Goal: Information Seeking & Learning: Find specific fact

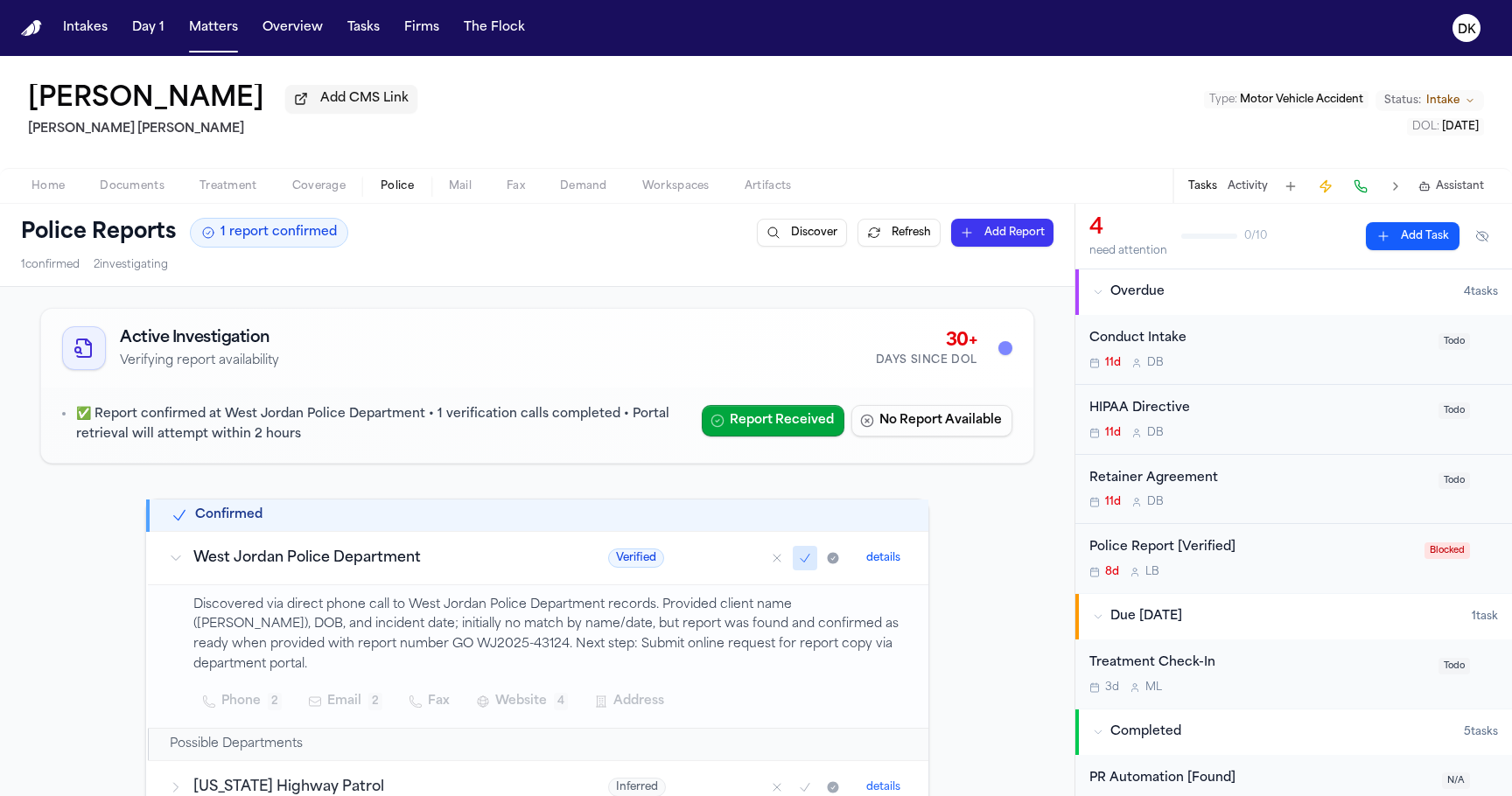
scroll to position [156, 0]
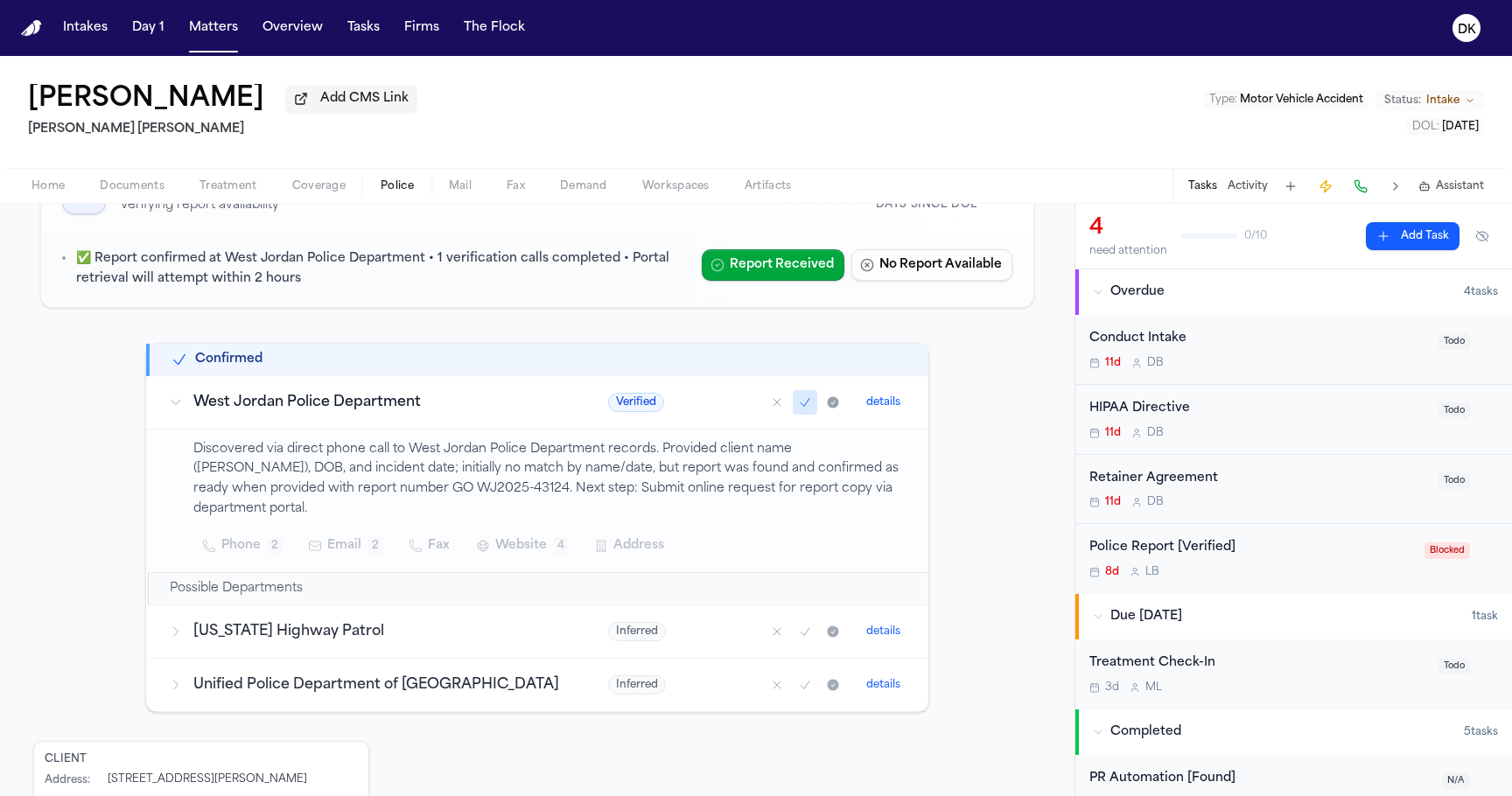
click at [196, 34] on button "Matters" at bounding box center [213, 28] width 63 height 31
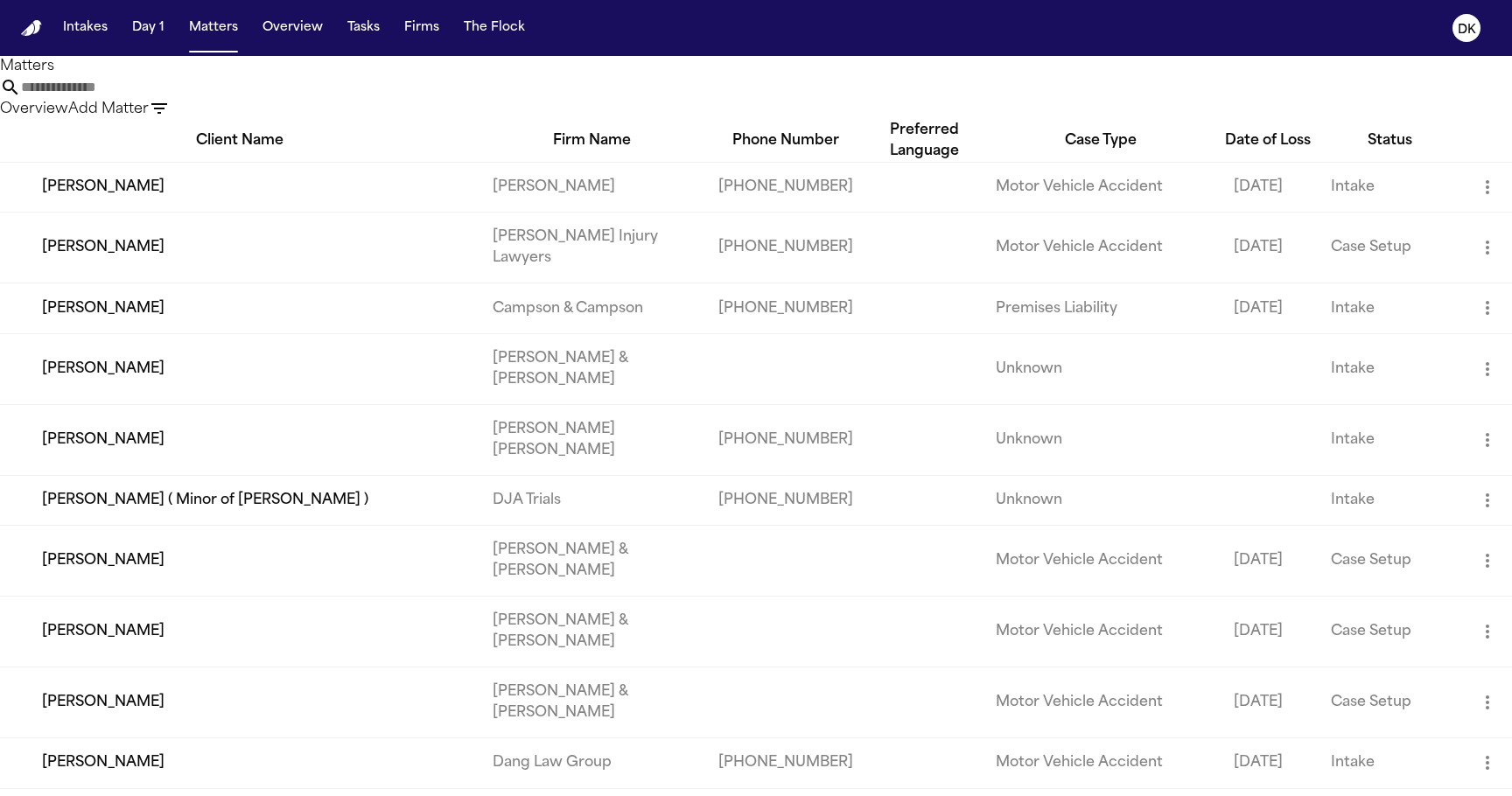
click at [161, 98] on input "text" at bounding box center [91, 87] width 140 height 21
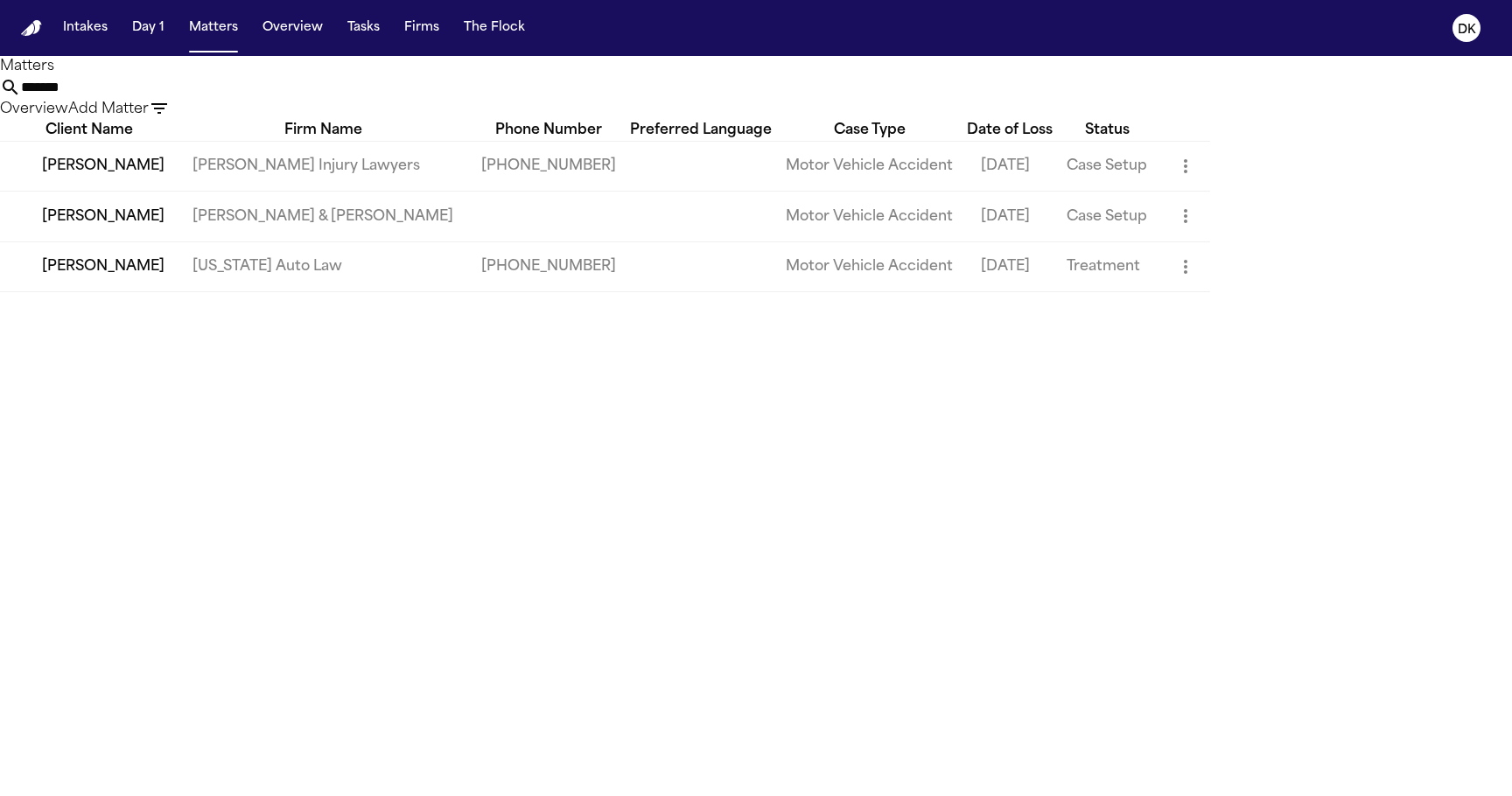
type input "*******"
click at [179, 190] on td "[PERSON_NAME]" at bounding box center [89, 165] width 179 height 50
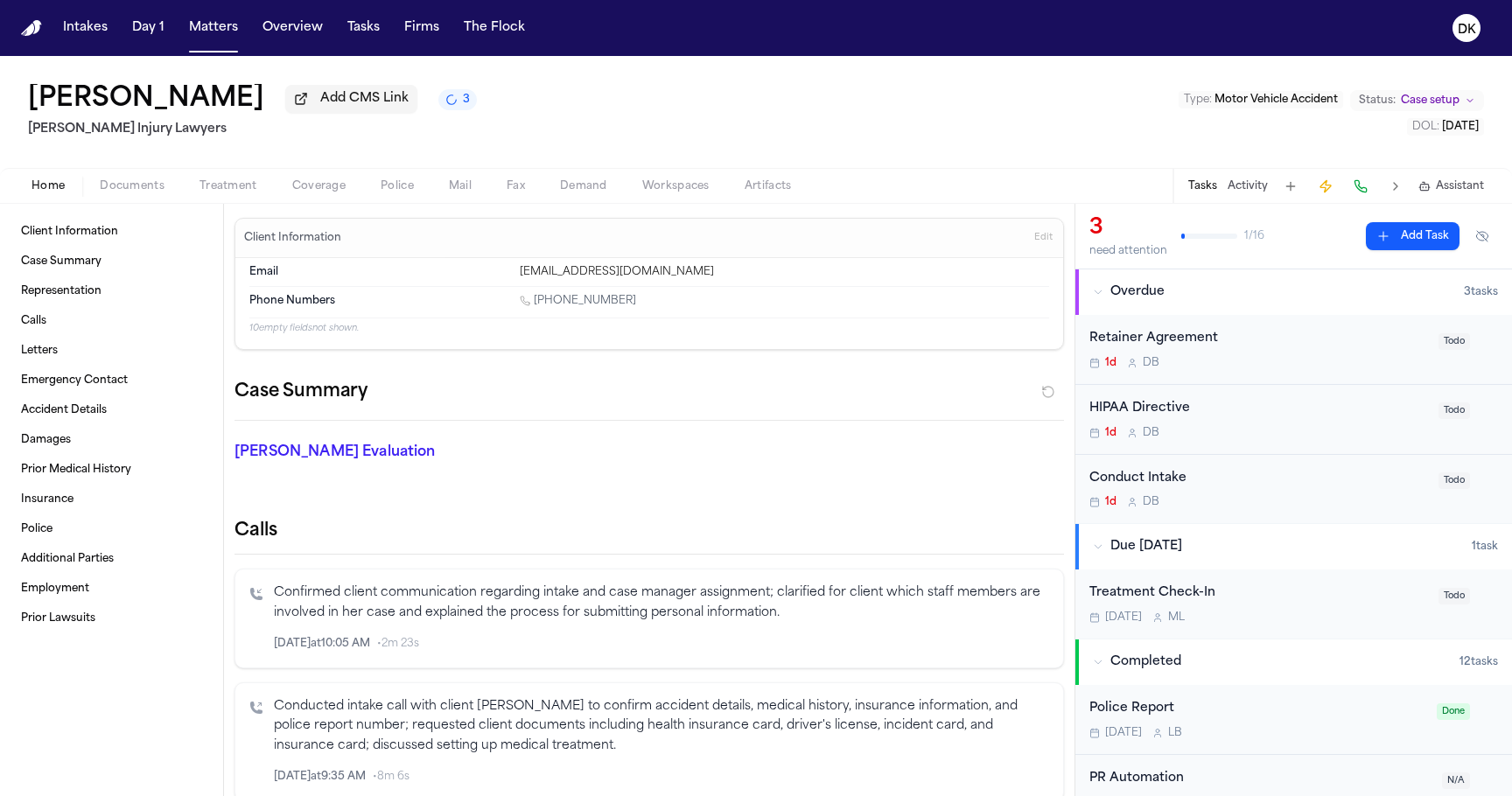
click at [1245, 185] on button "Activity" at bounding box center [1248, 186] width 40 height 14
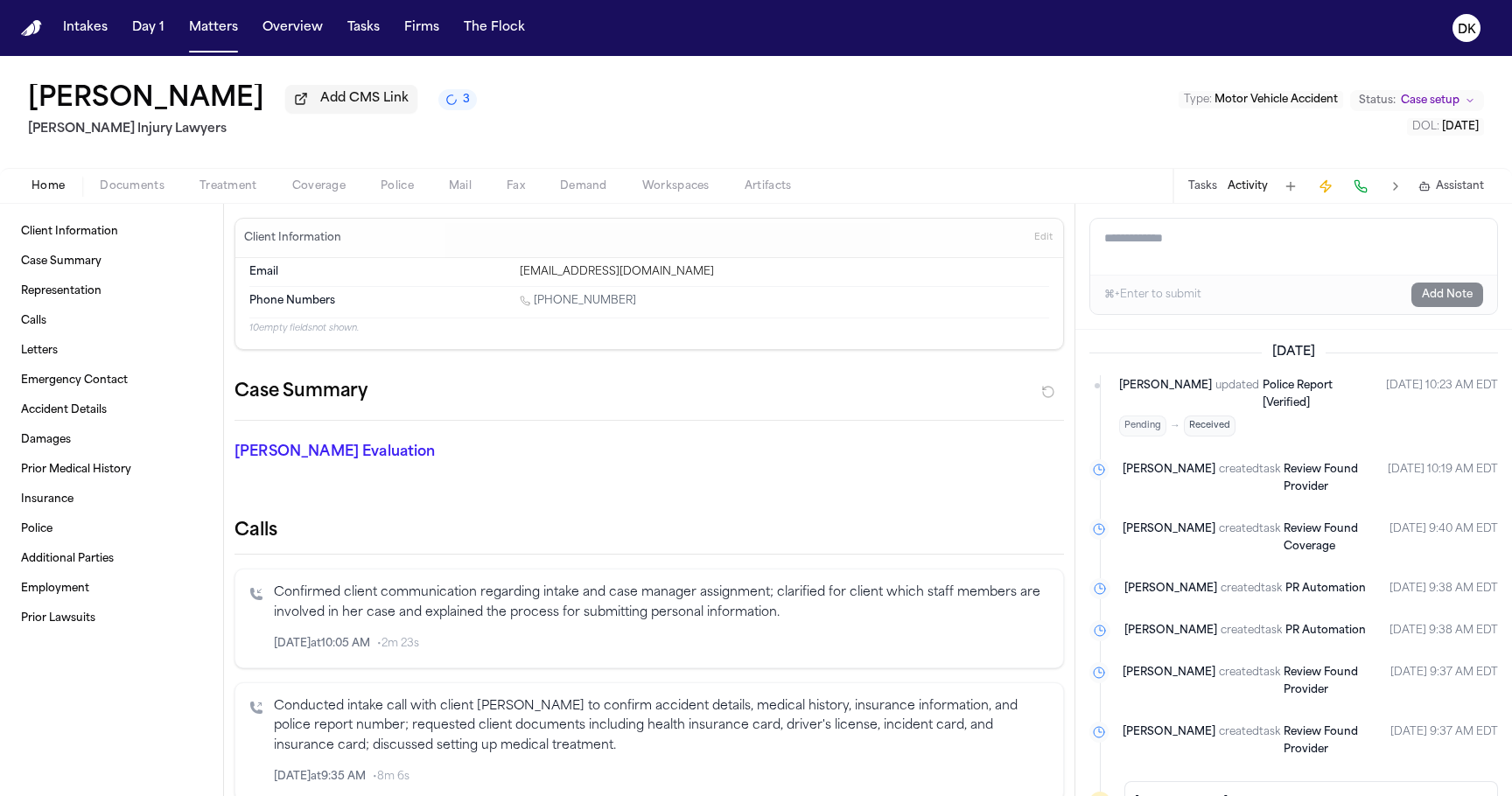
click at [110, 191] on span "Documents" at bounding box center [132, 186] width 65 height 14
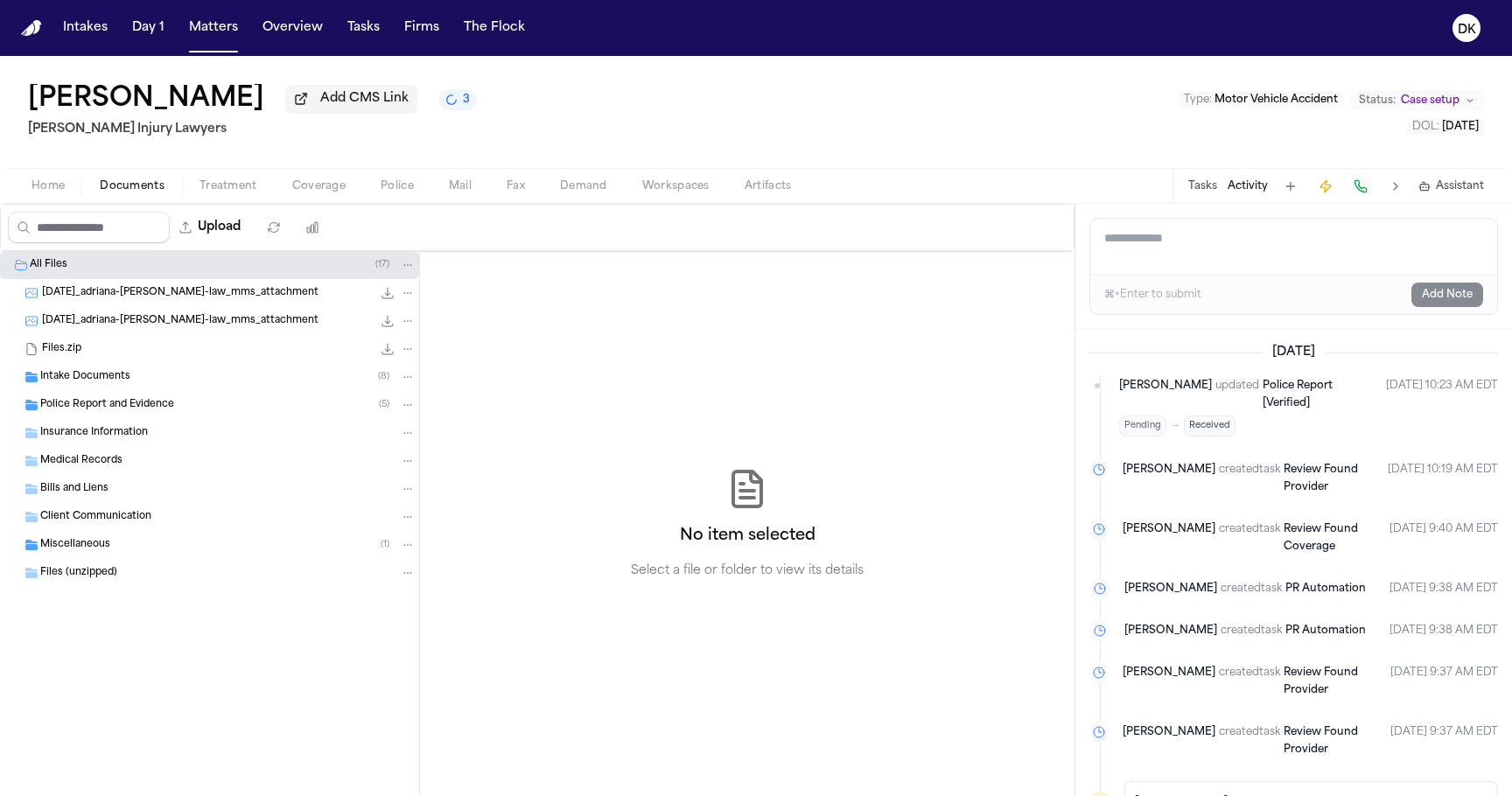
click at [193, 377] on div "Intake Documents ( 8 )" at bounding box center [228, 377] width 375 height 16
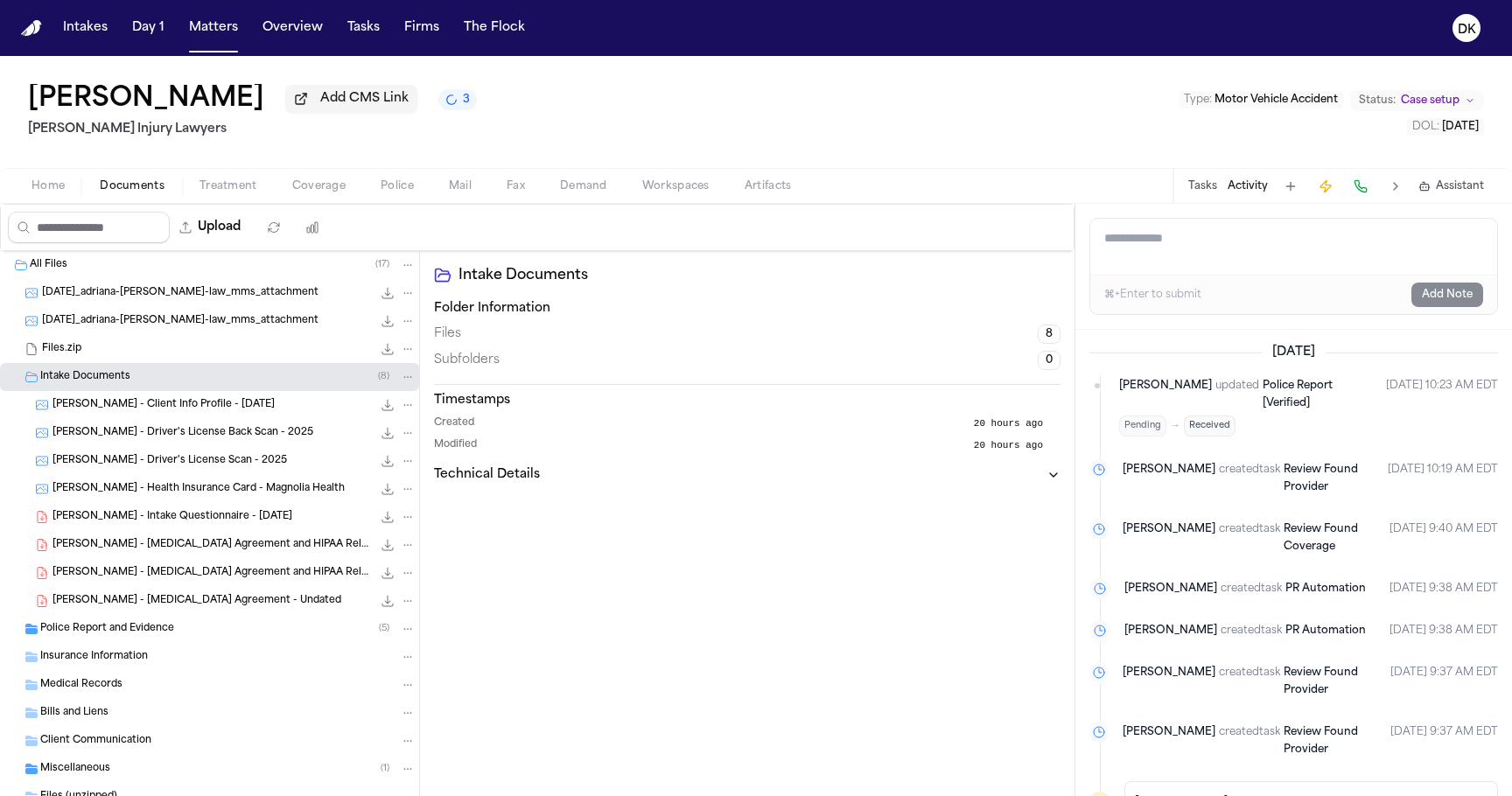
click at [225, 631] on div "Police Report and Evidence ( 5 )" at bounding box center [228, 629] width 375 height 16
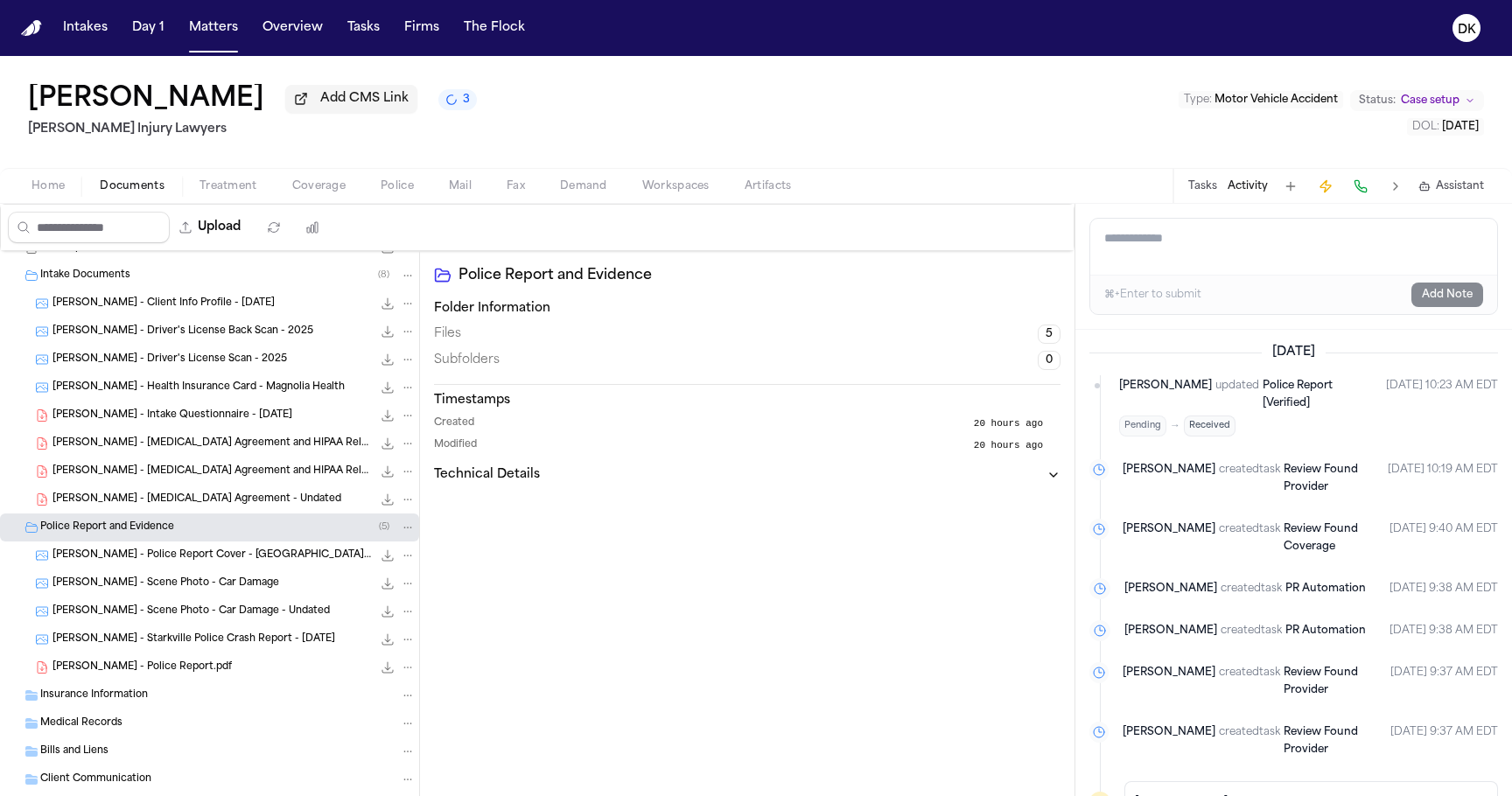
scroll to position [105, 0]
click at [239, 566] on div "[PERSON_NAME] - Police Report Cover - [GEOGRAPHIC_DATA] PD - [DATE] 60.9 KB • J…" at bounding box center [209, 551] width 419 height 28
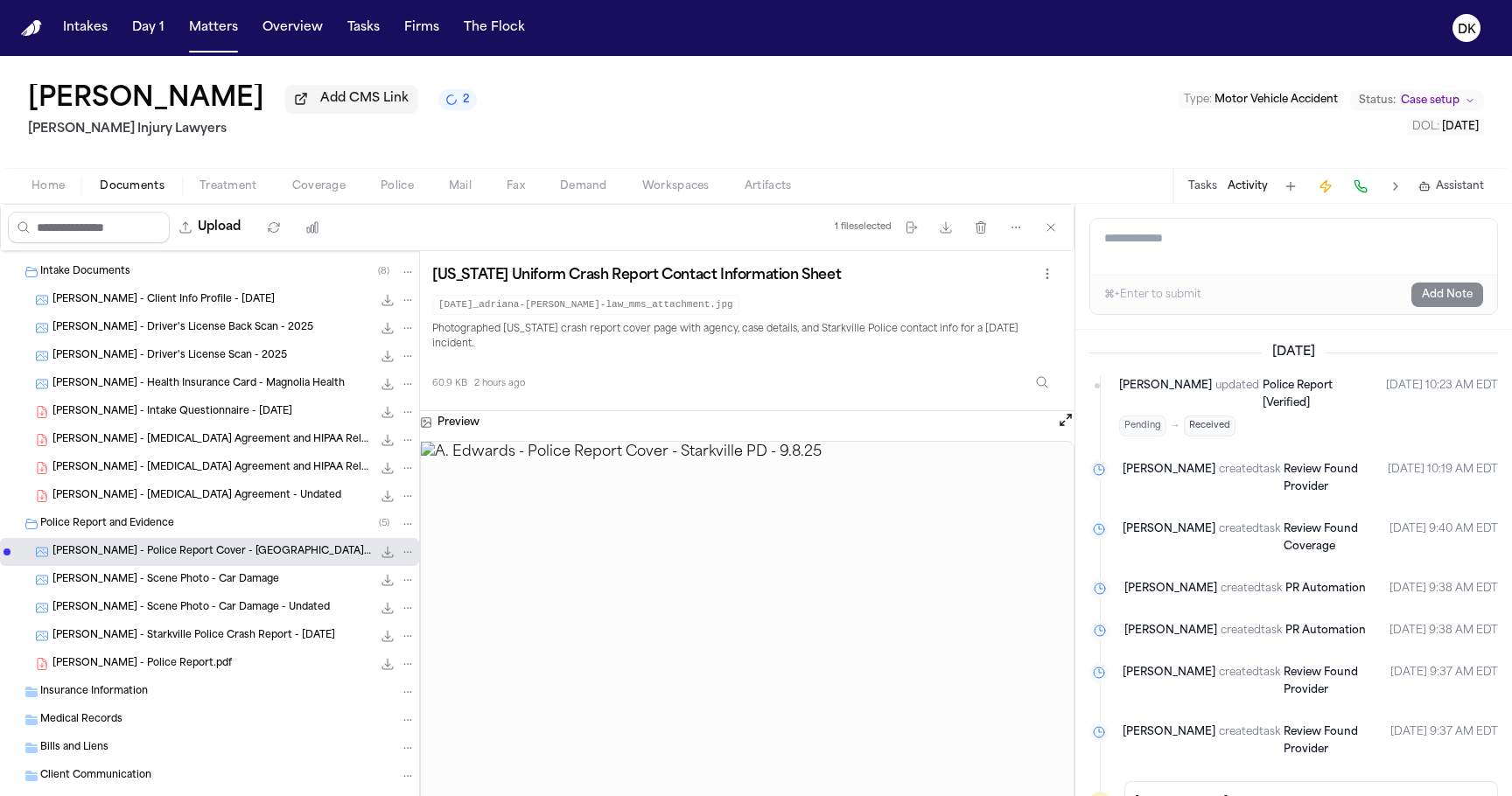
click at [249, 604] on div "[PERSON_NAME] - Scene Photo - Car Damage - Undated 377.1 KB • JPEG" at bounding box center [233, 607] width 363 height 17
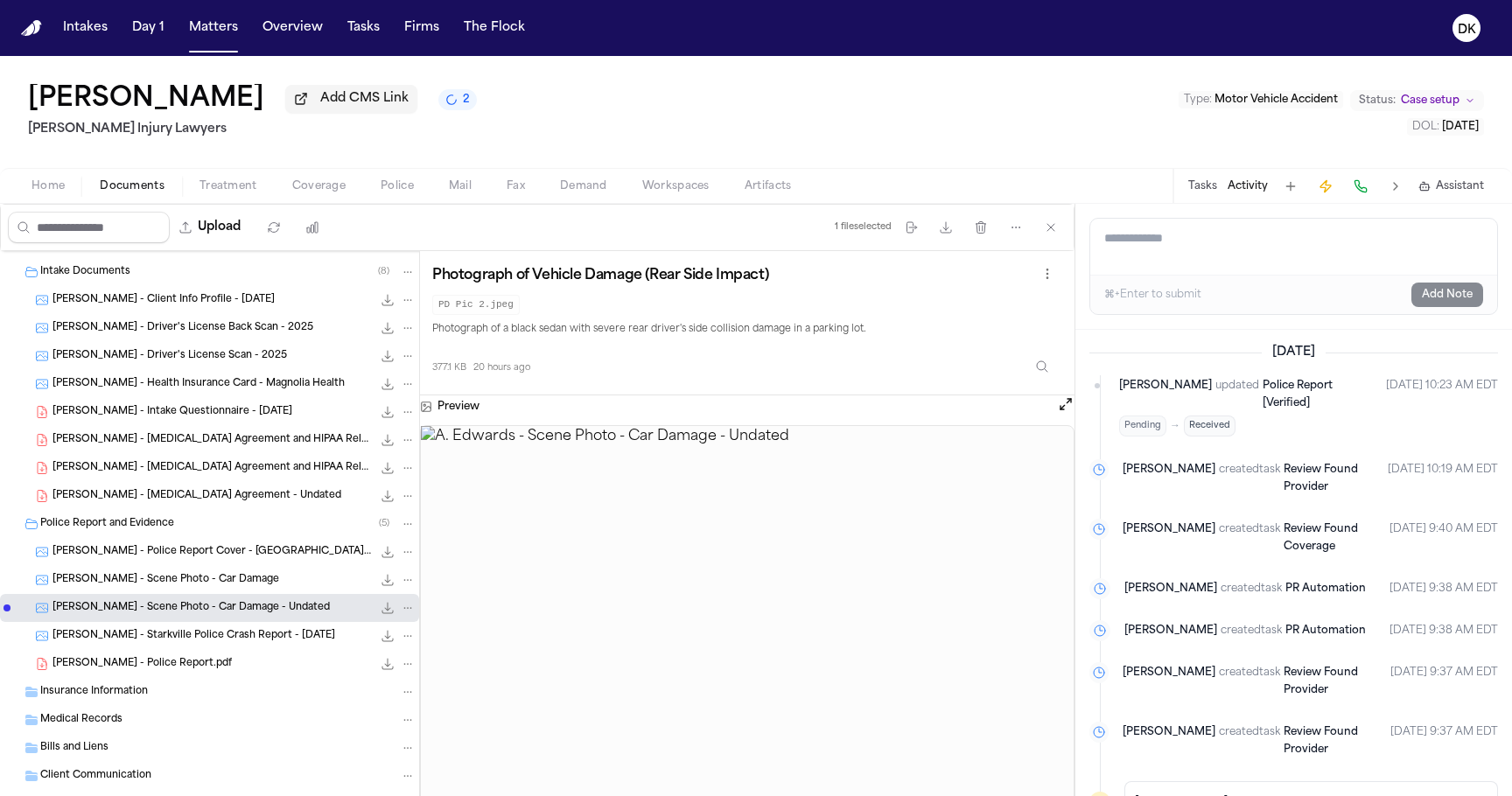
click at [232, 644] on div "[PERSON_NAME] - Starkville Police Crash Report - [DATE] 515.2 KB • JPG" at bounding box center [233, 636] width 363 height 17
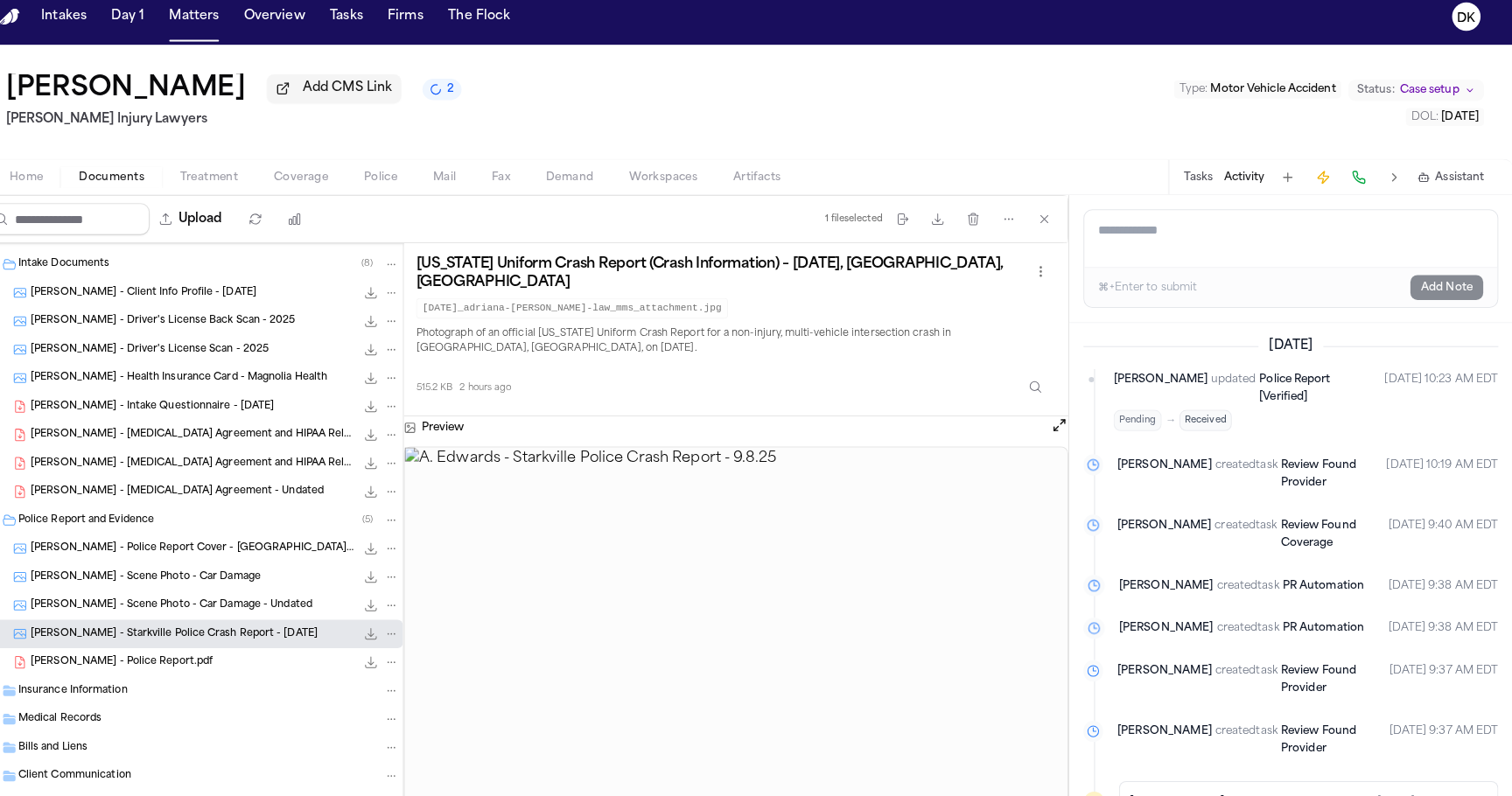
scroll to position [0, 0]
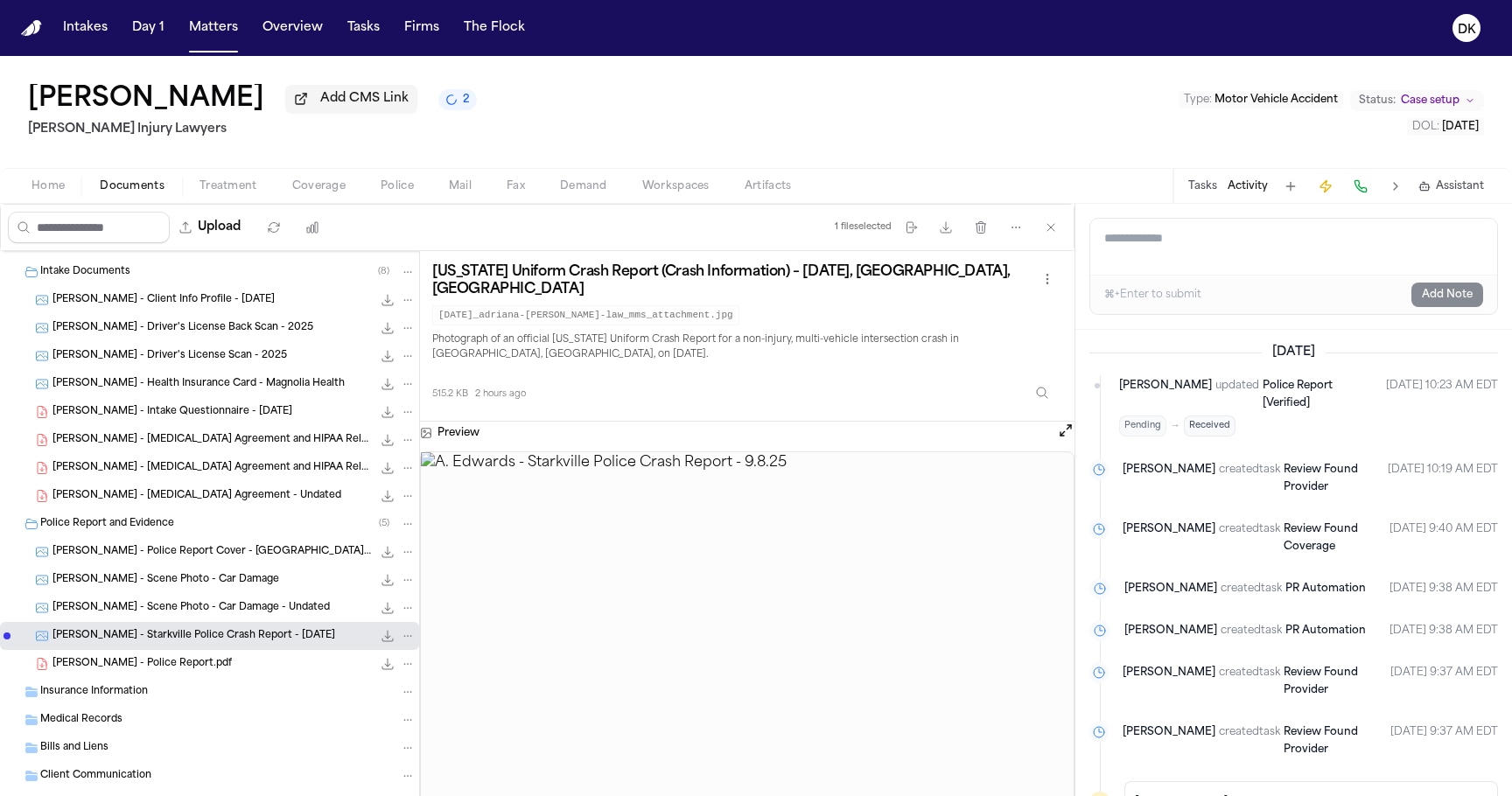
click at [210, 566] on div "[PERSON_NAME] - Police Report Cover - [GEOGRAPHIC_DATA] PD - [DATE] 60.9 KB • J…" at bounding box center [209, 551] width 419 height 28
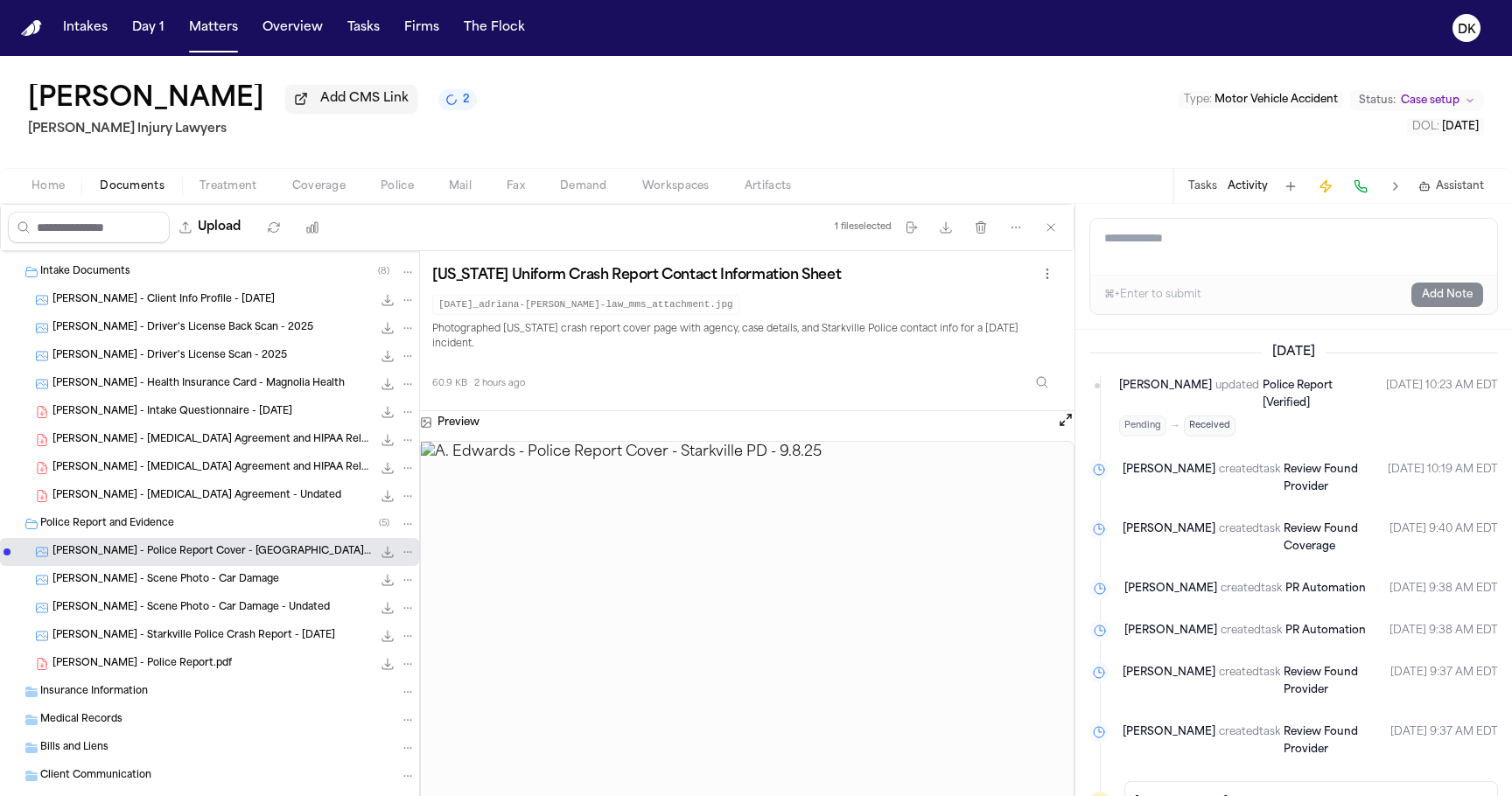
click at [219, 671] on span "[PERSON_NAME] - Police Report.pdf" at bounding box center [142, 664] width 179 height 15
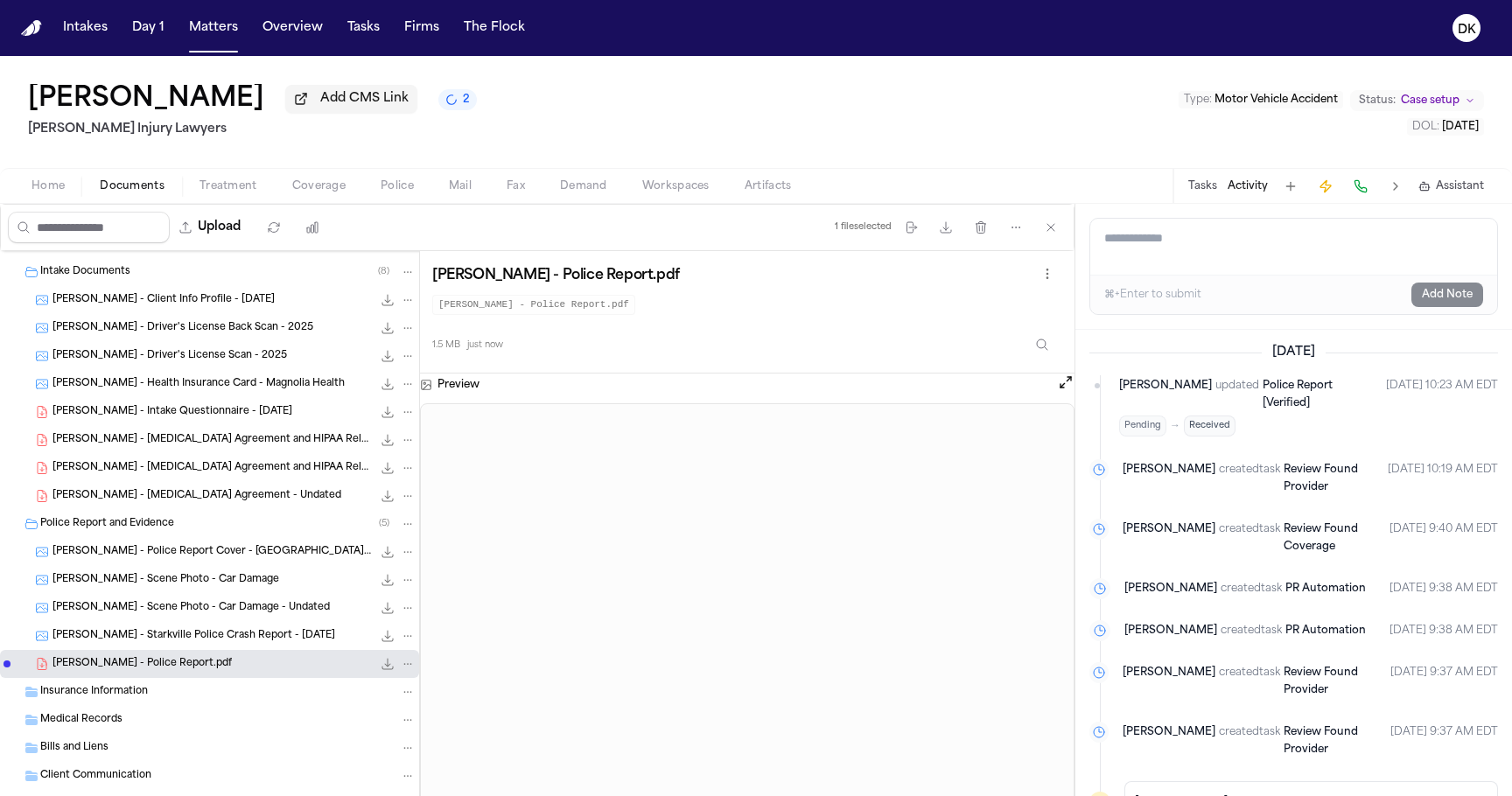
scroll to position [198, 0]
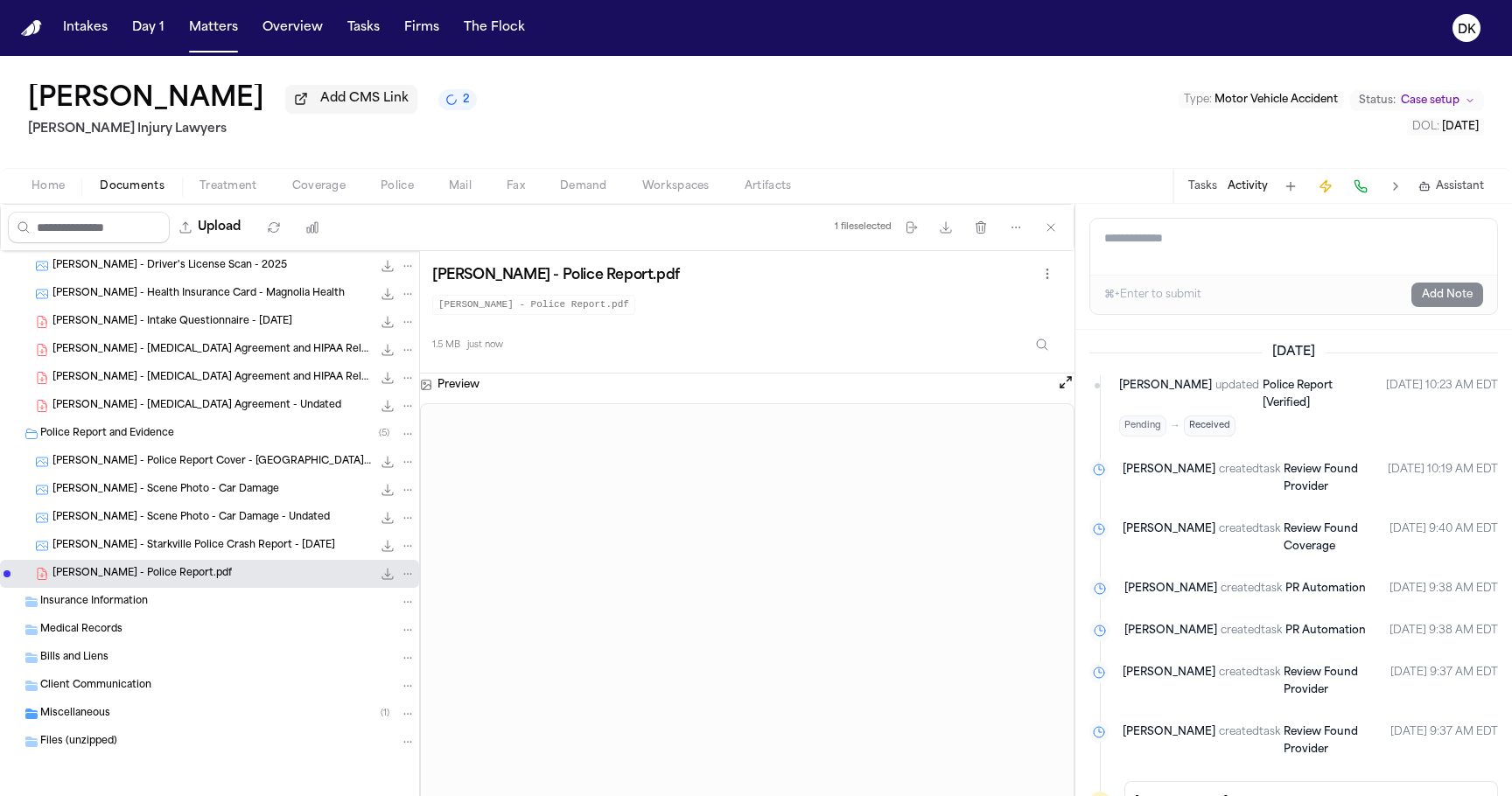
click at [165, 509] on div "[PERSON_NAME] - Scene Photo - Car Damage - Undated 377.1 KB • JPEG" at bounding box center [233, 518] width 363 height 17
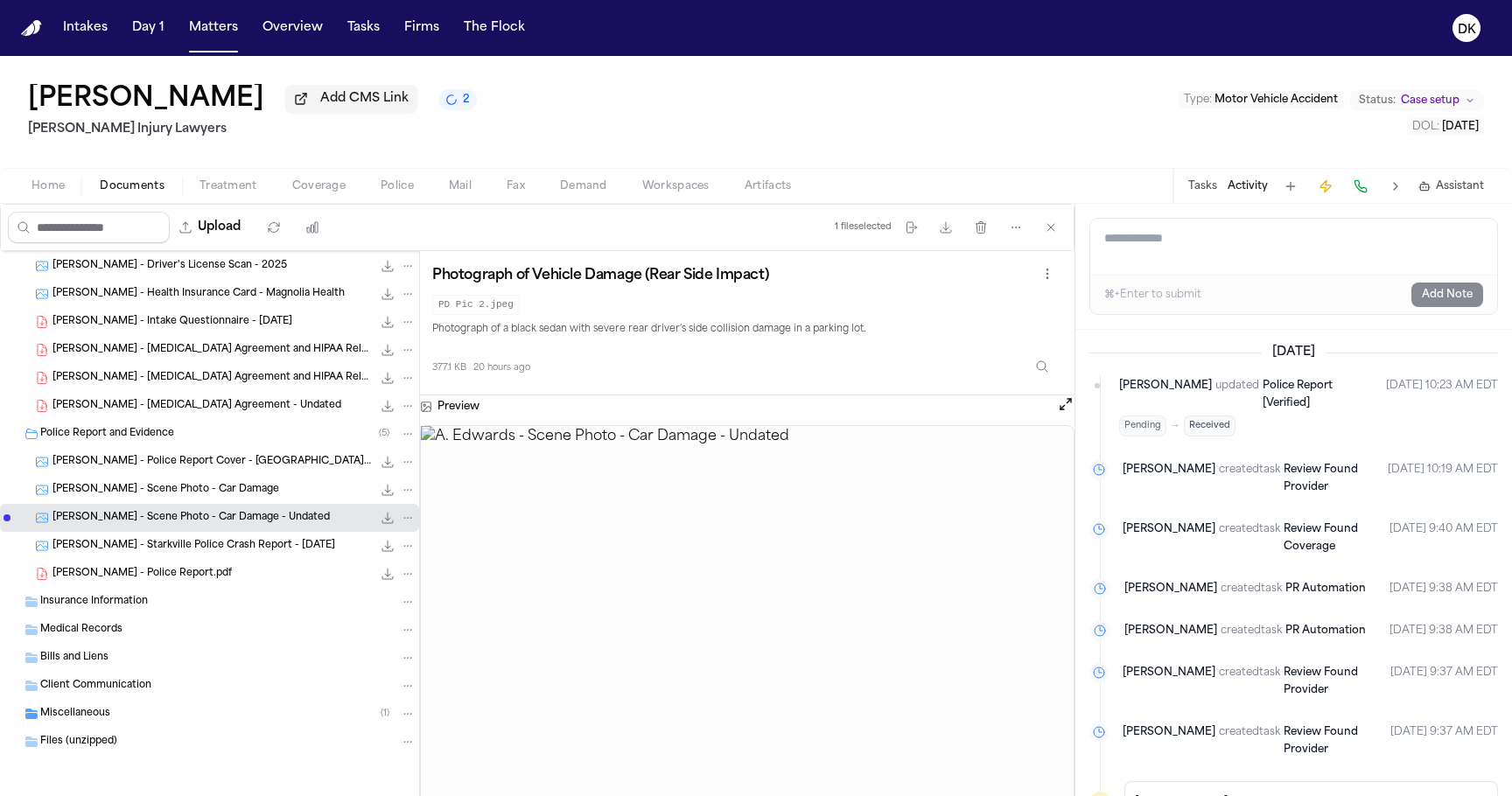
click at [164, 572] on span "[PERSON_NAME] - Police Report.pdf" at bounding box center [142, 573] width 179 height 15
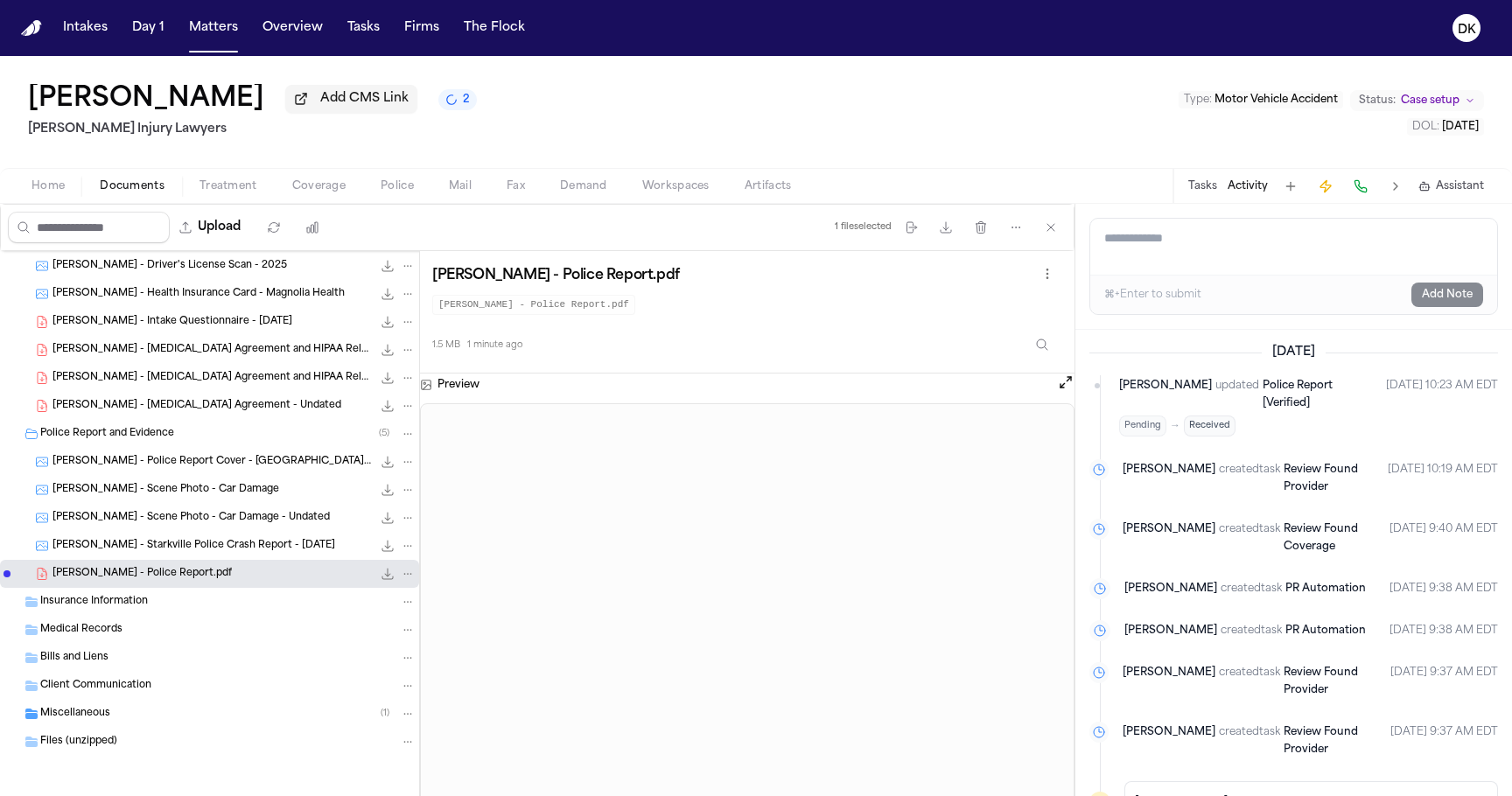
click at [184, 448] on div "[PERSON_NAME] - Police Report Cover - [GEOGRAPHIC_DATA] PD - [DATE] 60.9 KB • J…" at bounding box center [209, 462] width 419 height 28
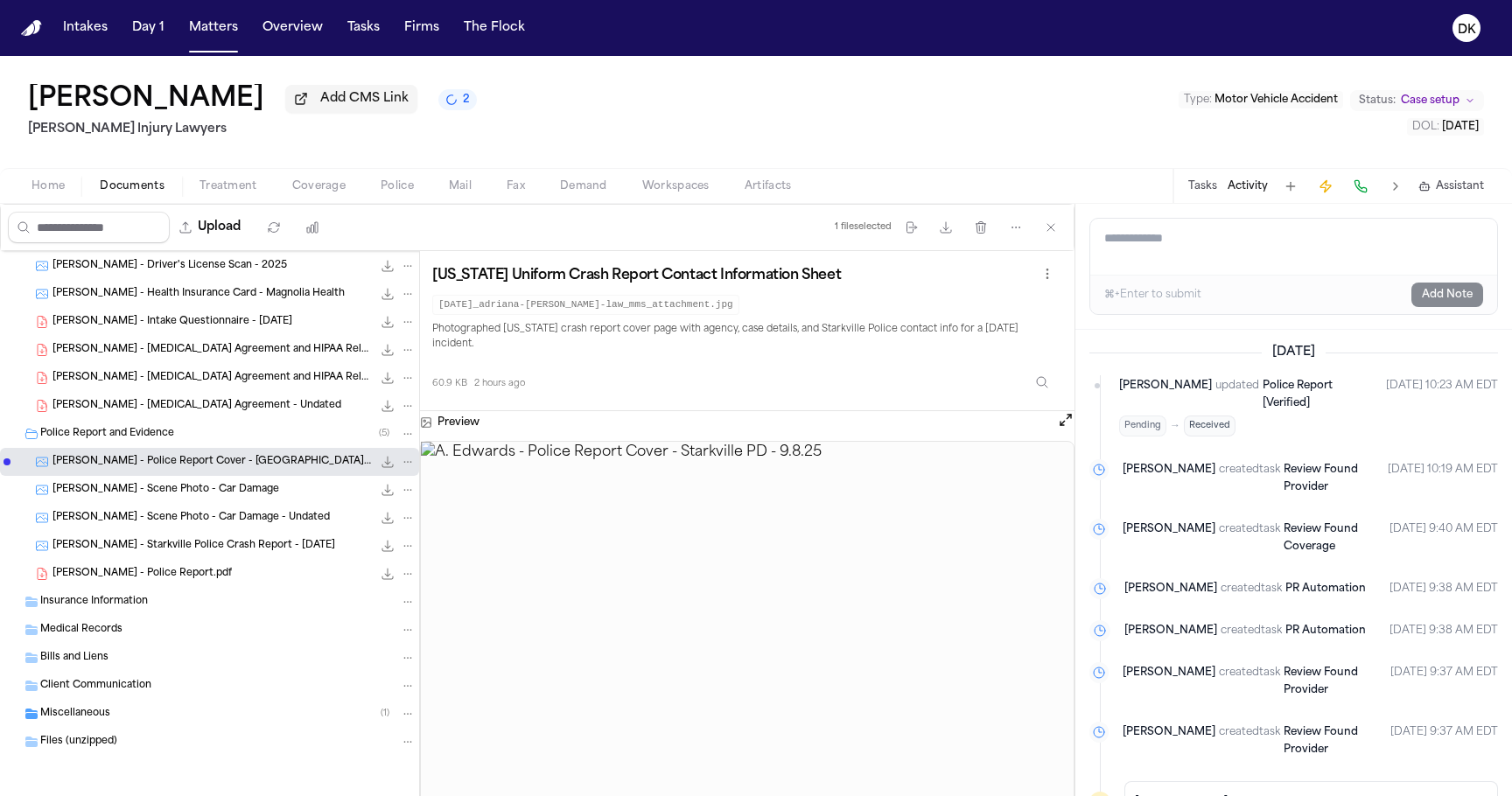
click at [211, 571] on span "[PERSON_NAME] - Police Report.pdf" at bounding box center [142, 573] width 179 height 15
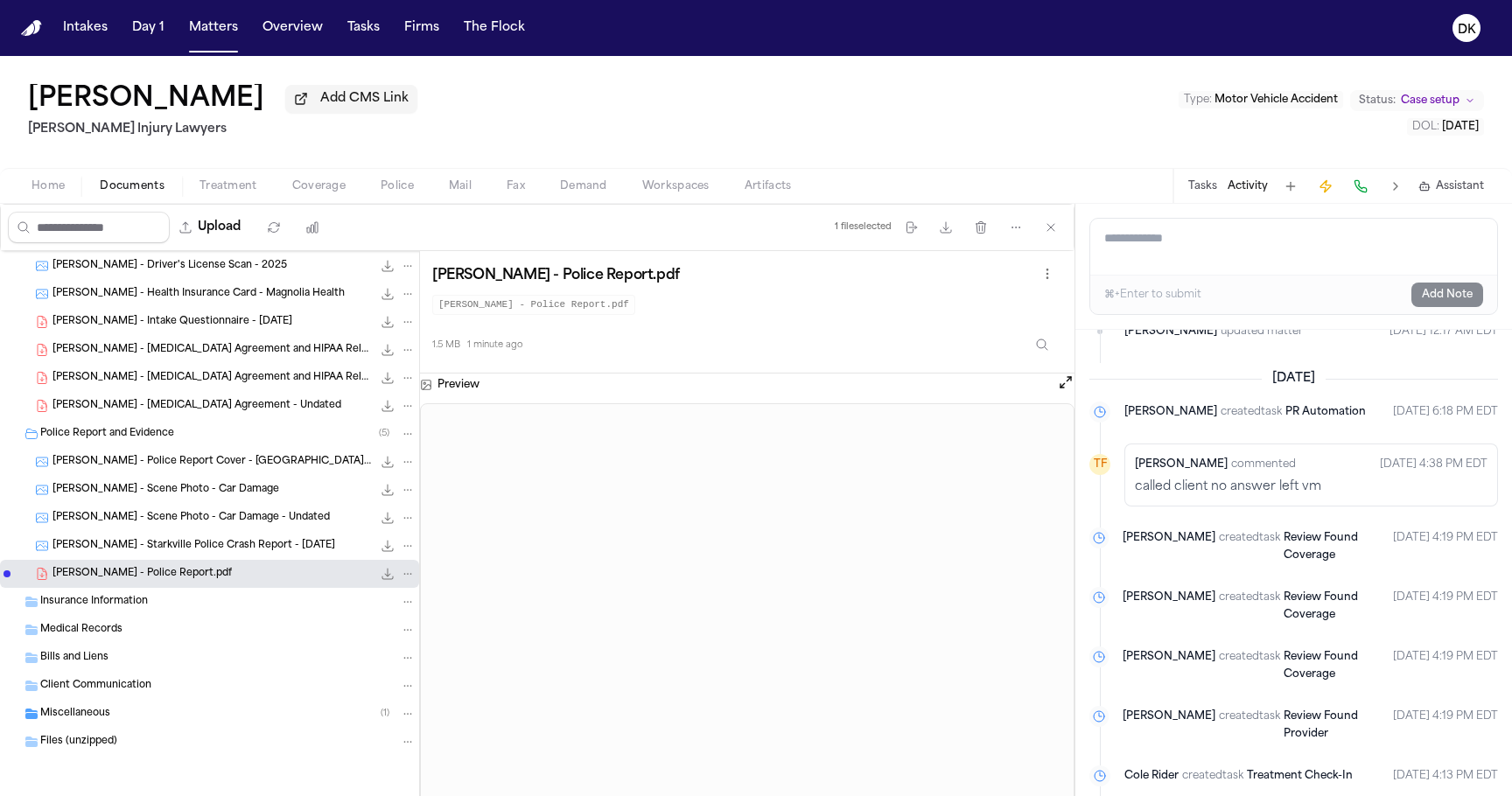
scroll to position [922, 0]
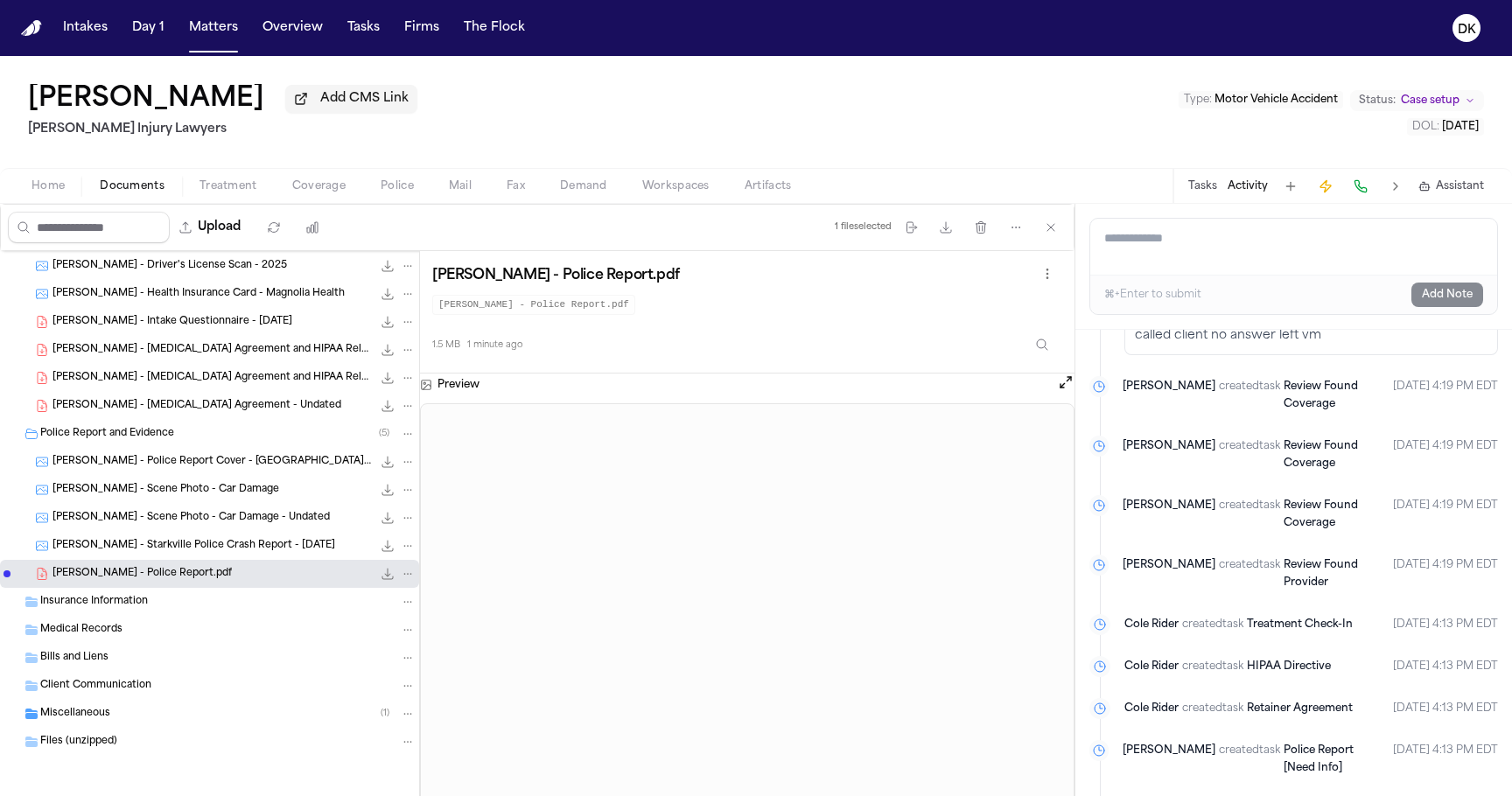
click at [415, 204] on div "[PERSON_NAME] Add CMS Link [PERSON_NAME] Injury Lawyers Type : Motor Vehicle Ac…" at bounding box center [756, 130] width 1512 height 148
click at [406, 196] on span "button" at bounding box center [398, 196] width 54 height 2
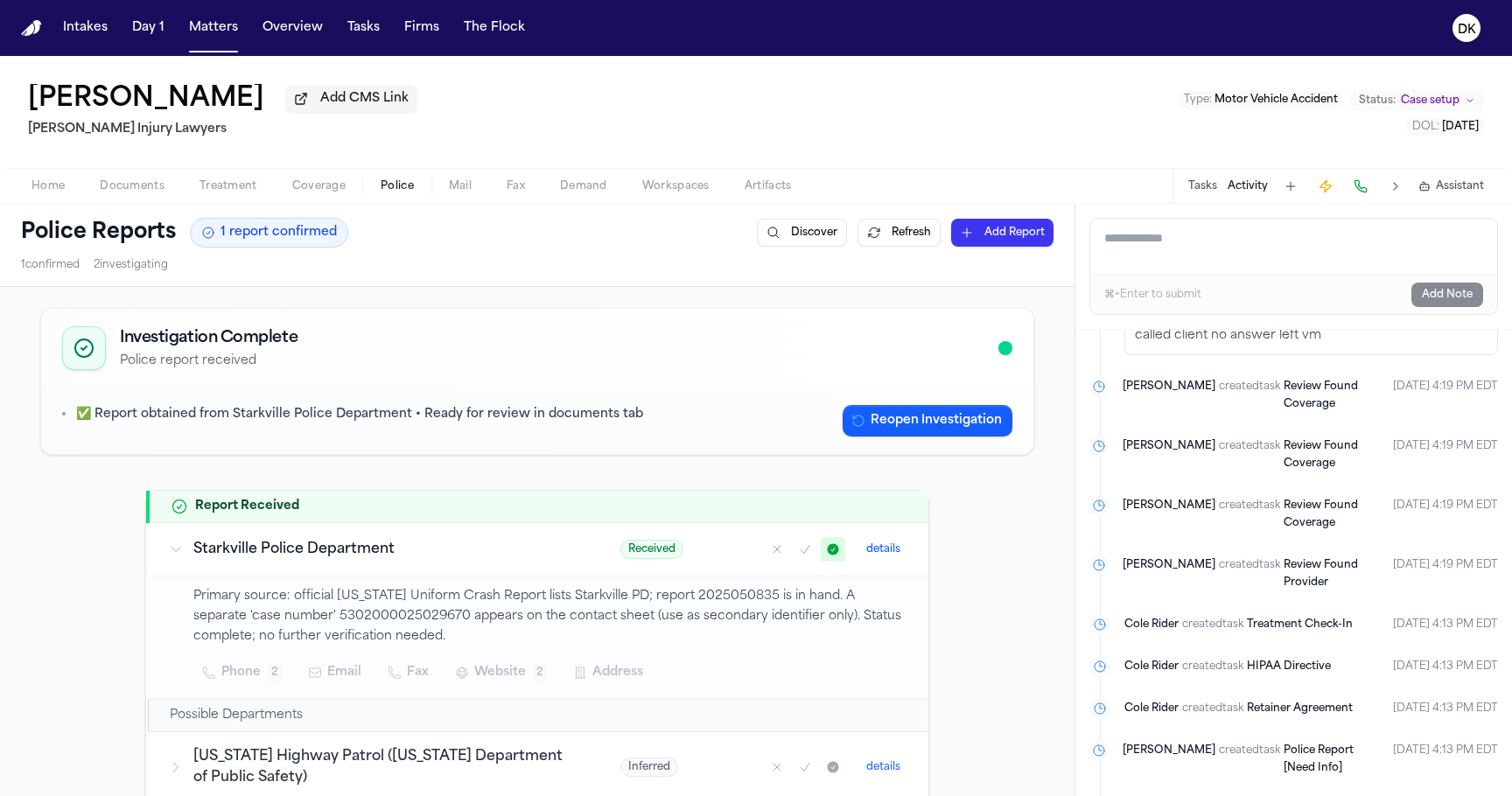
click at [518, 586] on td "Primary source: official [US_STATE] Uniform Crash Report lists Starkville PD; r…" at bounding box center [538, 638] width 781 height 123
click at [884, 549] on button "details" at bounding box center [883, 549] width 48 height 21
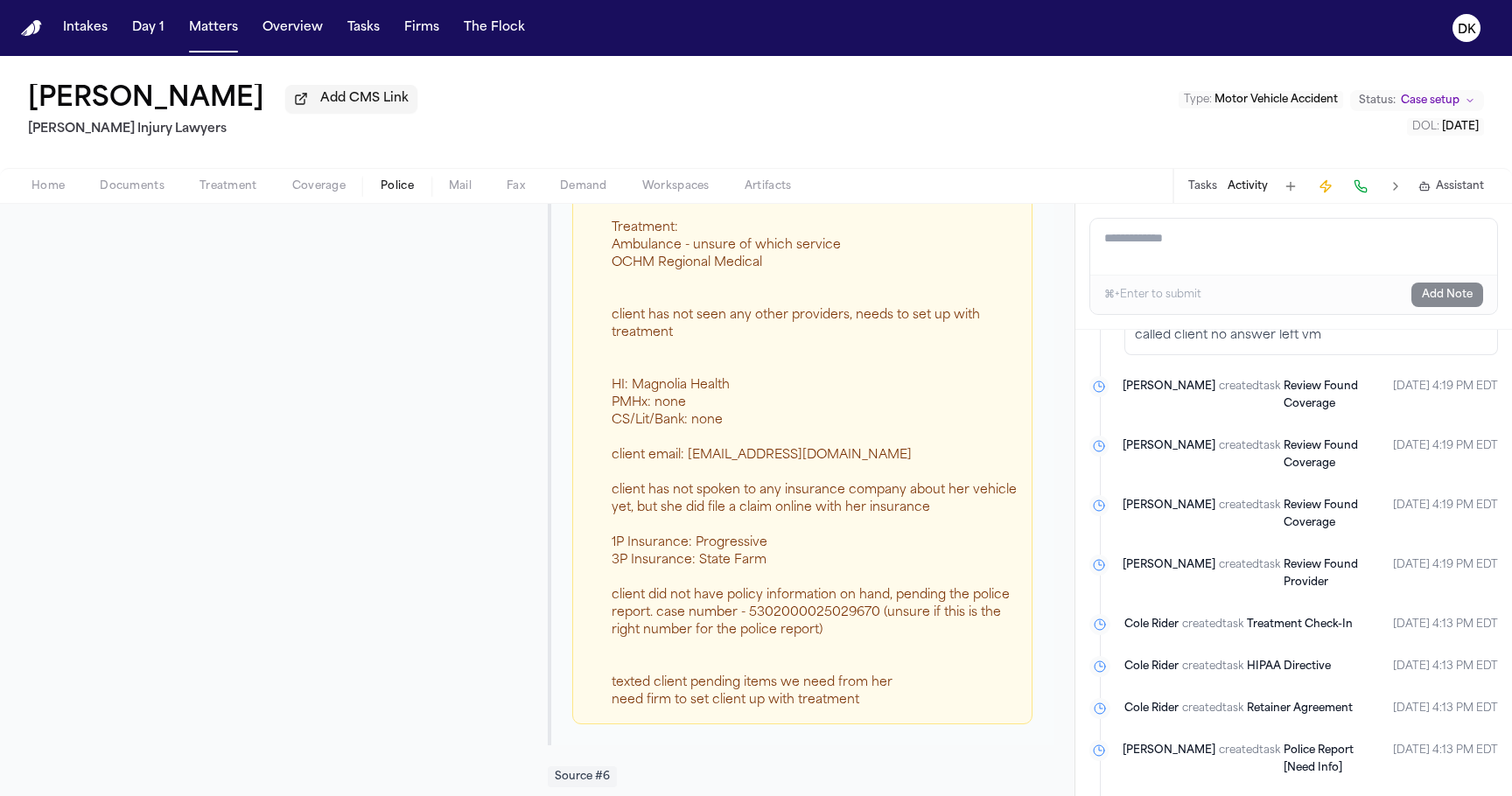
scroll to position [2539, 0]
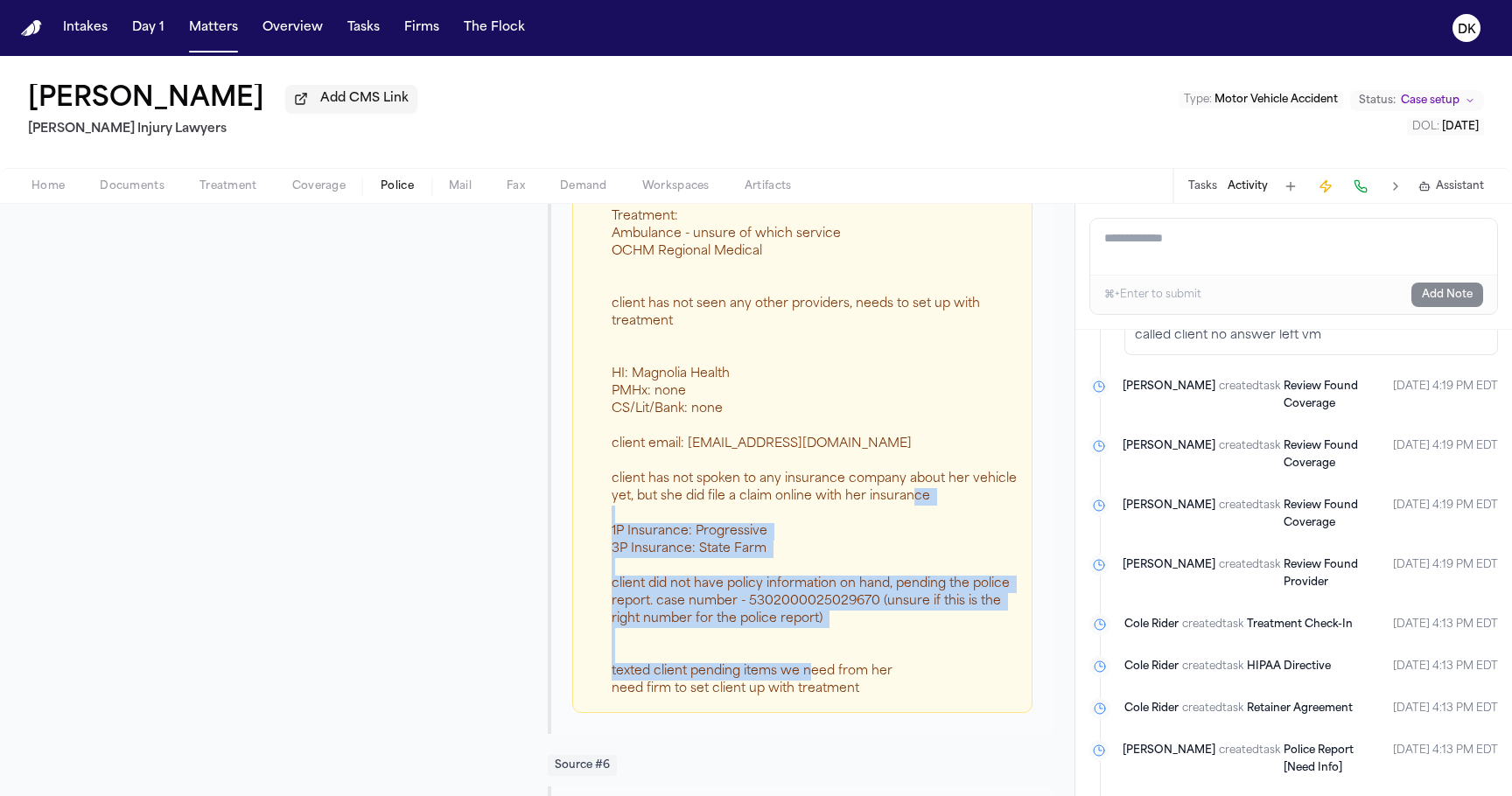
drag, startPoint x: 835, startPoint y: 667, endPoint x: 794, endPoint y: 497, distance: 174.9
click at [794, 498] on div "called client to complete welcome call confirmed facts of accident Treatment: A…" at bounding box center [815, 418] width 406 height 560
click at [794, 497] on div "called client to complete welcome call confirmed facts of accident Treatment: A…" at bounding box center [815, 418] width 406 height 560
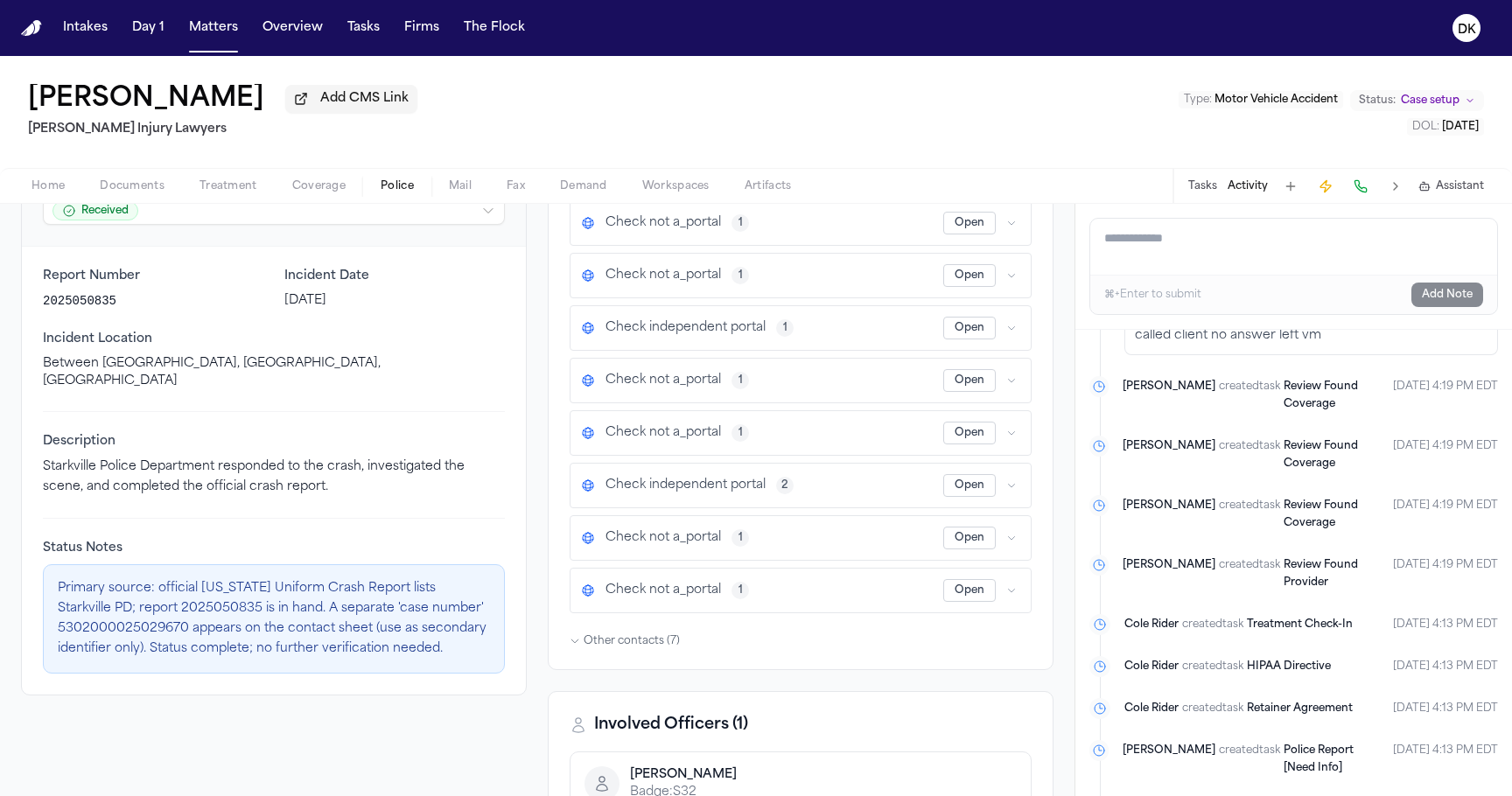
scroll to position [220, 0]
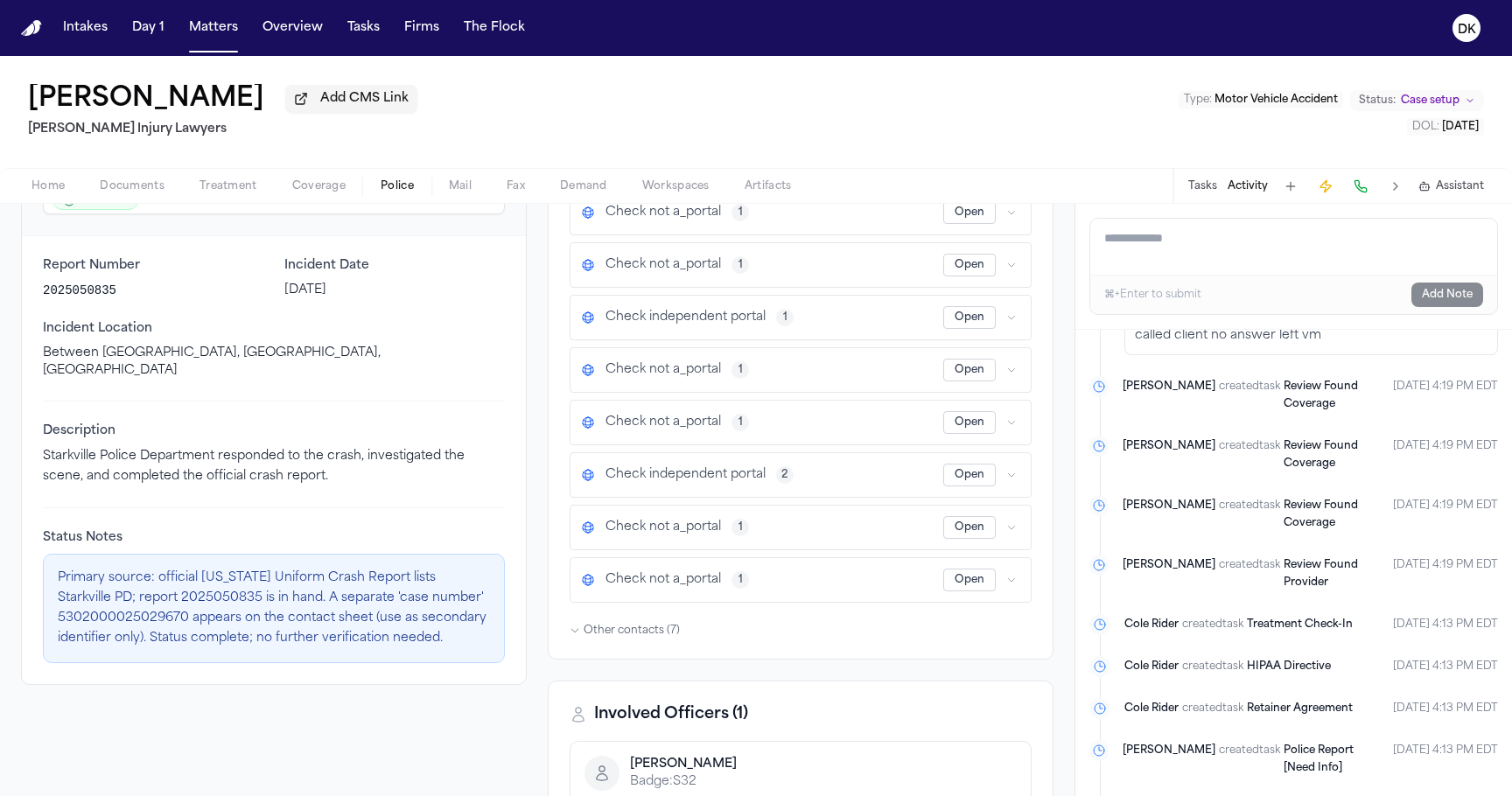
click at [997, 580] on div "Open" at bounding box center [981, 579] width 77 height 22
click at [1010, 585] on icon "button" at bounding box center [1011, 579] width 11 height 11
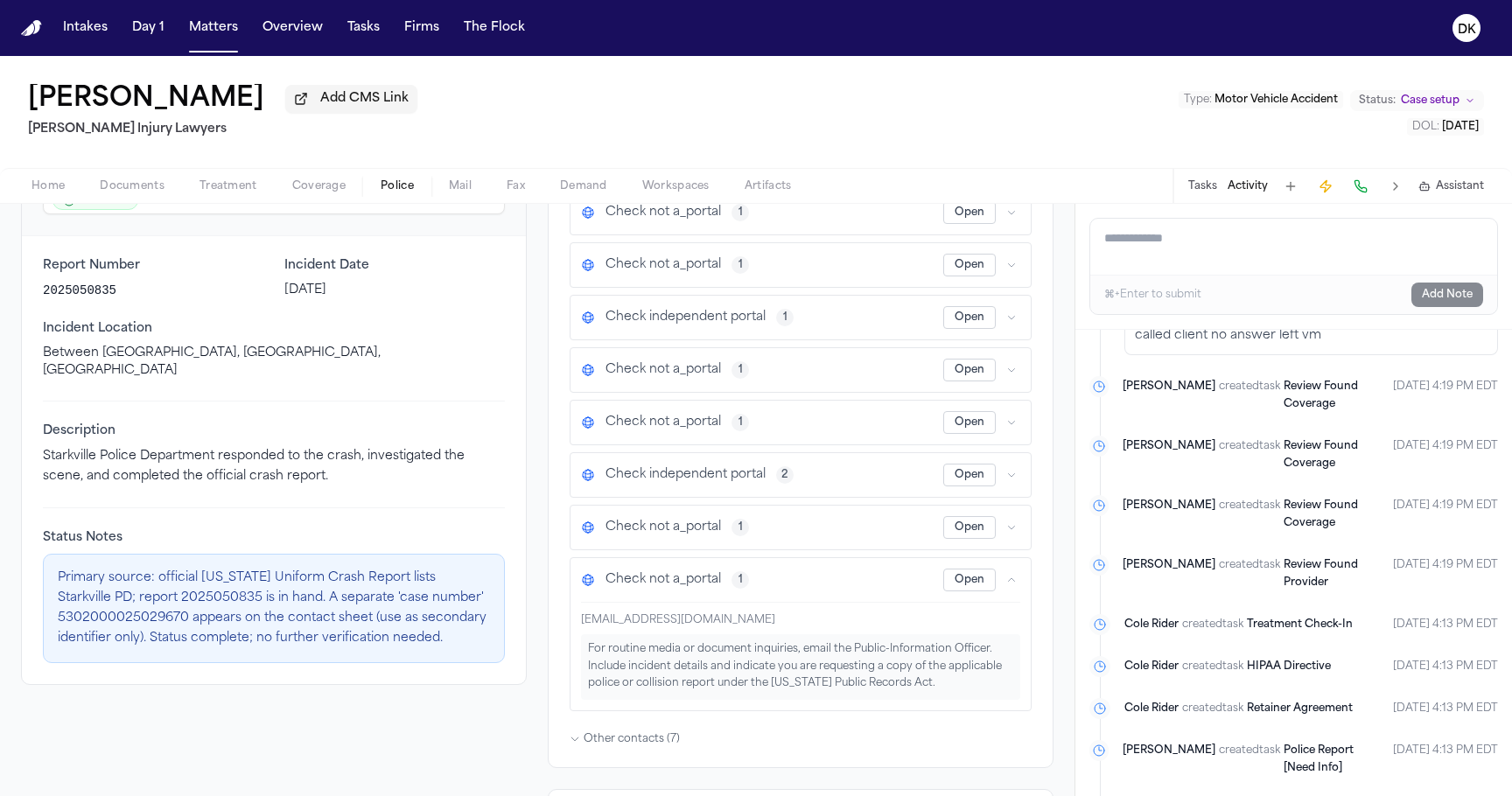
click at [1010, 585] on icon "button" at bounding box center [1011, 579] width 11 height 11
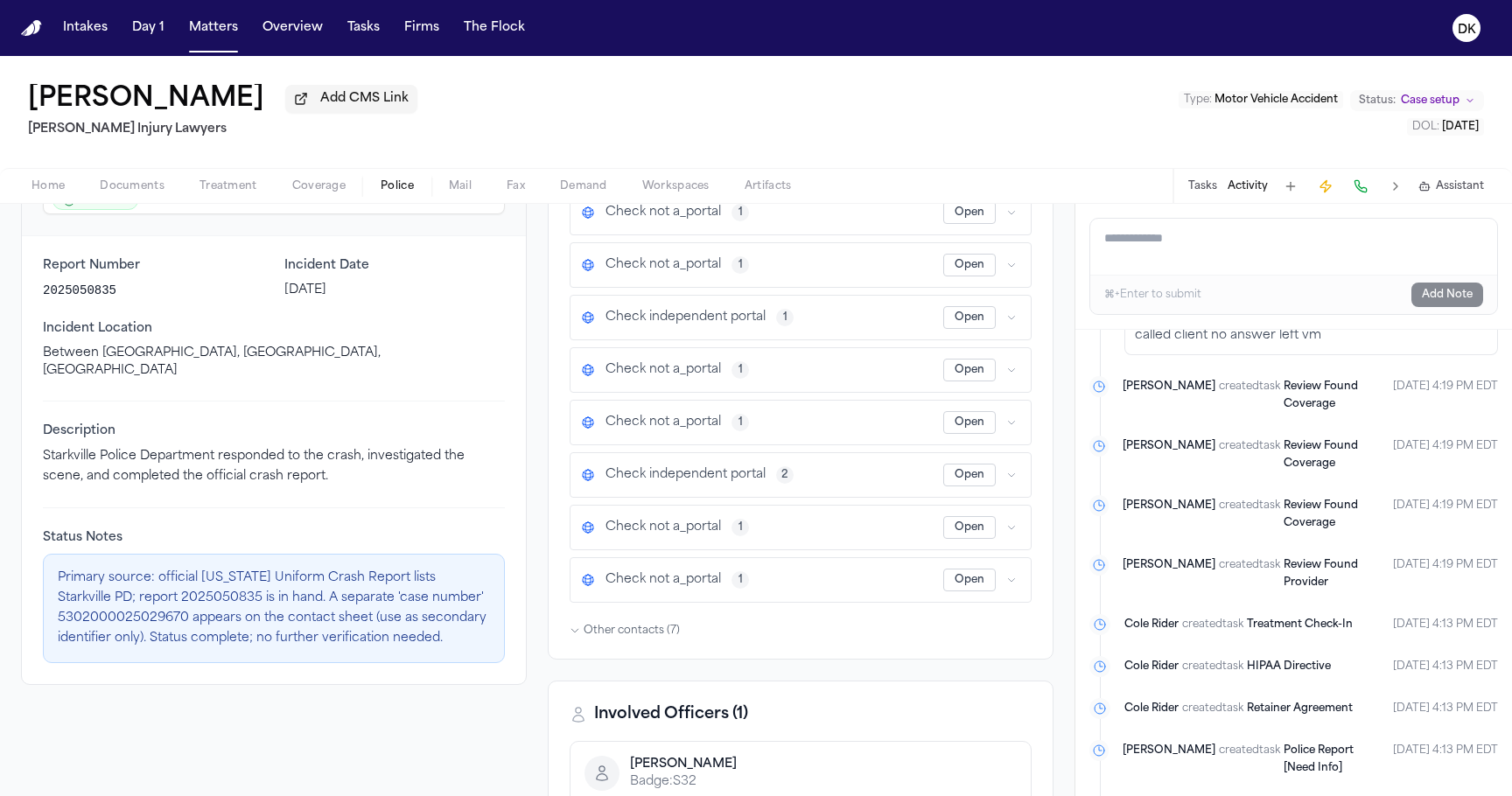
click at [1010, 538] on div "Open" at bounding box center [981, 527] width 77 height 22
click at [1010, 531] on icon "button" at bounding box center [1011, 527] width 11 height 11
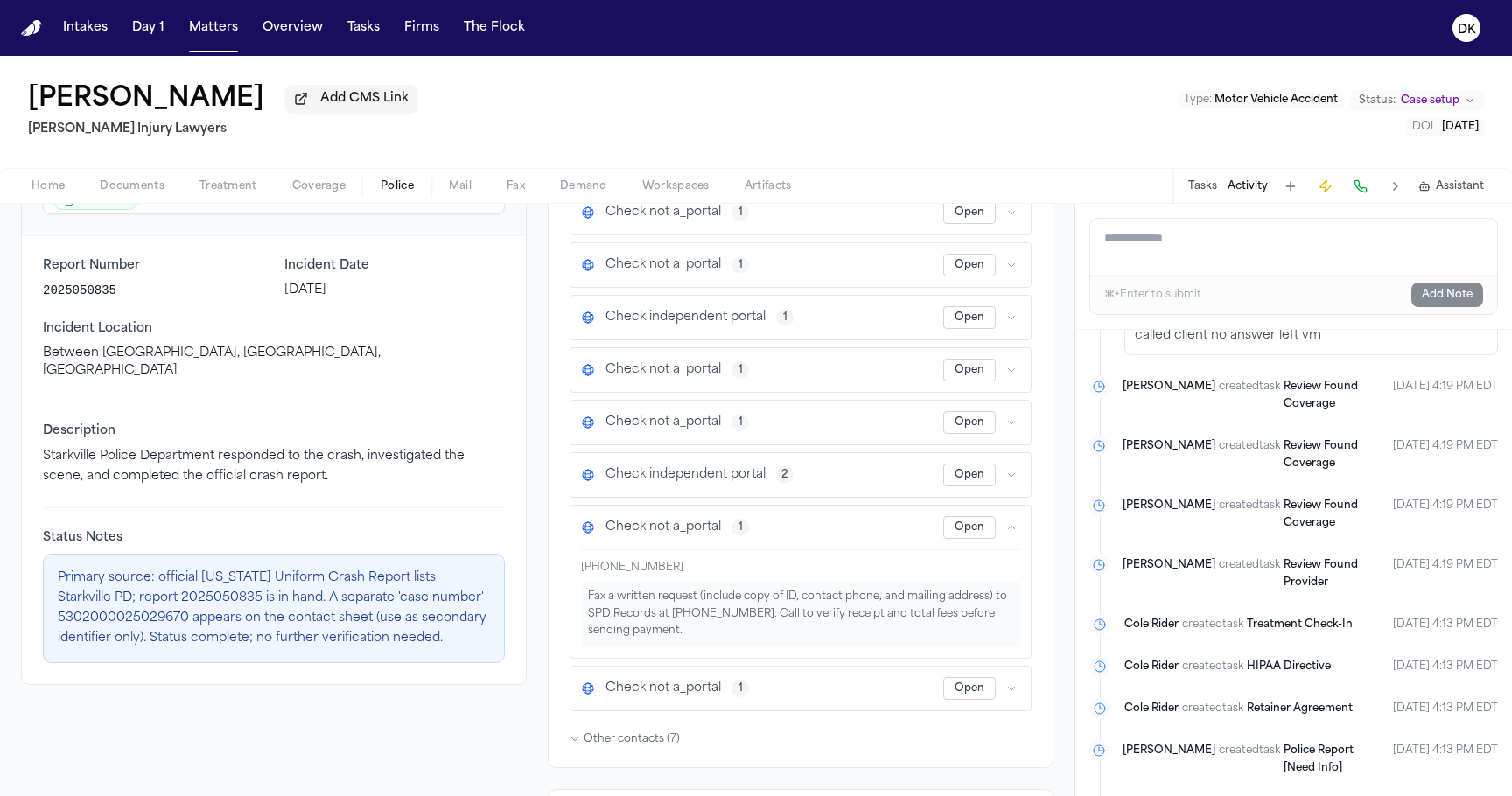
click at [1010, 531] on icon "button" at bounding box center [1011, 527] width 11 height 11
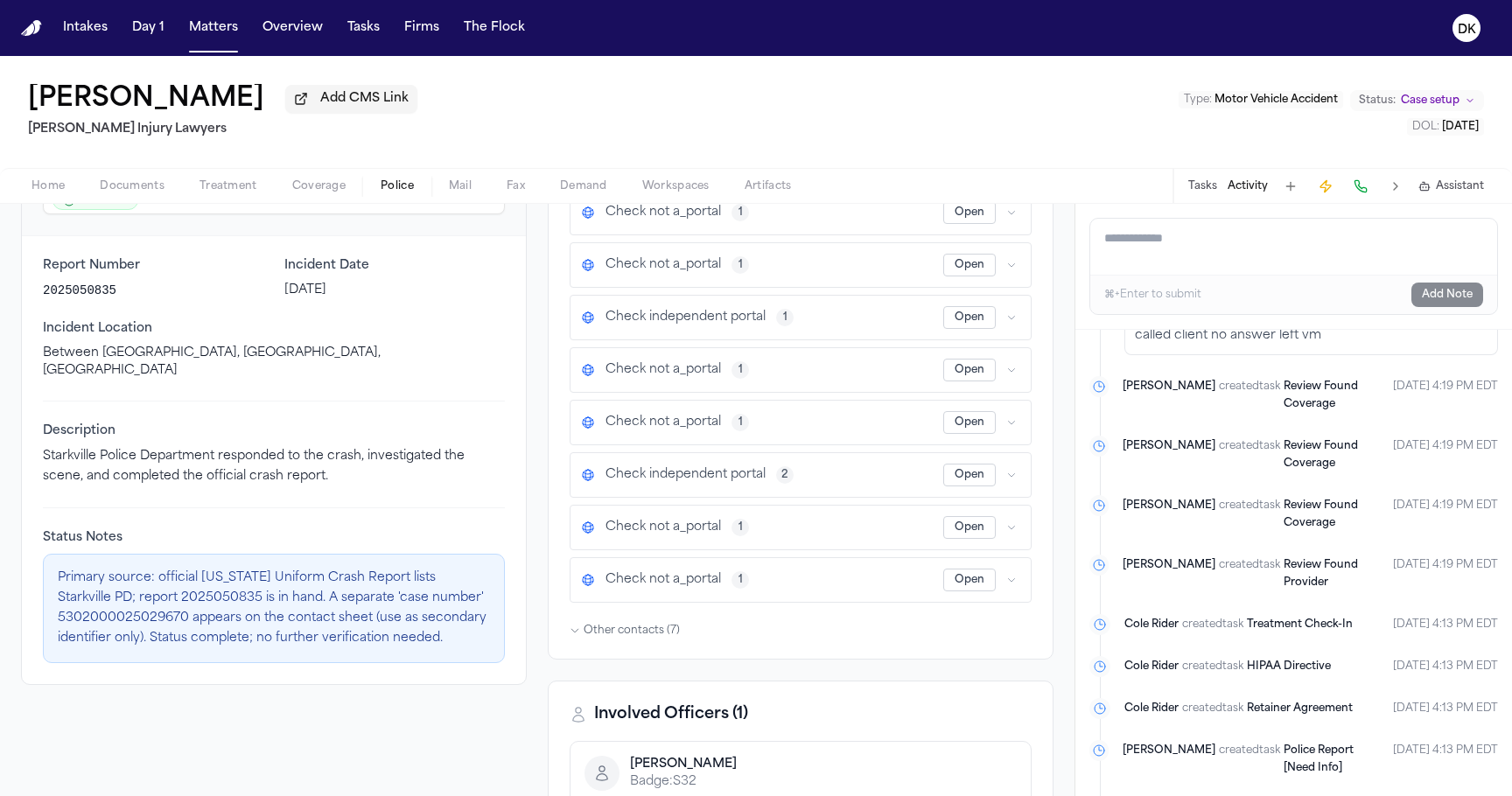
click at [1011, 486] on div "Open" at bounding box center [981, 474] width 77 height 22
click at [1011, 479] on icon "button" at bounding box center [1011, 474] width 11 height 11
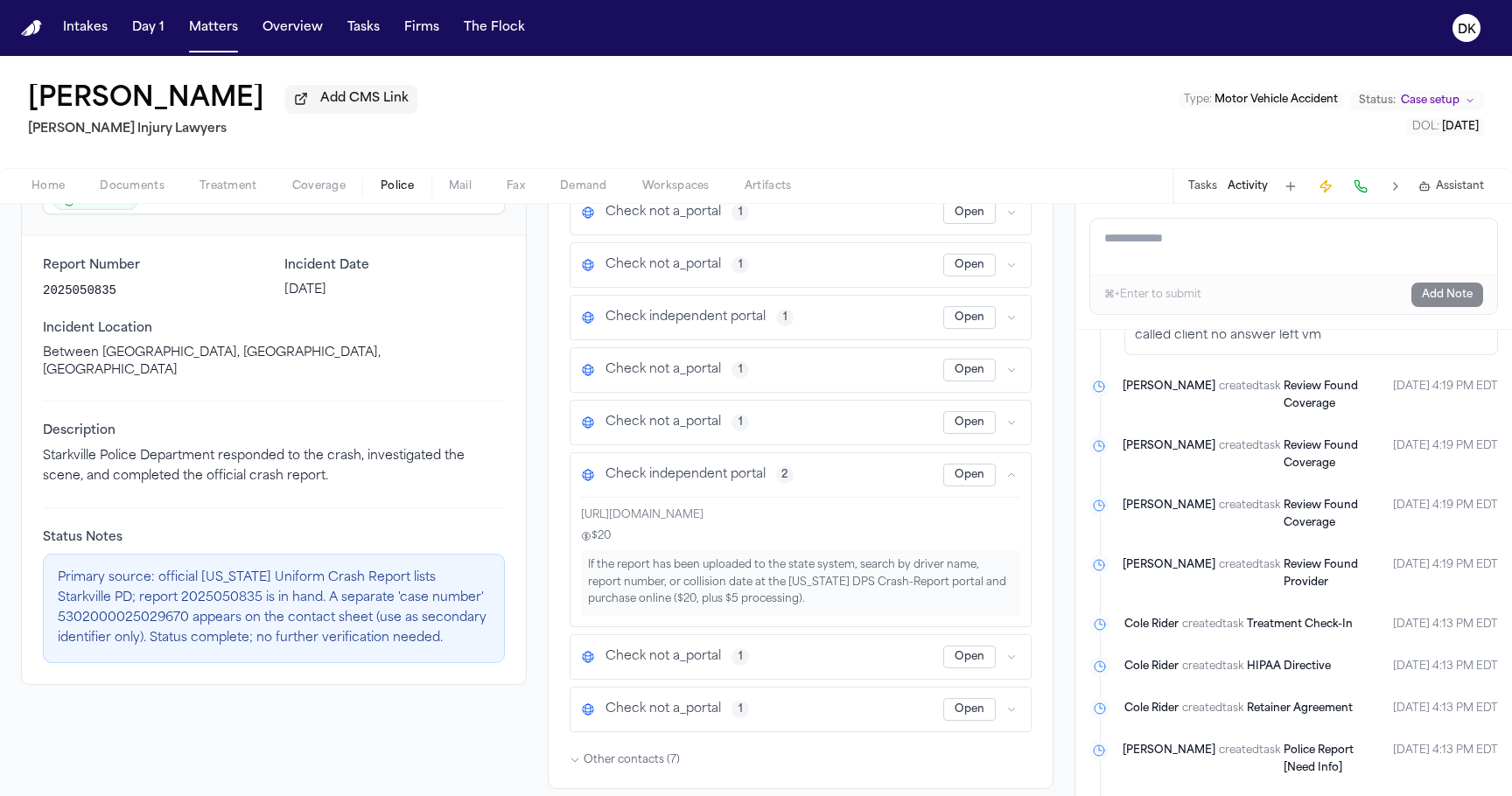
click at [1011, 479] on icon "button" at bounding box center [1011, 474] width 11 height 11
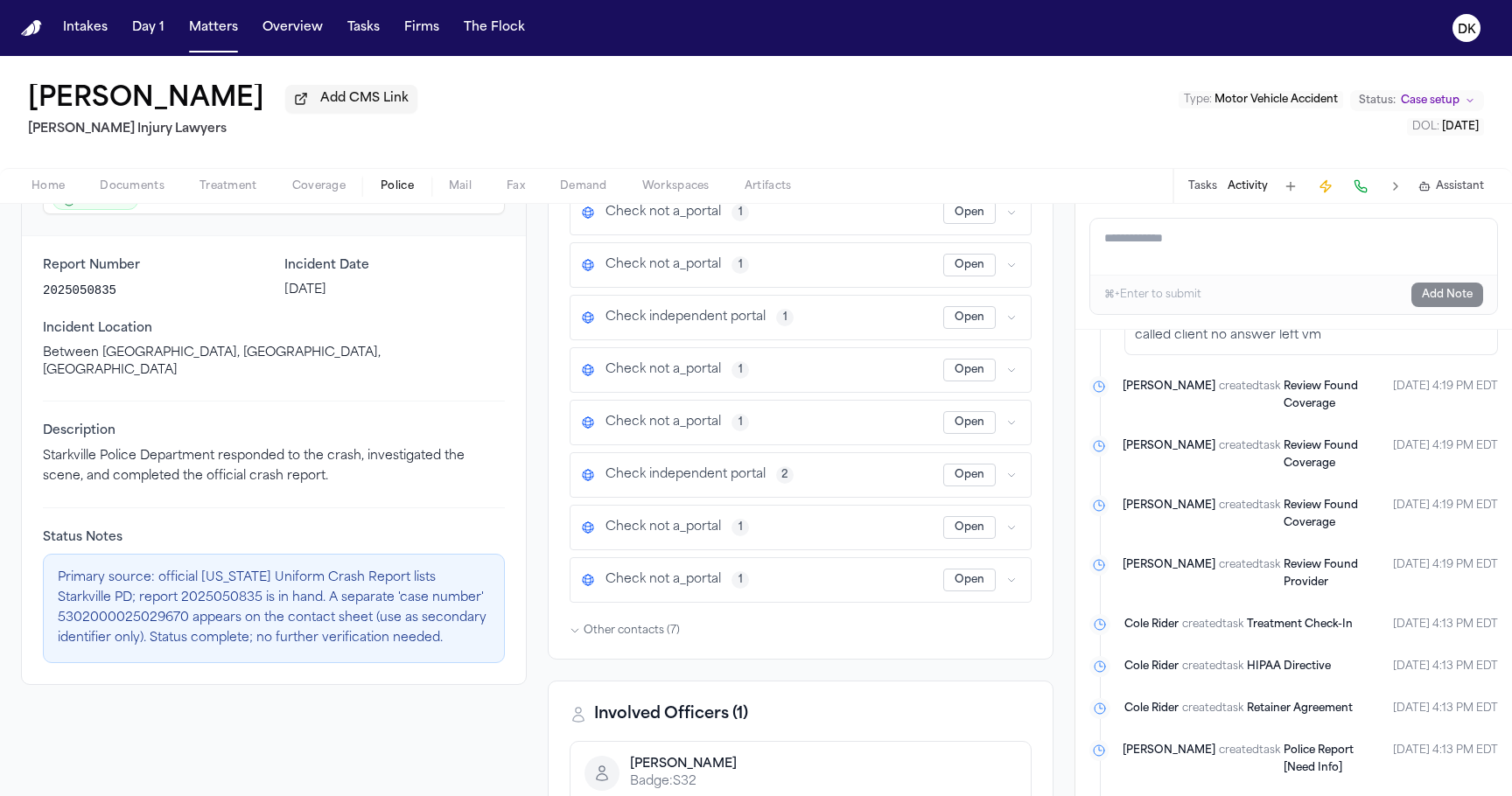
scroll to position [0, 0]
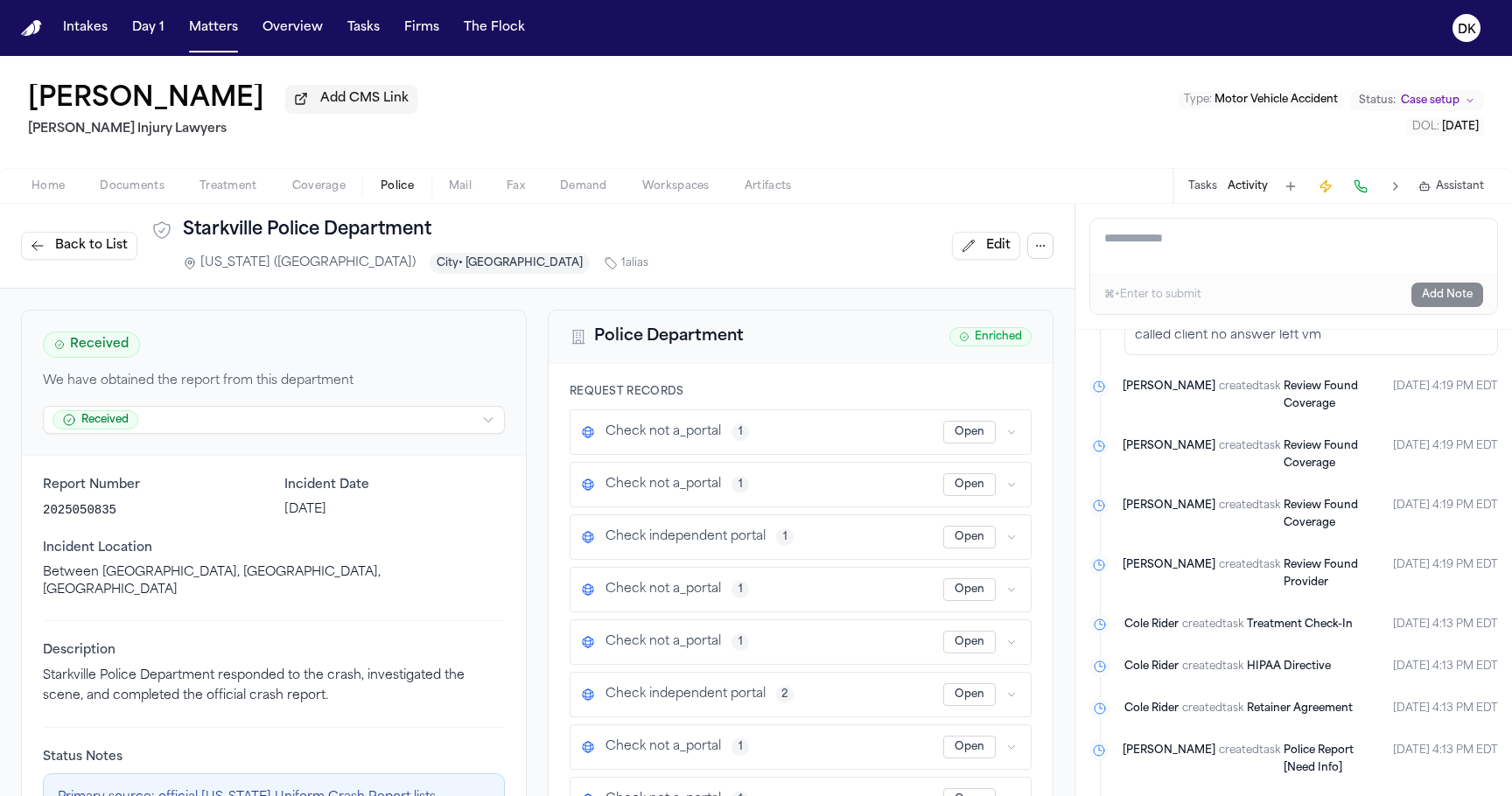
click at [1003, 433] on button "button" at bounding box center [1011, 433] width 18 height 17
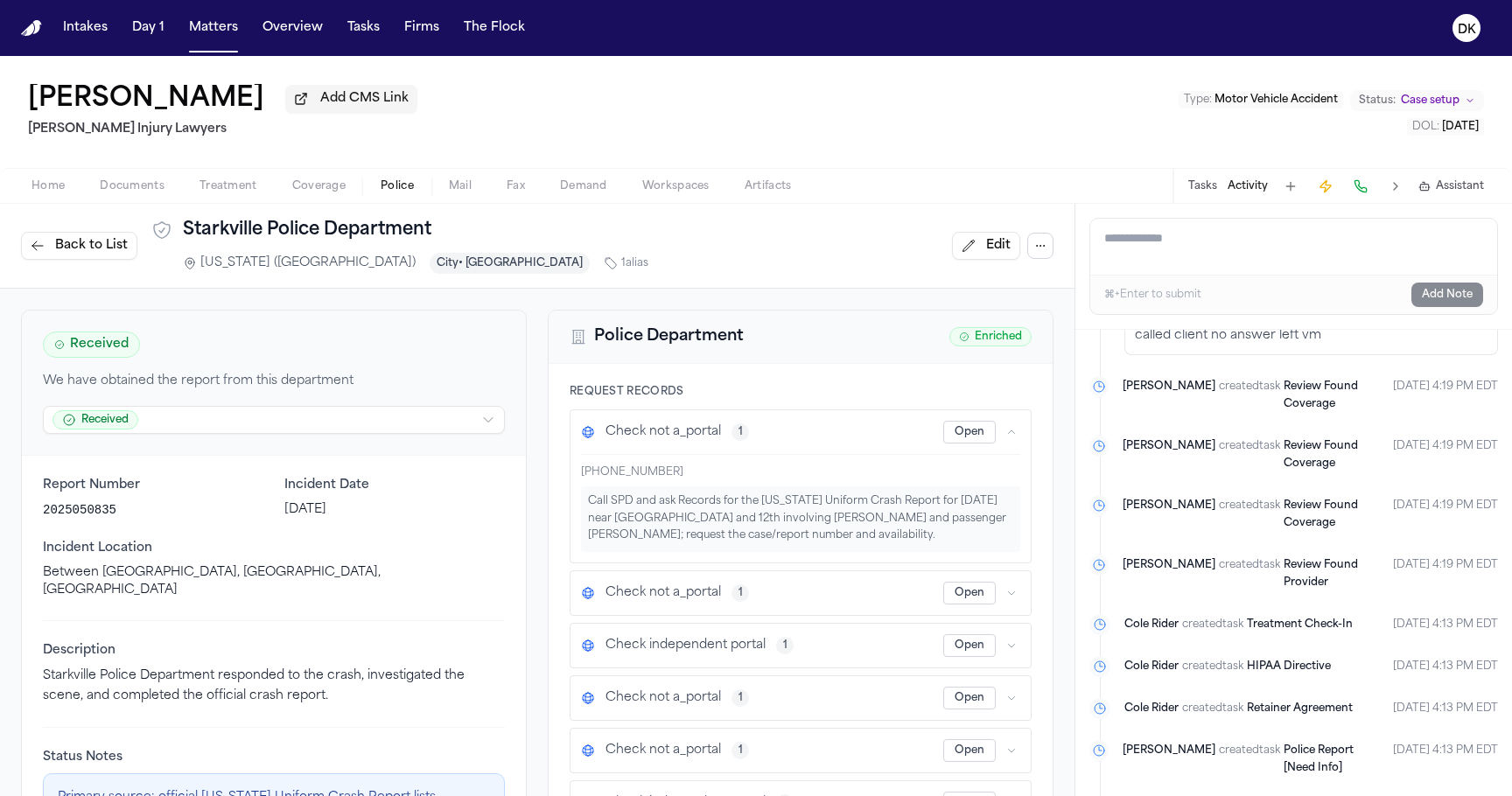
click at [1003, 433] on button "button" at bounding box center [1011, 433] width 18 height 17
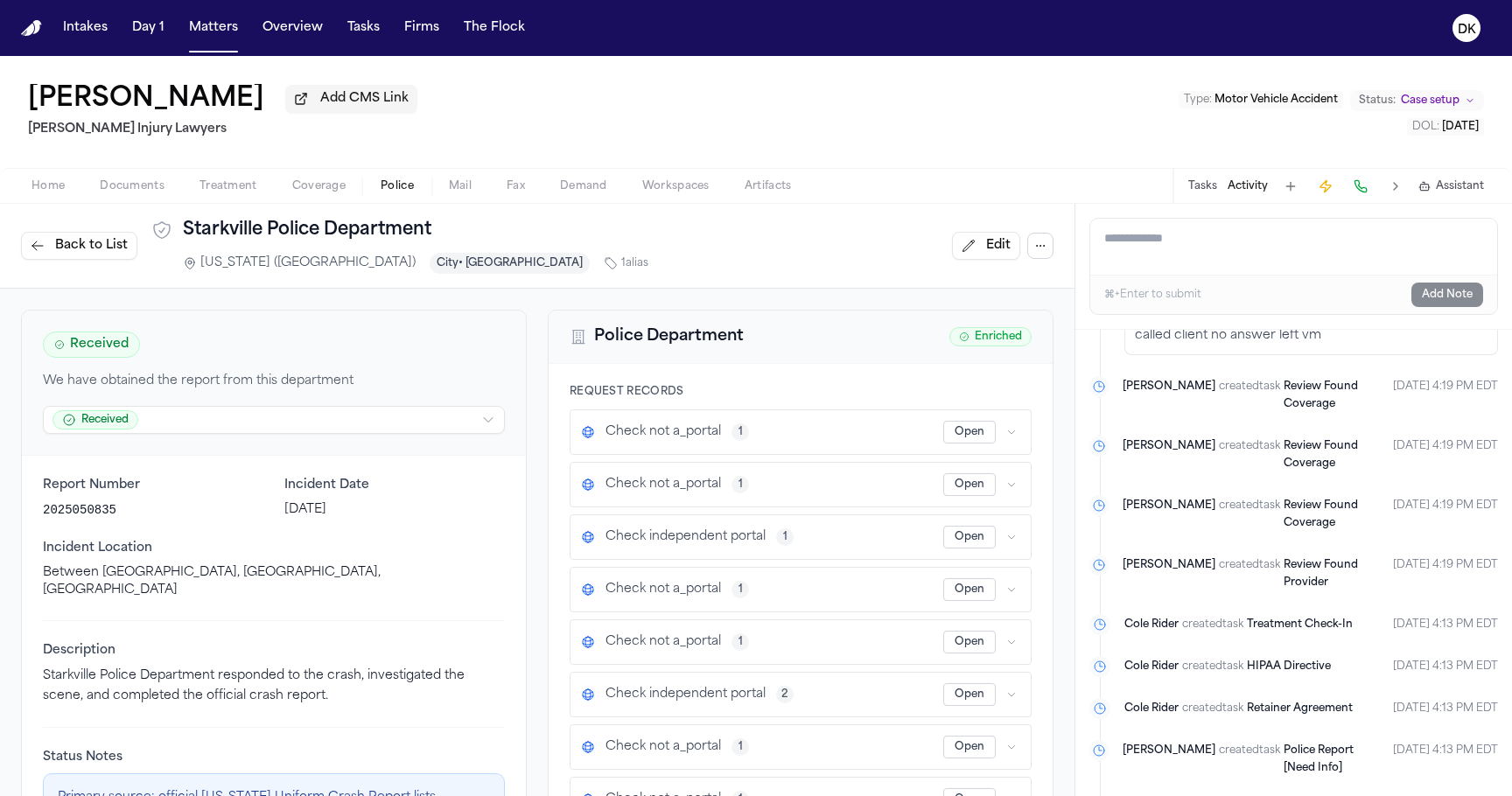
click at [1010, 501] on div "Check not a_portal 1 Open" at bounding box center [800, 484] width 460 height 44
click at [1010, 488] on icon "button" at bounding box center [1011, 484] width 11 height 11
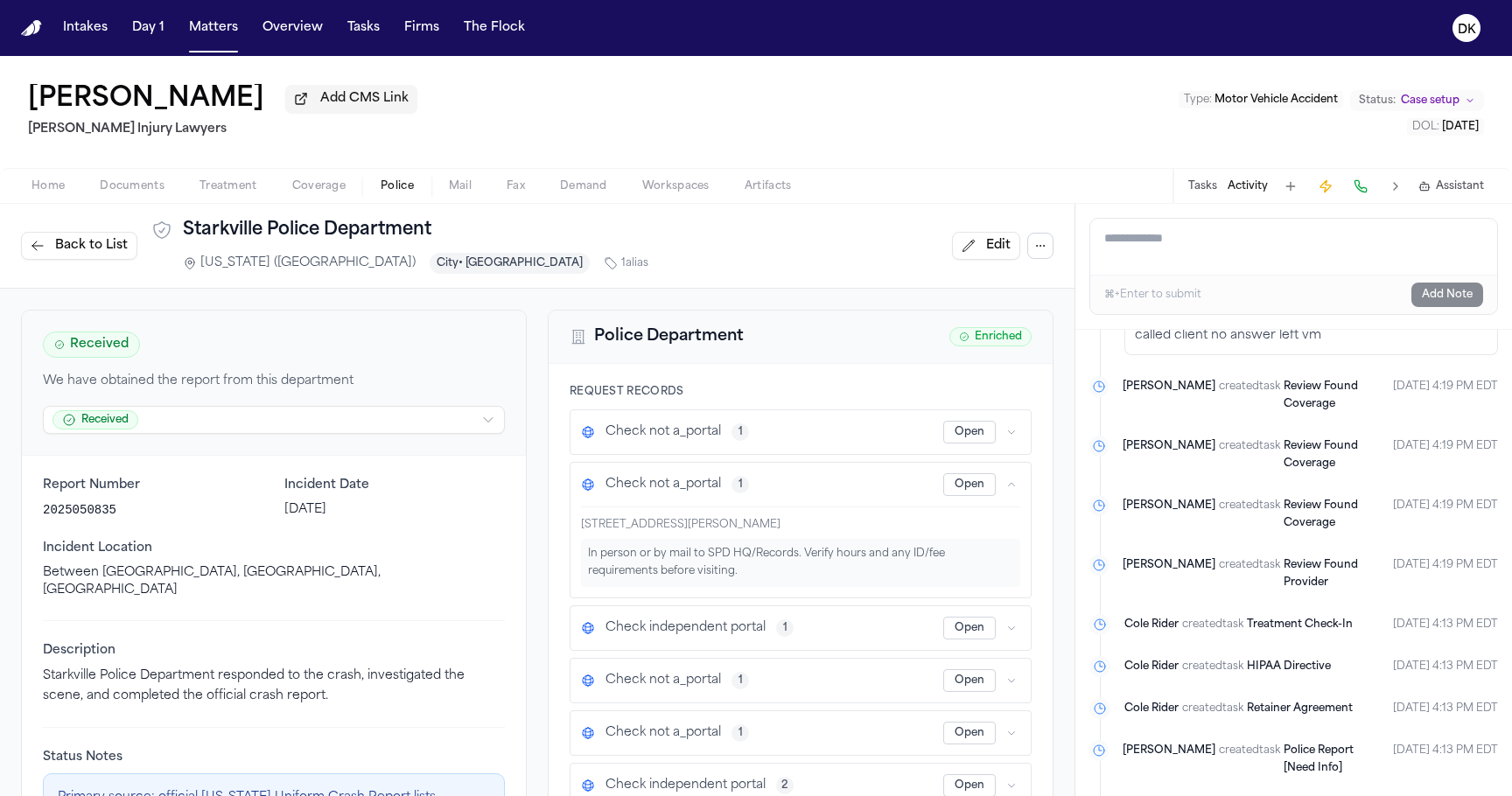
click at [1010, 486] on icon "button" at bounding box center [1012, 485] width 6 height 4
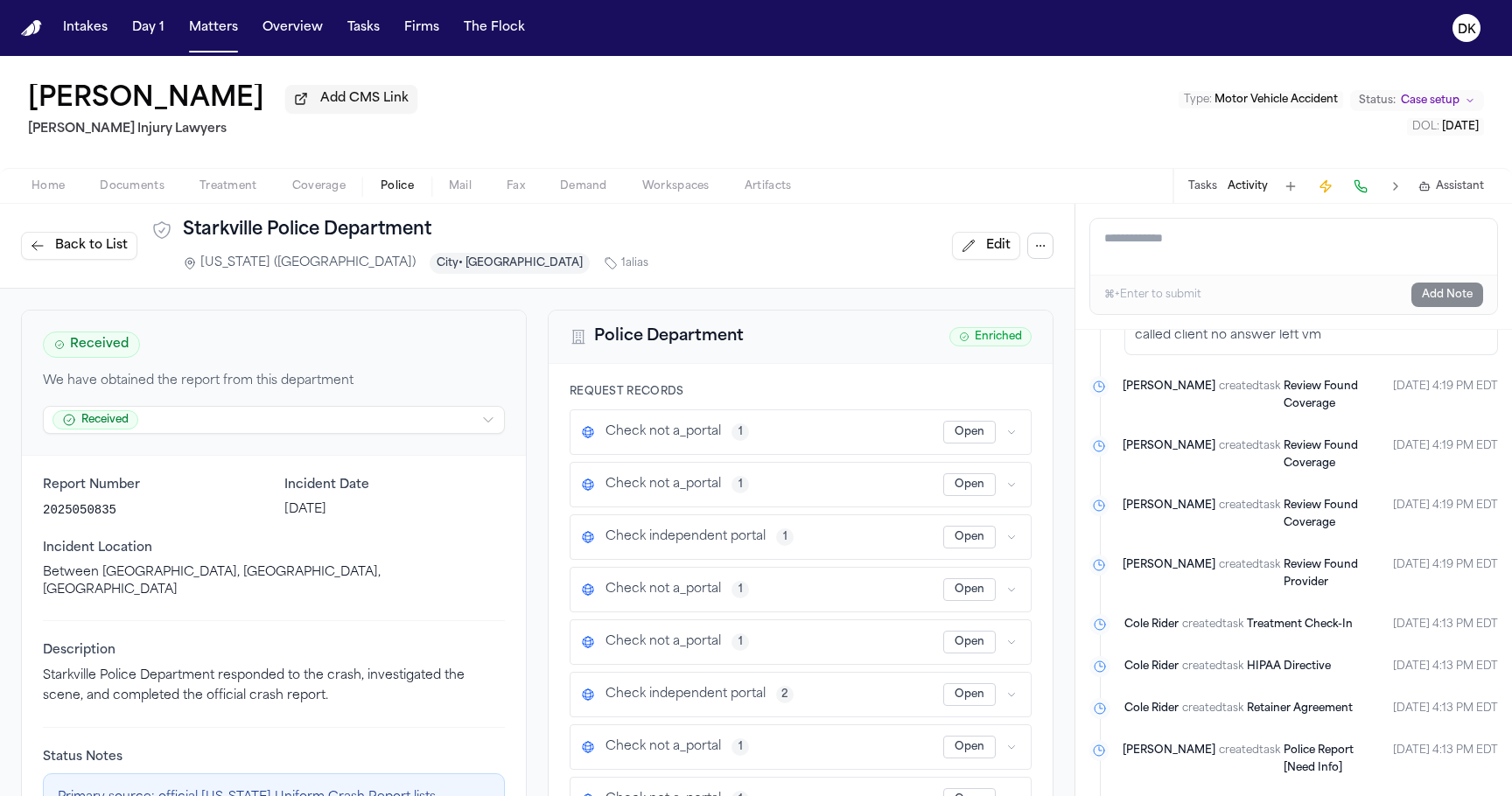
click at [1011, 542] on icon "button" at bounding box center [1011, 536] width 11 height 11
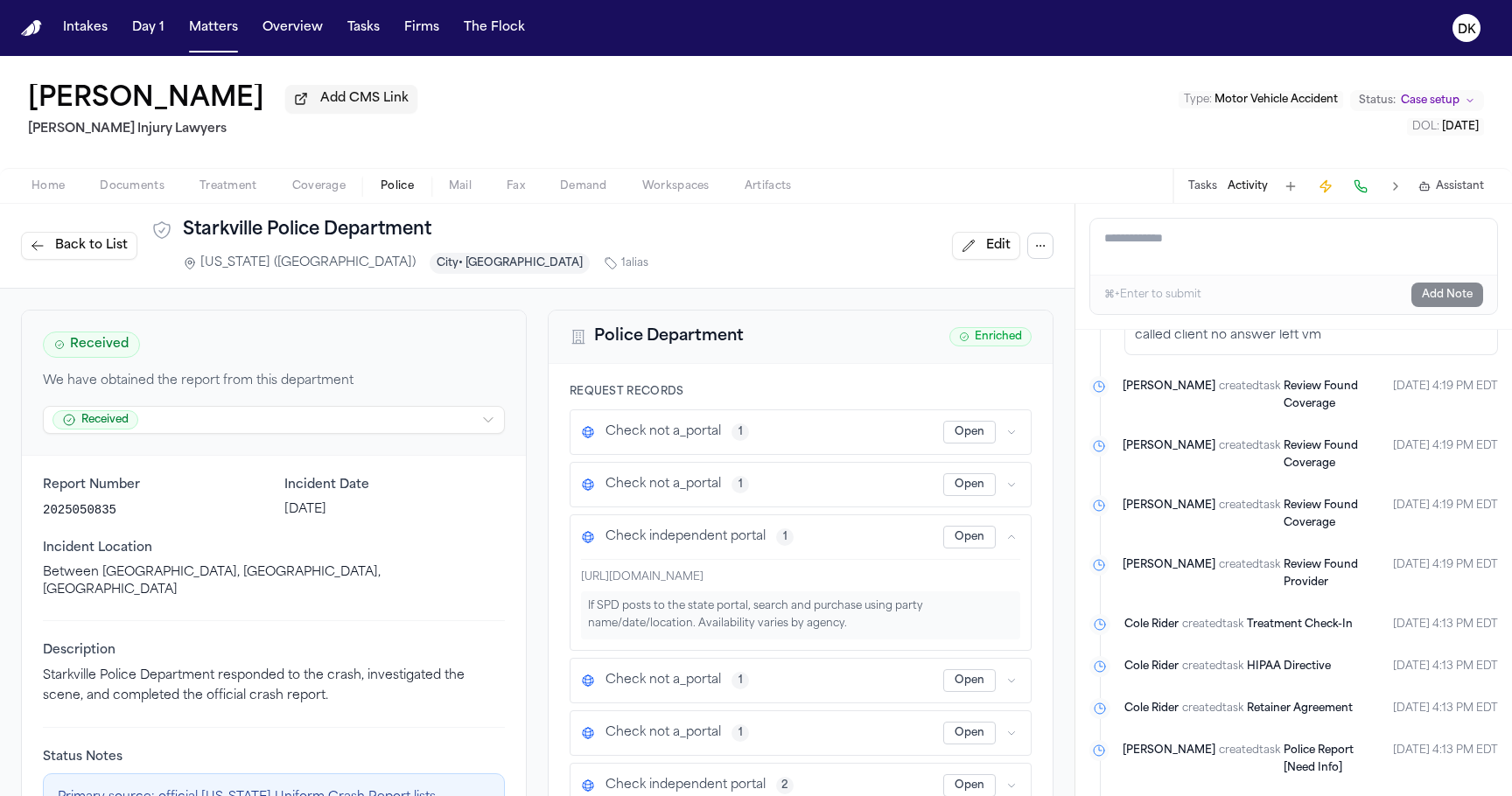
click at [1011, 542] on icon "button" at bounding box center [1011, 536] width 11 height 11
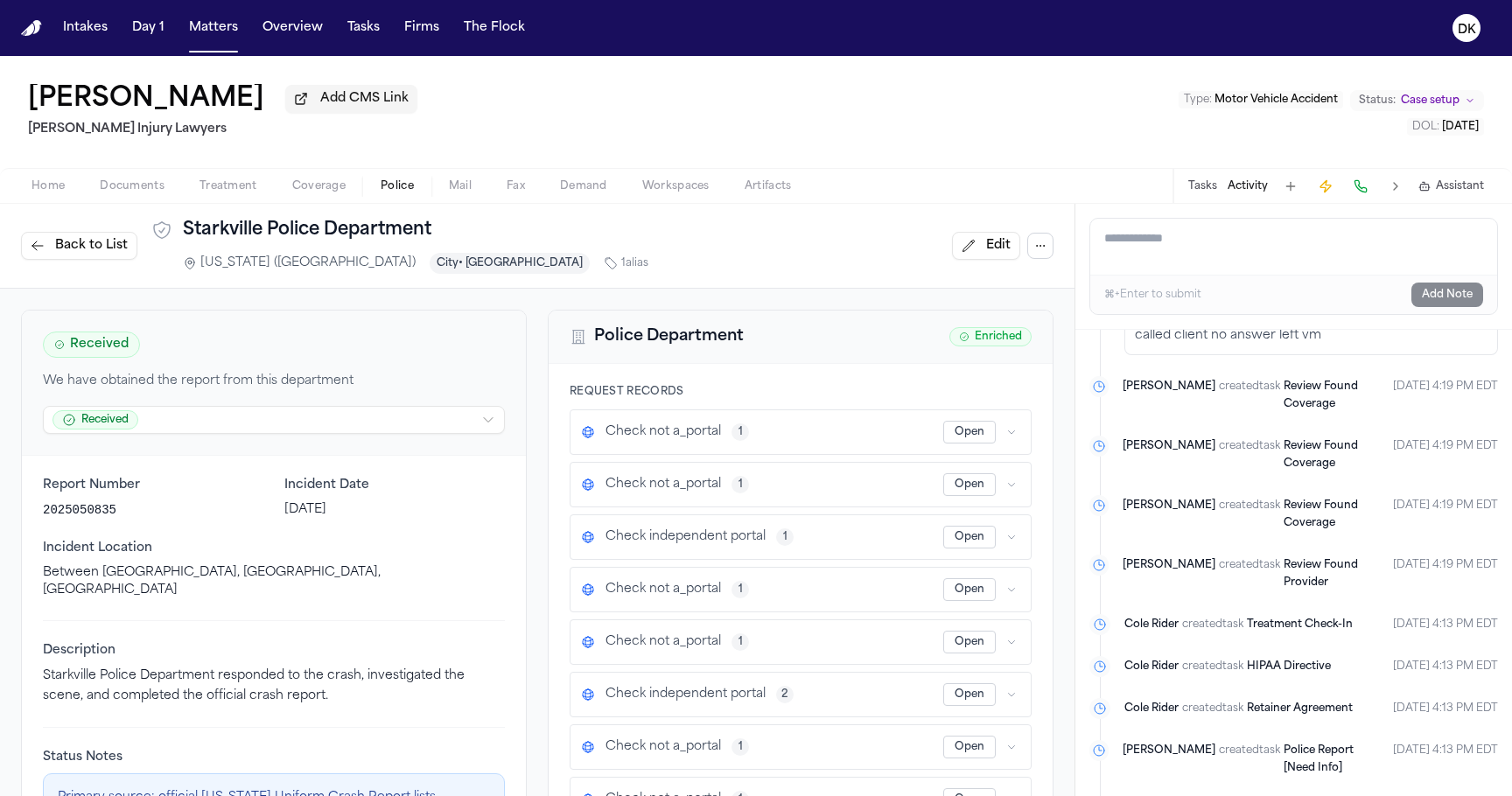
click at [1011, 574] on div "Check not a_portal 1 Open" at bounding box center [800, 589] width 460 height 44
click at [1011, 590] on icon "button" at bounding box center [1011, 589] width 11 height 11
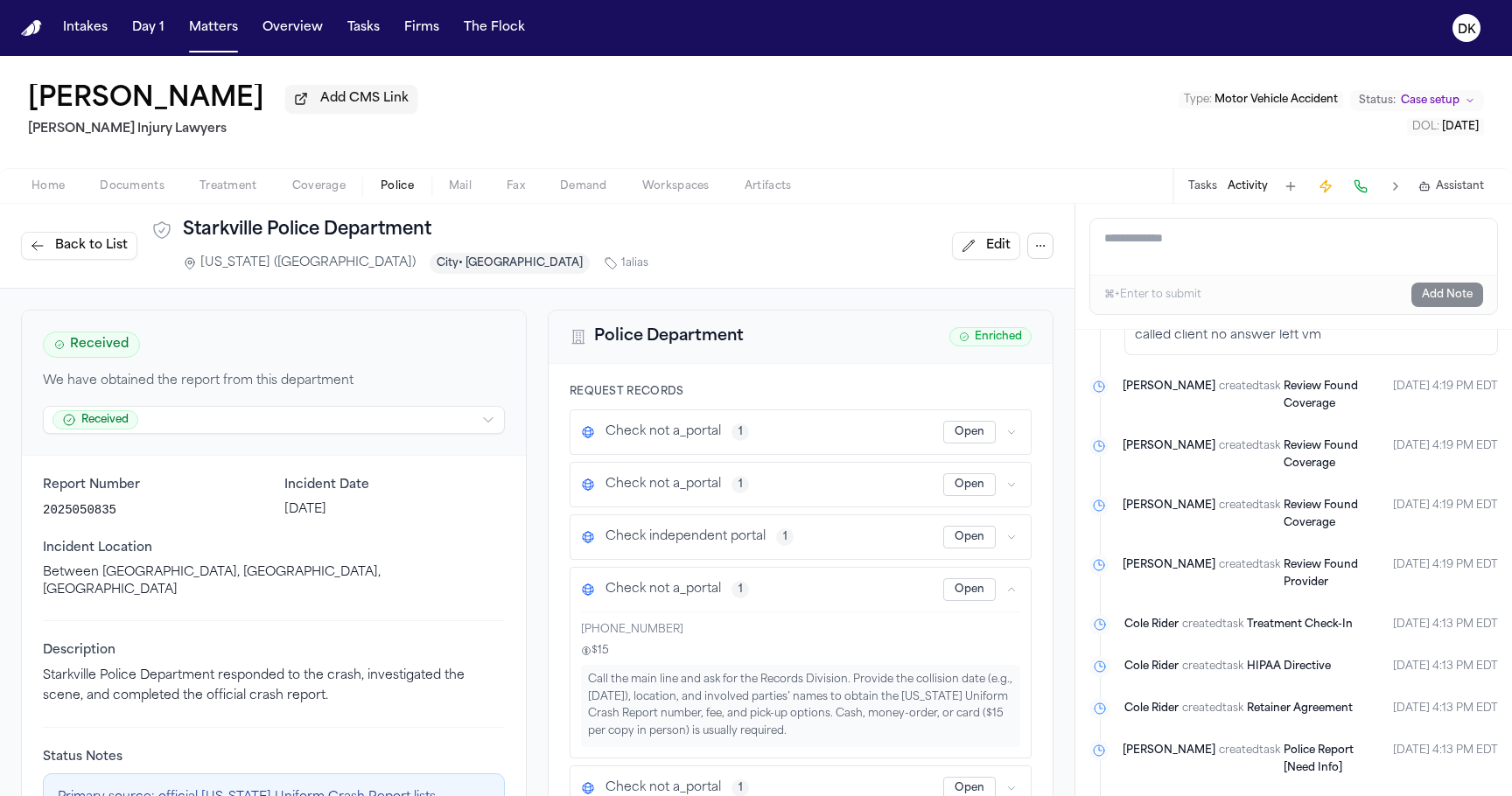
click at [1010, 595] on icon "button" at bounding box center [1011, 589] width 11 height 11
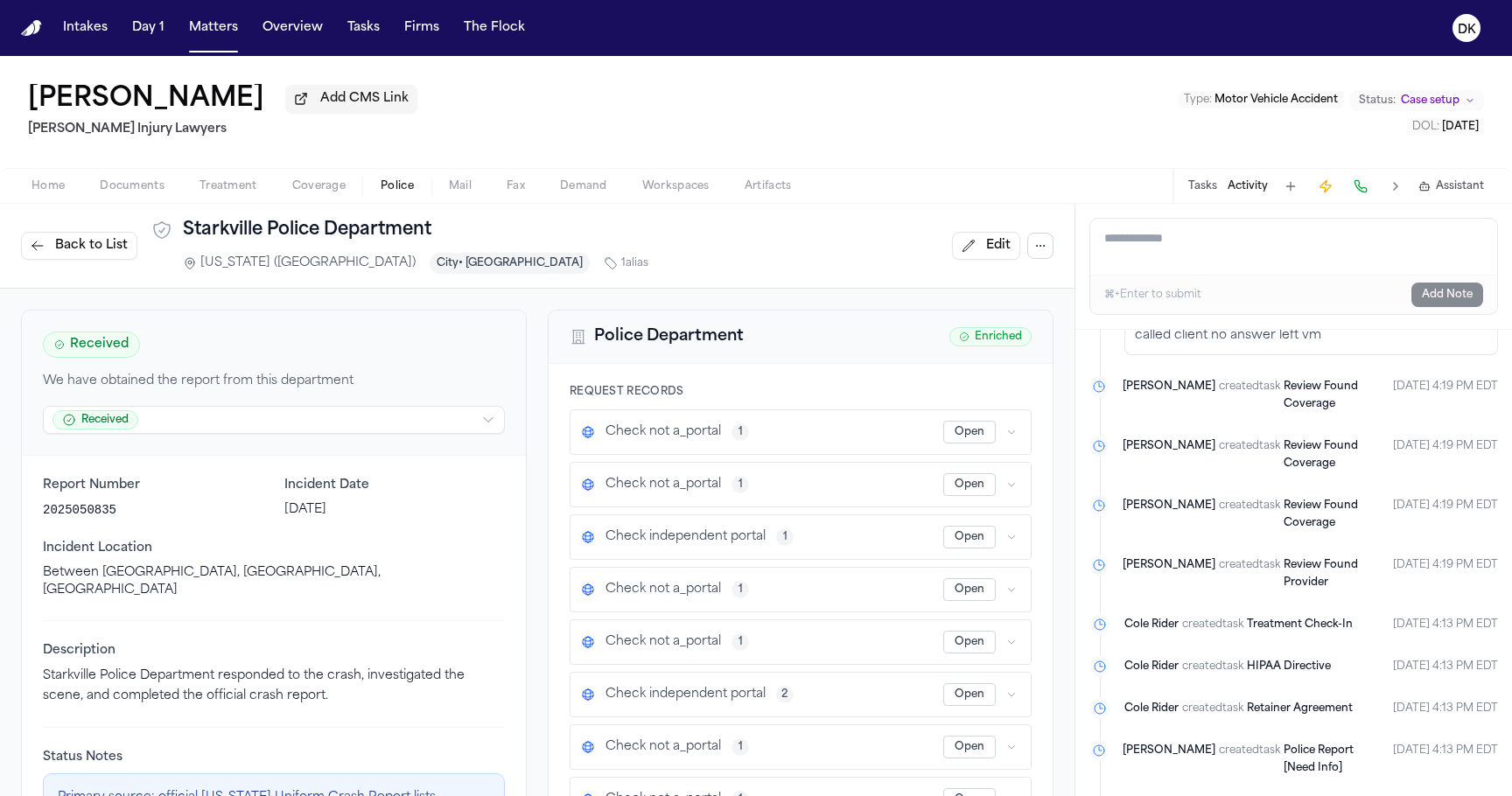
click at [1010, 595] on icon "button" at bounding box center [1011, 589] width 11 height 11
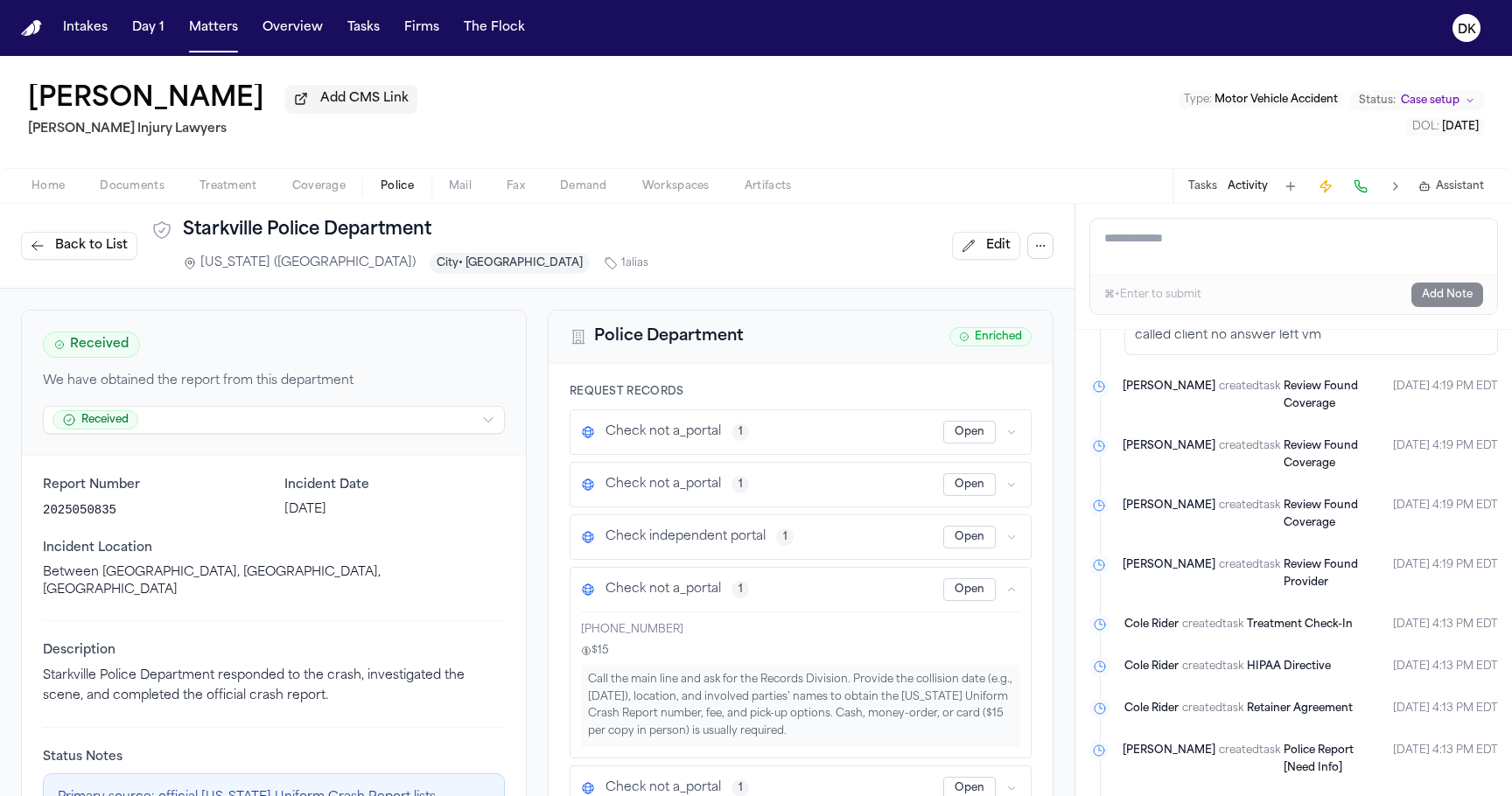
click at [1010, 595] on icon "button" at bounding box center [1011, 589] width 11 height 11
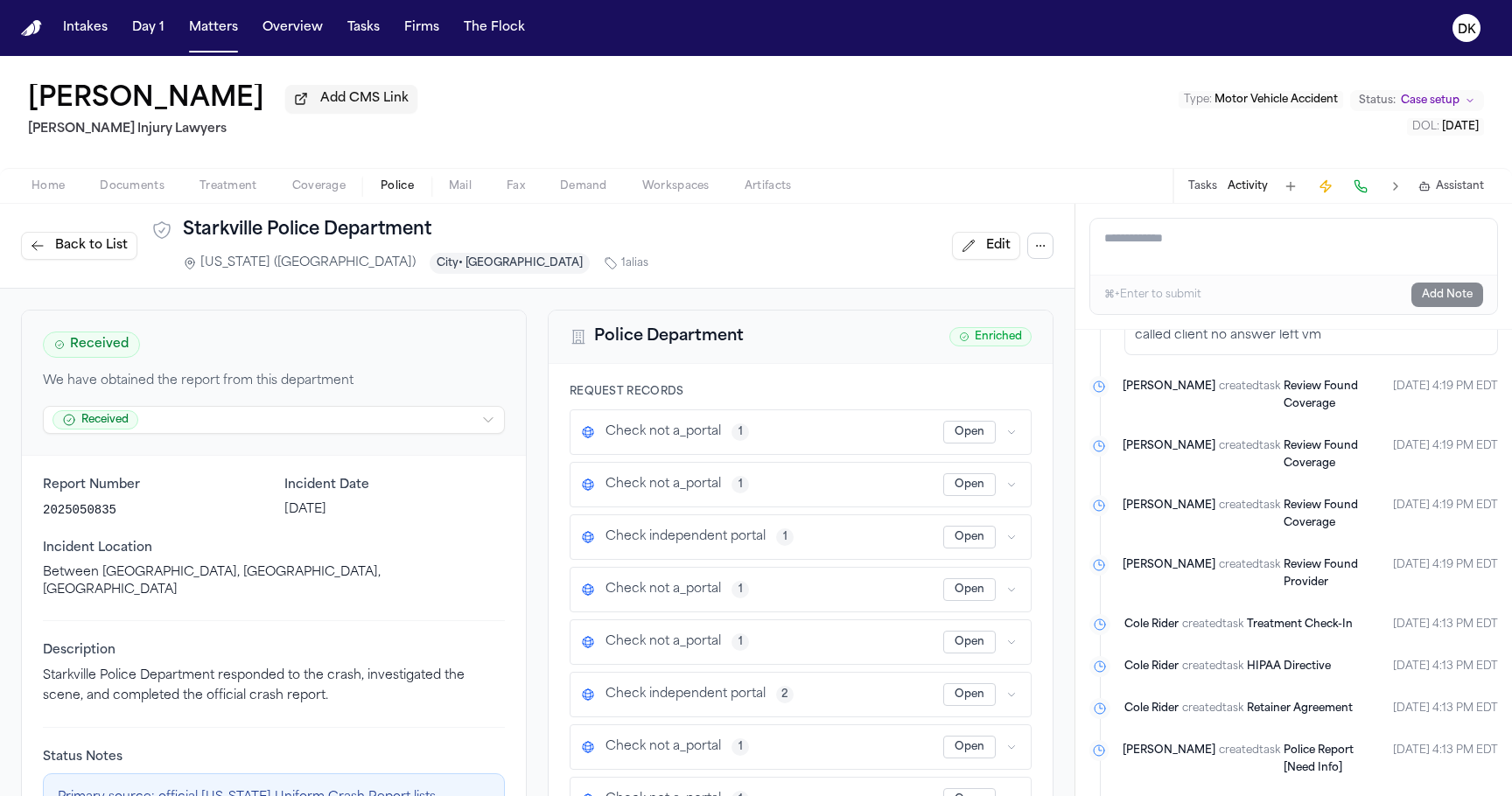
click at [1014, 651] on button "button" at bounding box center [1011, 642] width 18 height 17
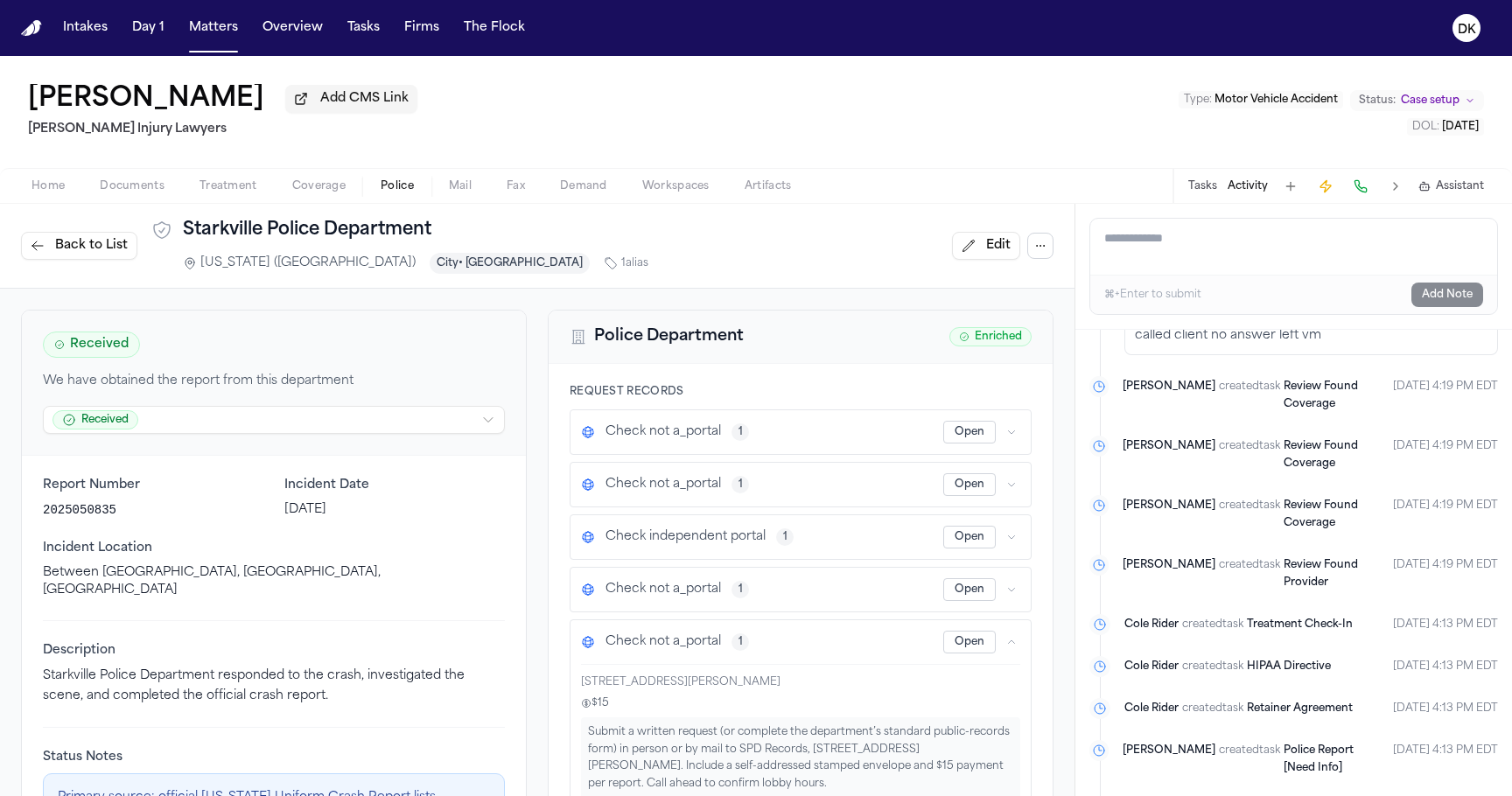
click at [1014, 651] on button "button" at bounding box center [1011, 642] width 18 height 17
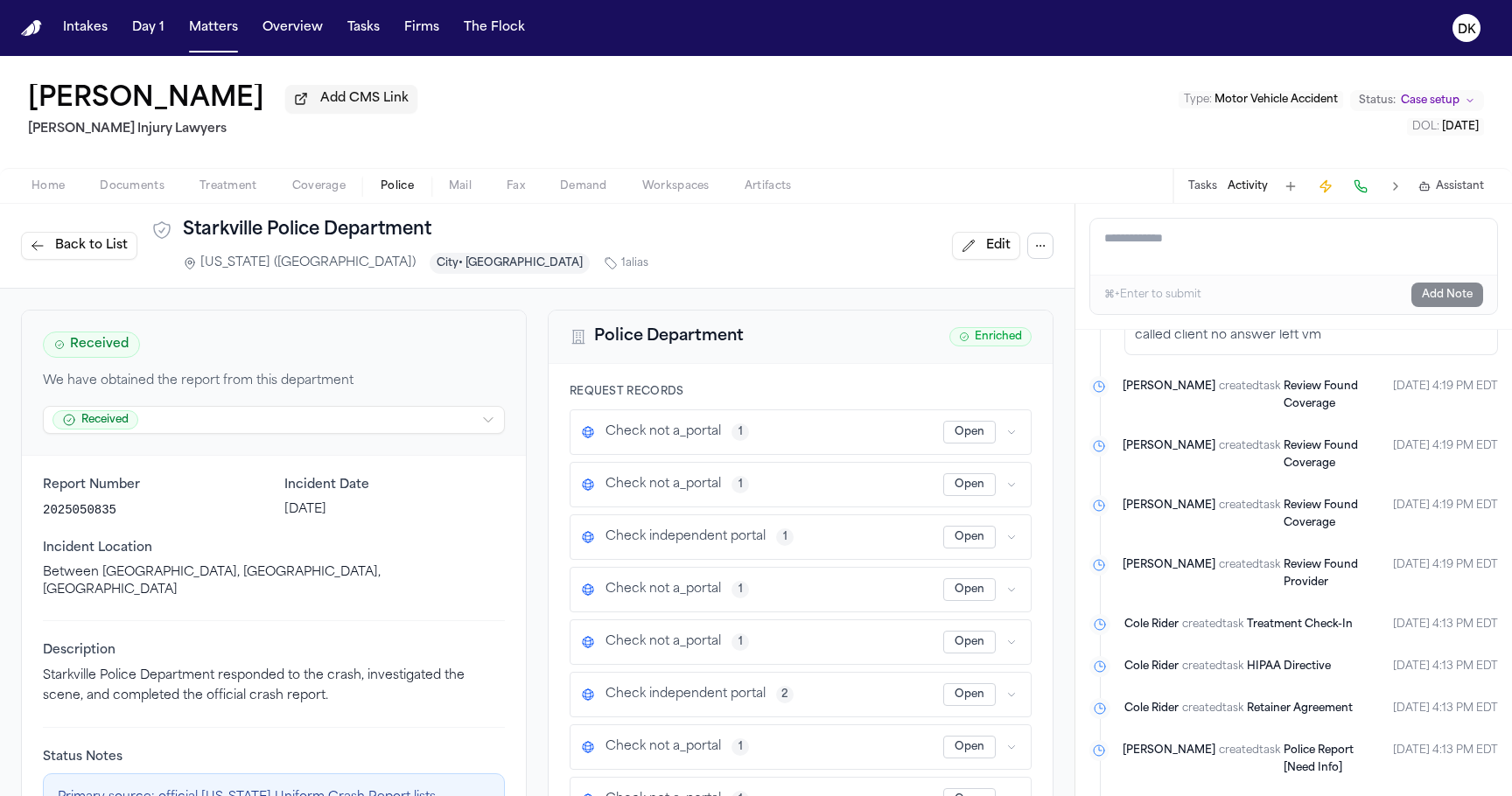
click at [1012, 691] on button "button" at bounding box center [1011, 695] width 18 height 17
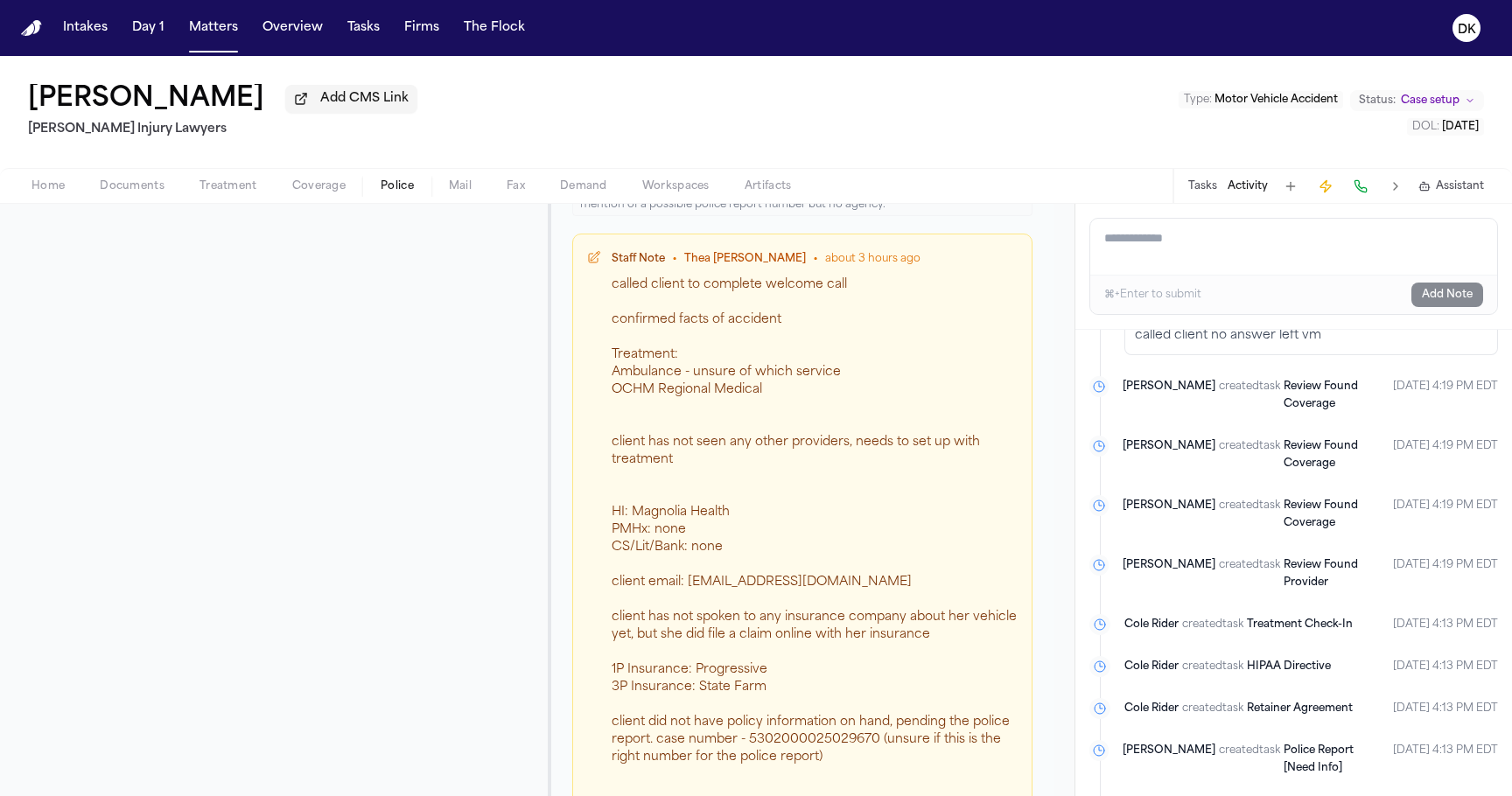
scroll to position [2237, 0]
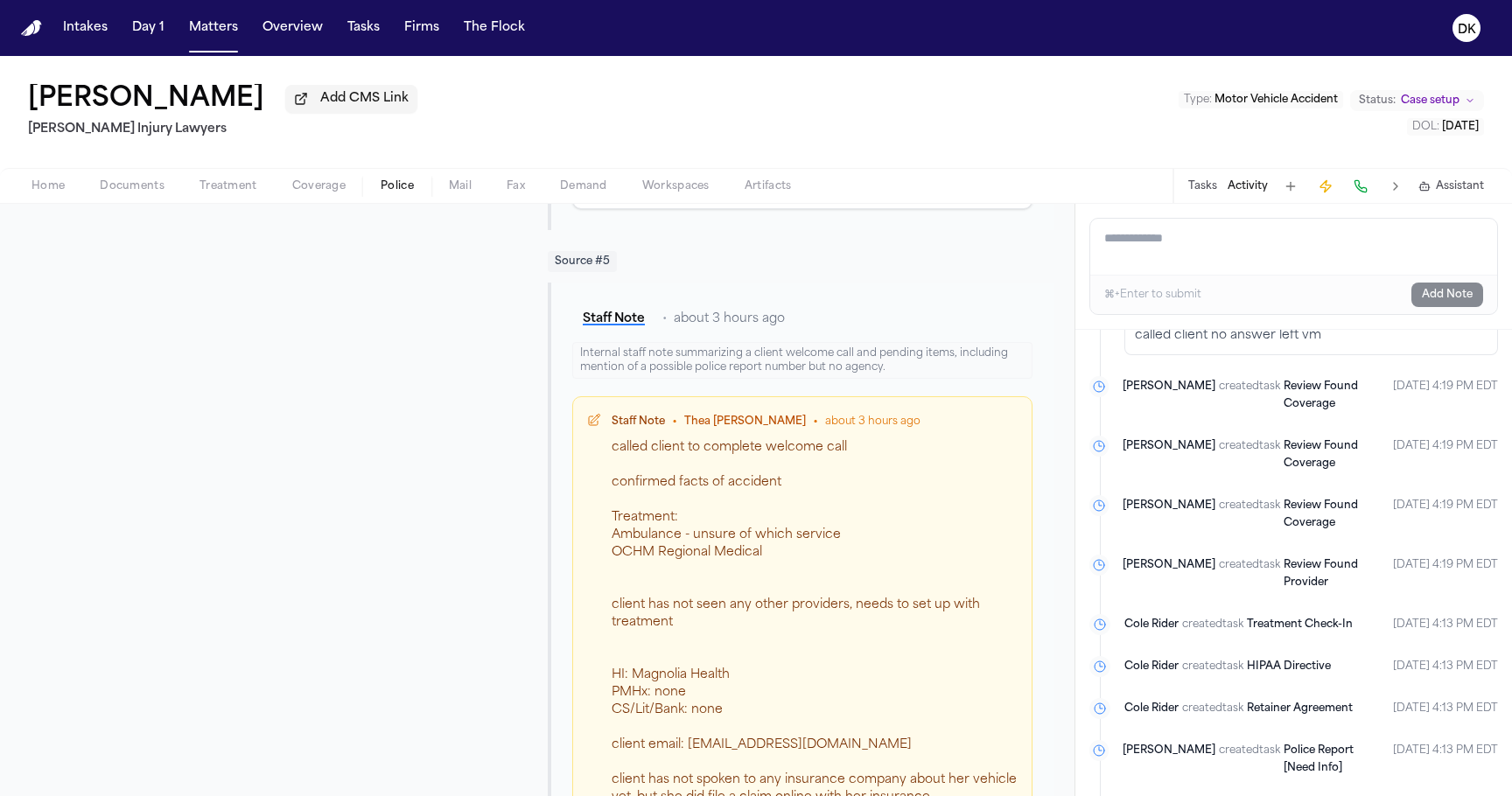
click at [709, 602] on div "called client to complete welcome call confirmed facts of accident Treatment: A…" at bounding box center [815, 719] width 406 height 560
click at [728, 482] on div "called client to complete welcome call confirmed facts of accident Treatment: A…" at bounding box center [815, 719] width 406 height 560
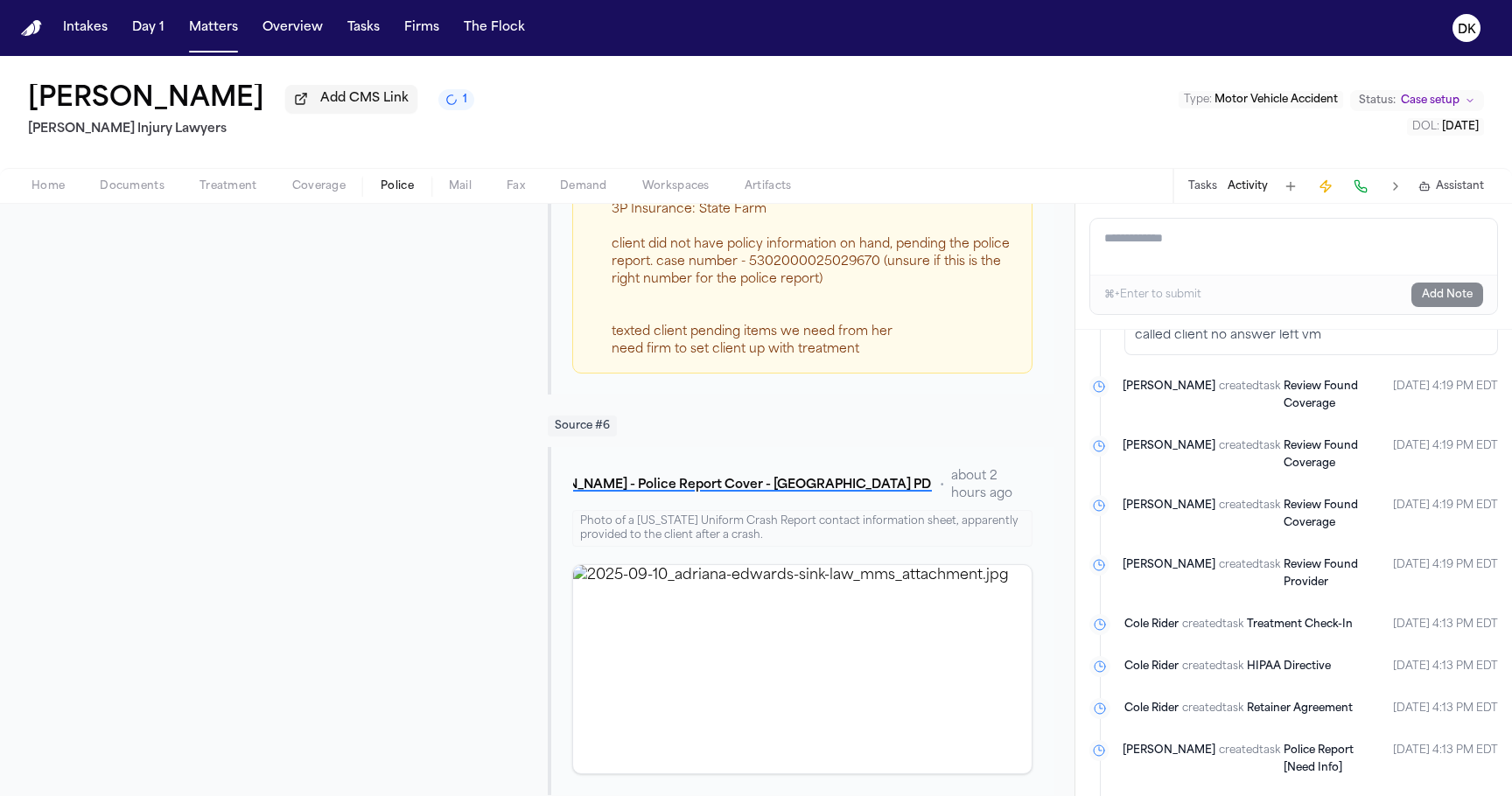
scroll to position [0, 0]
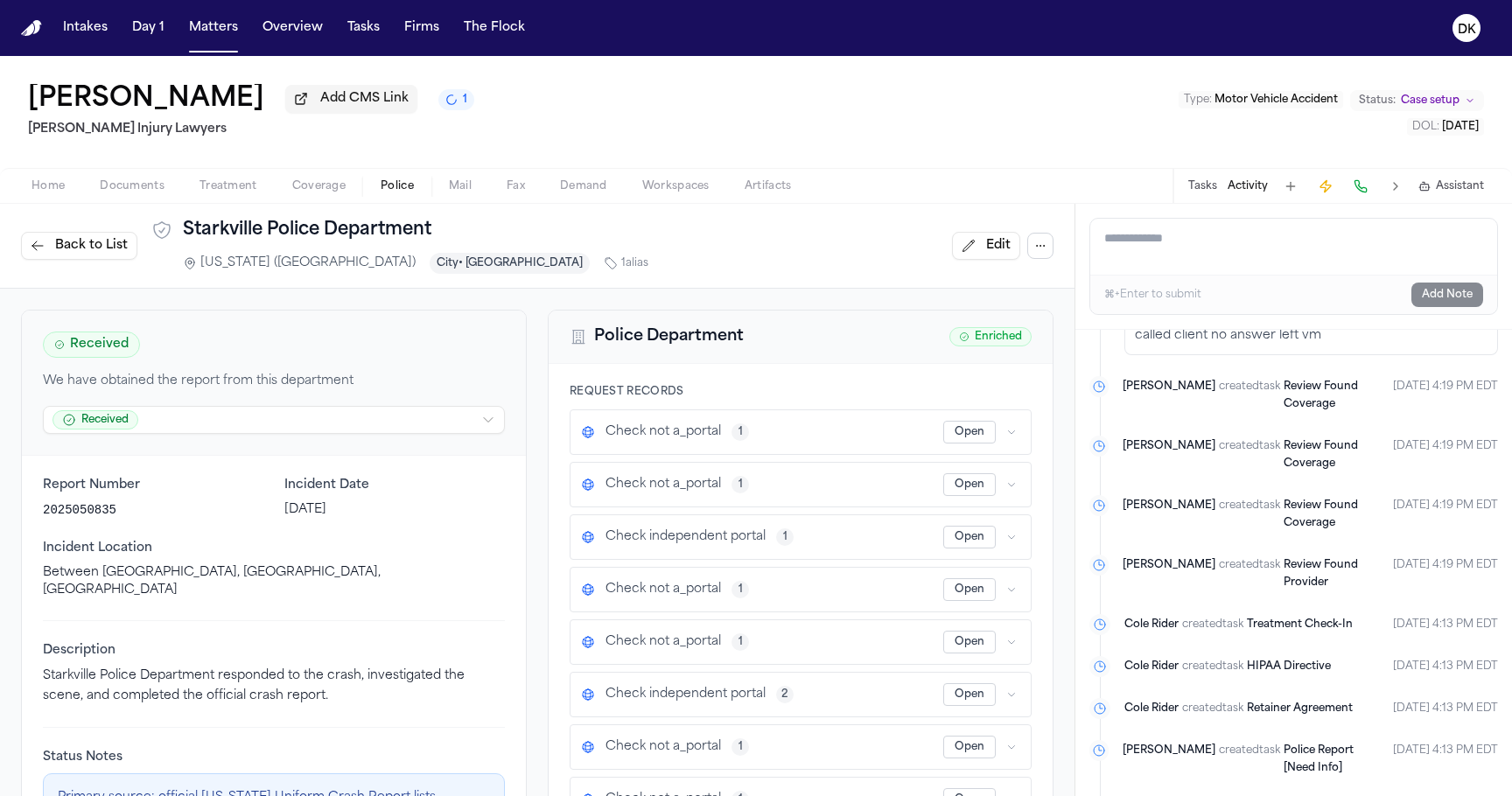
click at [75, 237] on button "Back to List" at bounding box center [80, 245] width 117 height 28
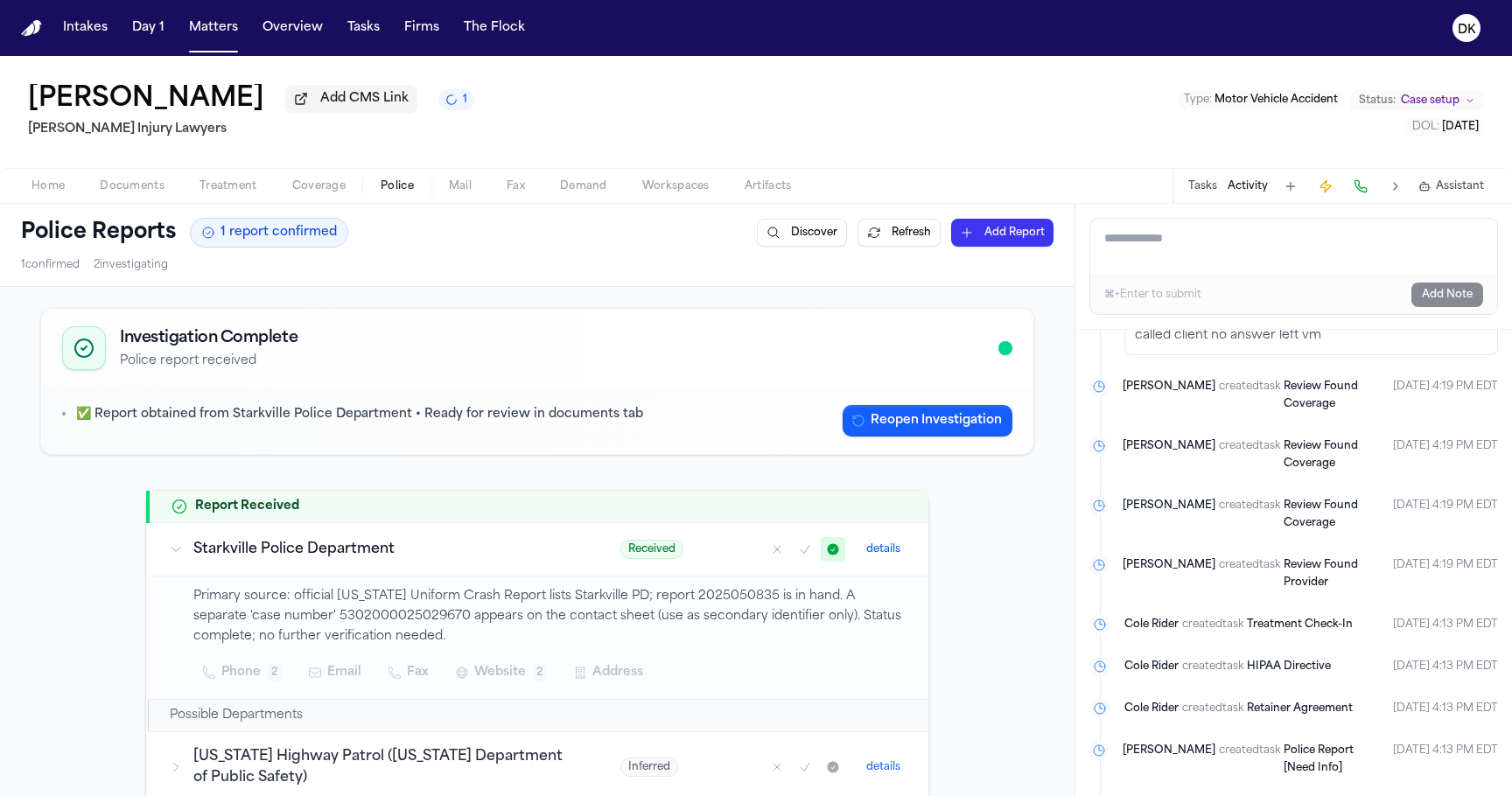
click at [409, 203] on div "Home Documents Treatment Coverage Police Mail Fax Demand Workspaces Artifacts T…" at bounding box center [756, 186] width 1512 height 35
click at [407, 187] on span "Police" at bounding box center [397, 186] width 33 height 14
click at [109, 185] on span "Documents" at bounding box center [132, 186] width 65 height 14
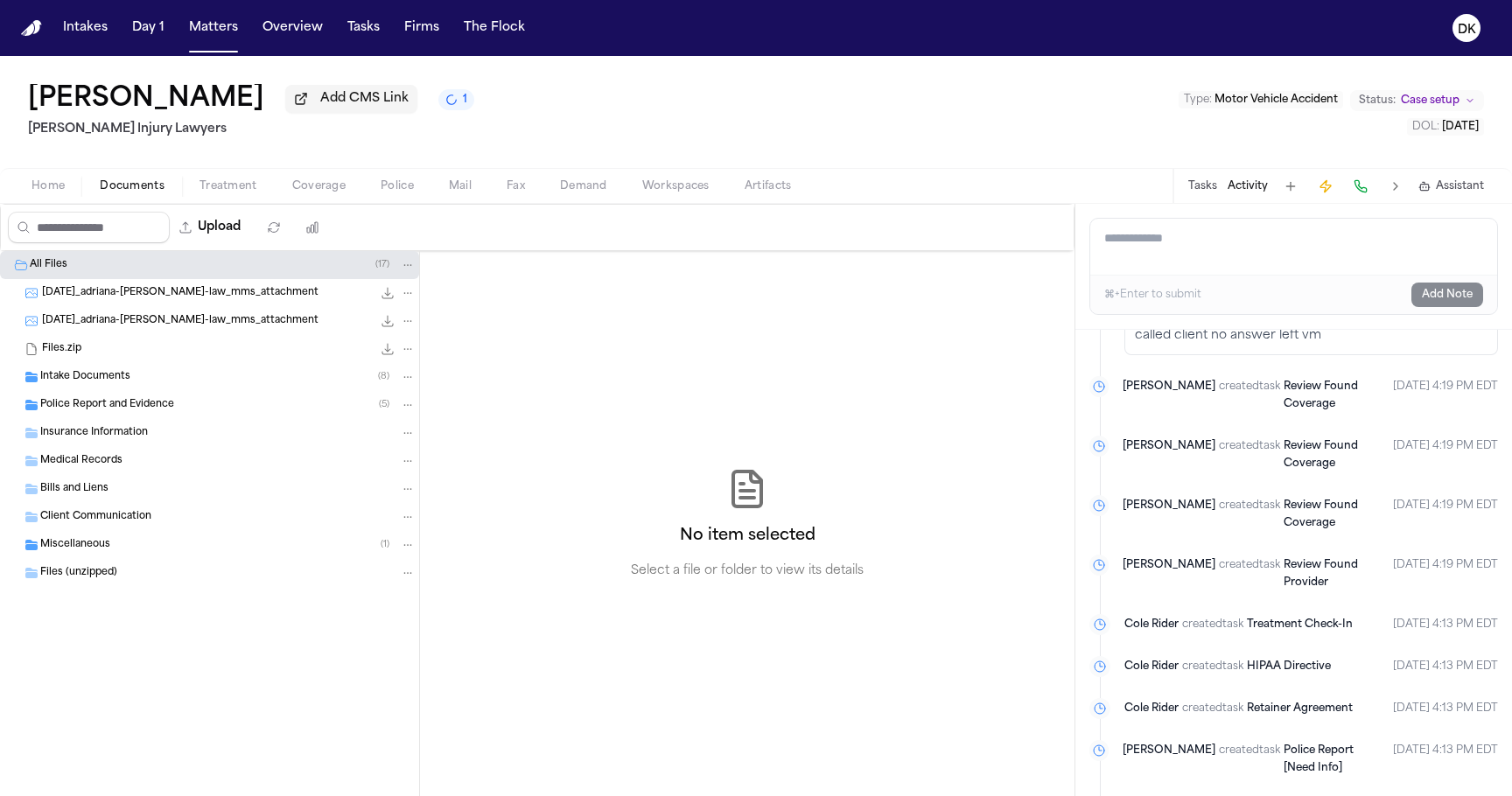
click at [51, 188] on span "Home" at bounding box center [48, 186] width 33 height 14
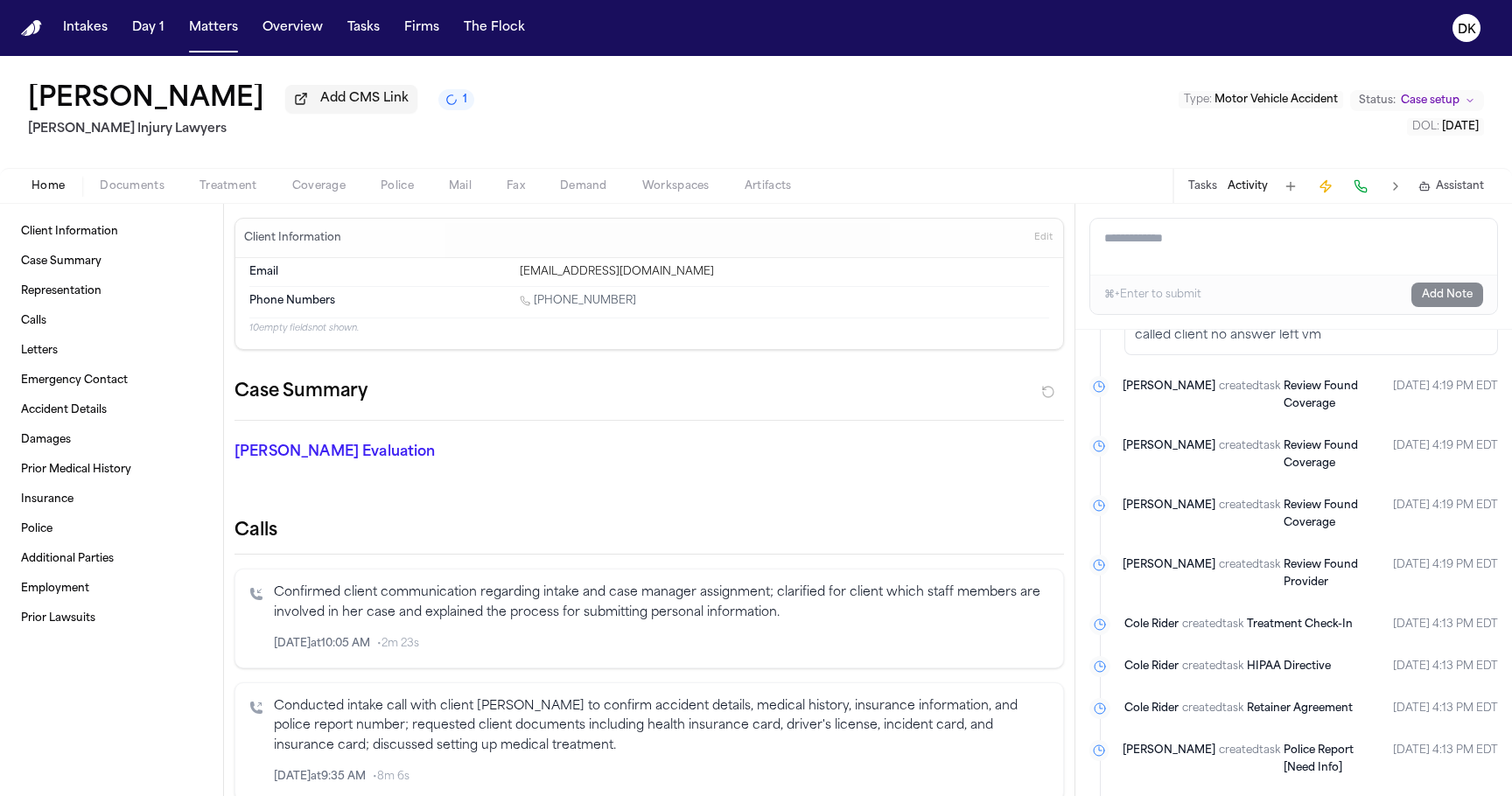
click at [279, 195] on button "Coverage" at bounding box center [319, 187] width 88 height 21
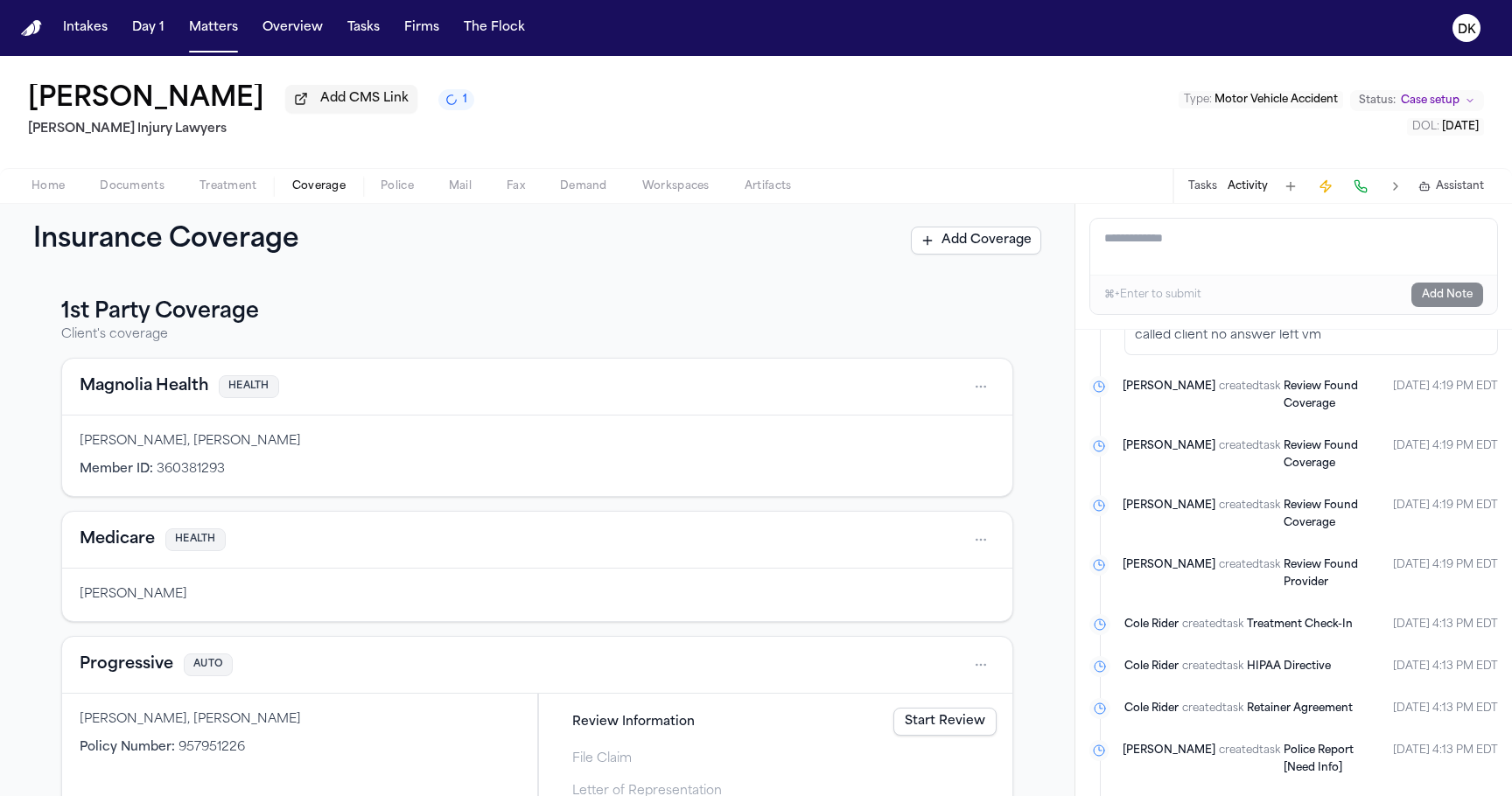
click at [376, 190] on button "Police" at bounding box center [397, 187] width 68 height 21
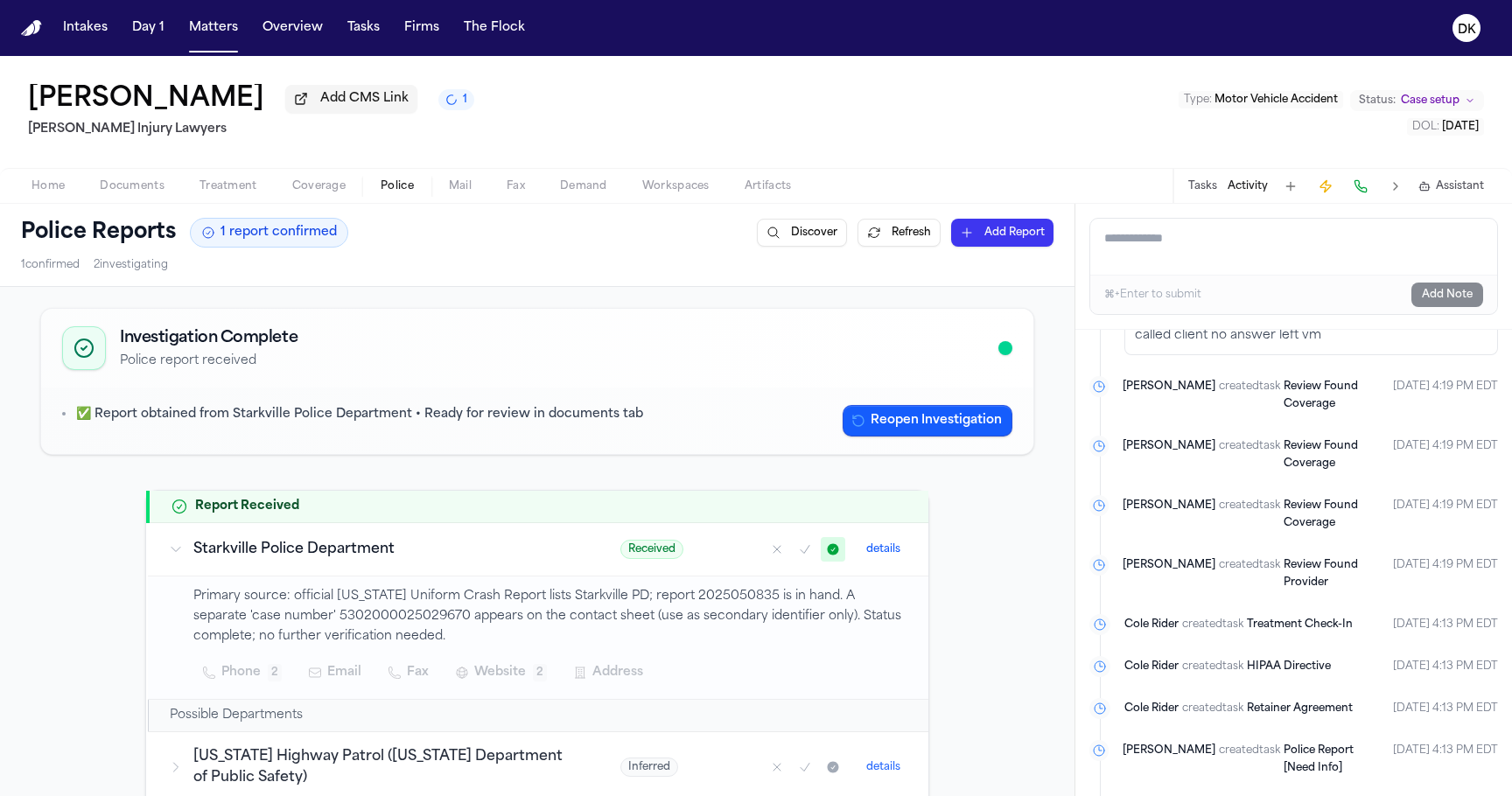
click at [413, 581] on td "Primary source: official [US_STATE] Uniform Crash Report lists Starkville PD; r…" at bounding box center [538, 638] width 781 height 123
click at [711, 605] on p "Primary source: official [US_STATE] Uniform Crash Report lists Starkville PD; r…" at bounding box center [550, 616] width 714 height 59
click at [606, 607] on p "Primary source: official [US_STATE] Uniform Crash Report lists Starkville PD; r…" at bounding box center [550, 616] width 714 height 59
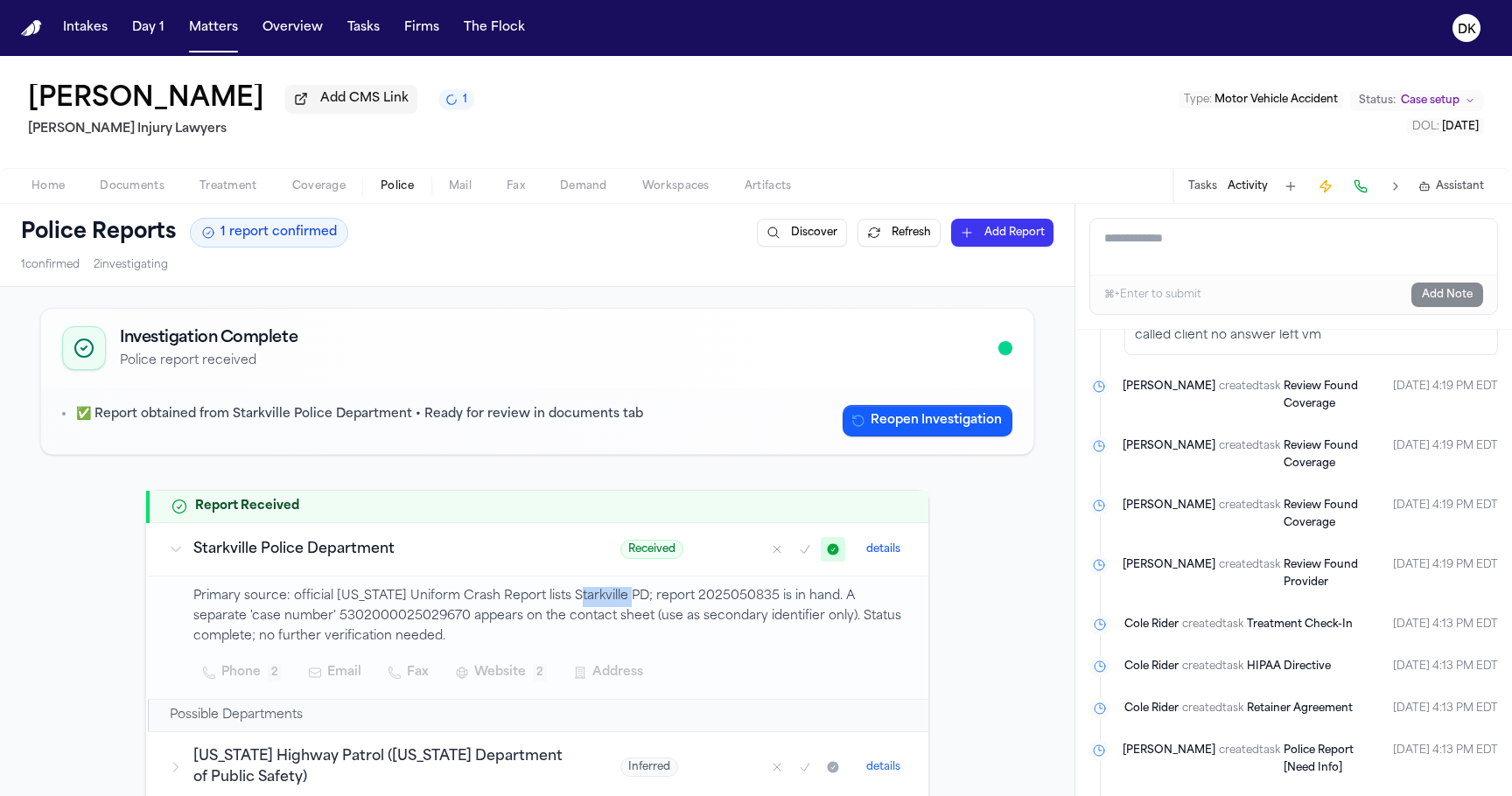
click at [550, 634] on p "Primary source: official [US_STATE] Uniform Crash Report lists Starkville PD; r…" at bounding box center [550, 616] width 714 height 59
click at [505, 645] on p "Primary source: official [US_STATE] Uniform Crash Report lists Starkville PD; r…" at bounding box center [550, 616] width 714 height 59
click at [441, 110] on button "1" at bounding box center [456, 100] width 36 height 21
click at [441, 115] on div "[PERSON_NAME] Add CMS Link [PERSON_NAME] Injury Lawyers Type : Motor Vehicle Ac…" at bounding box center [756, 112] width 1512 height 112
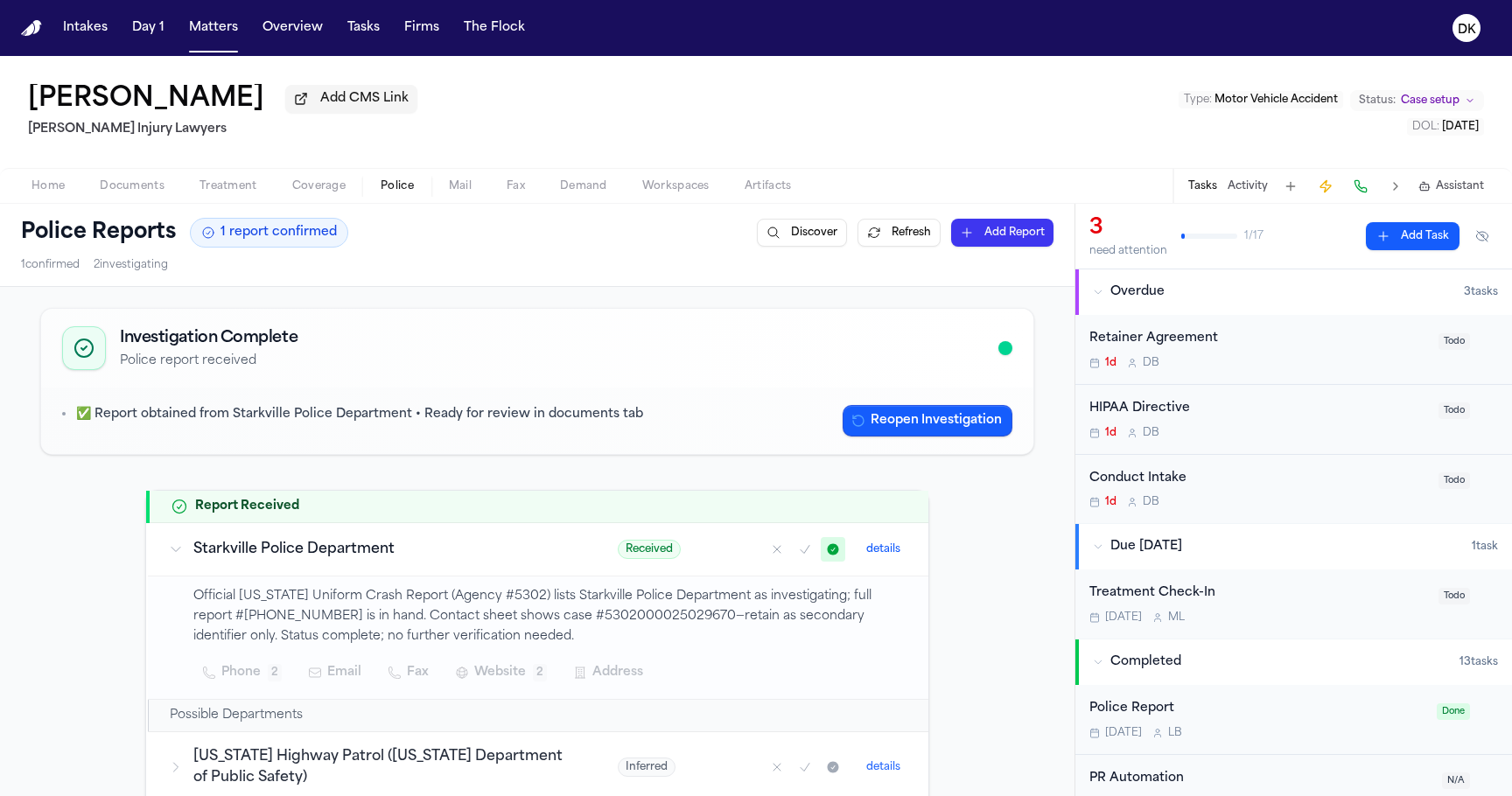
click at [541, 556] on h3 "Starkville Police Department" at bounding box center [384, 549] width 382 height 21
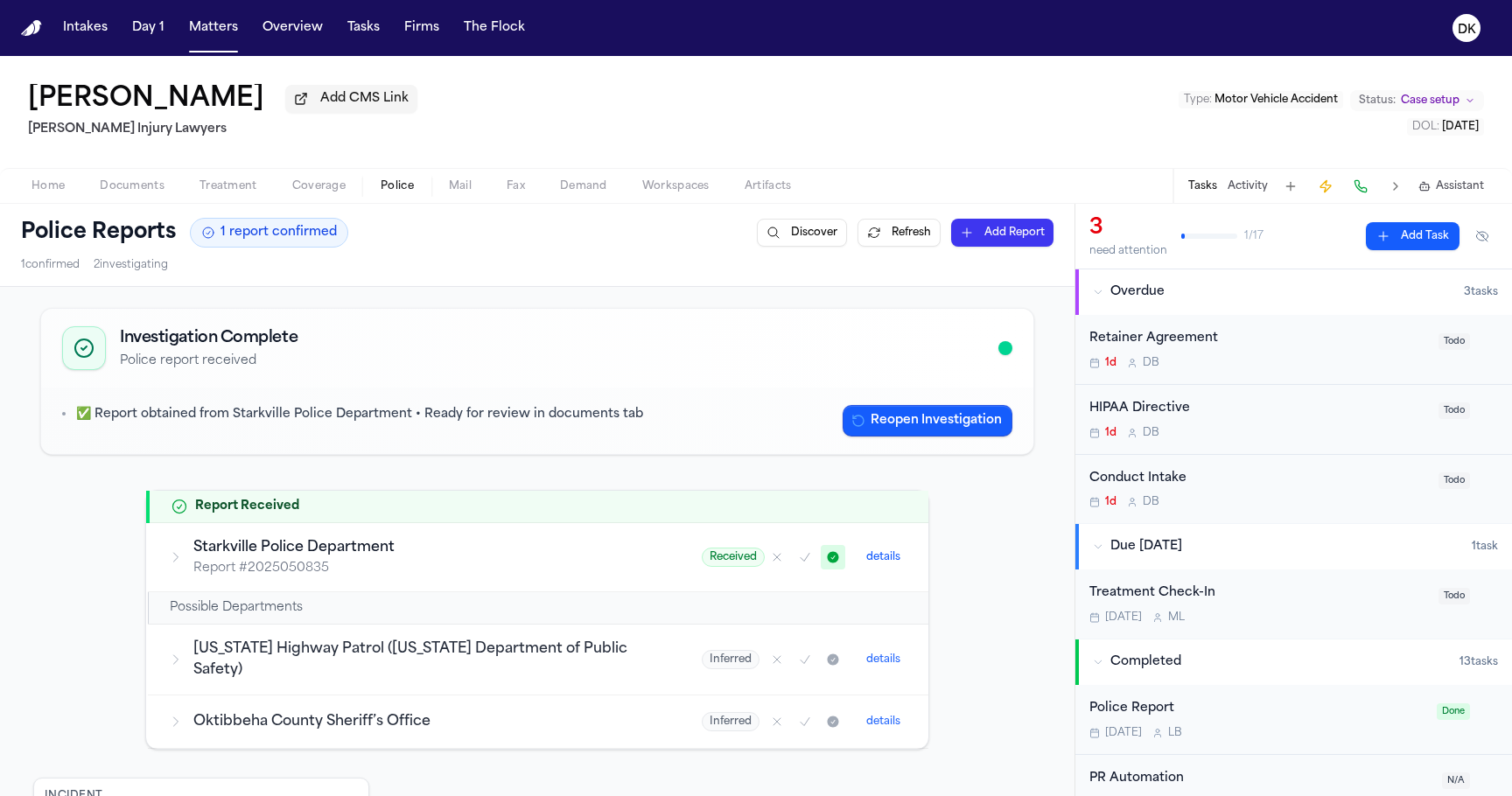
click at [541, 556] on h3 "Starkville Police Department" at bounding box center [427, 548] width 467 height 21
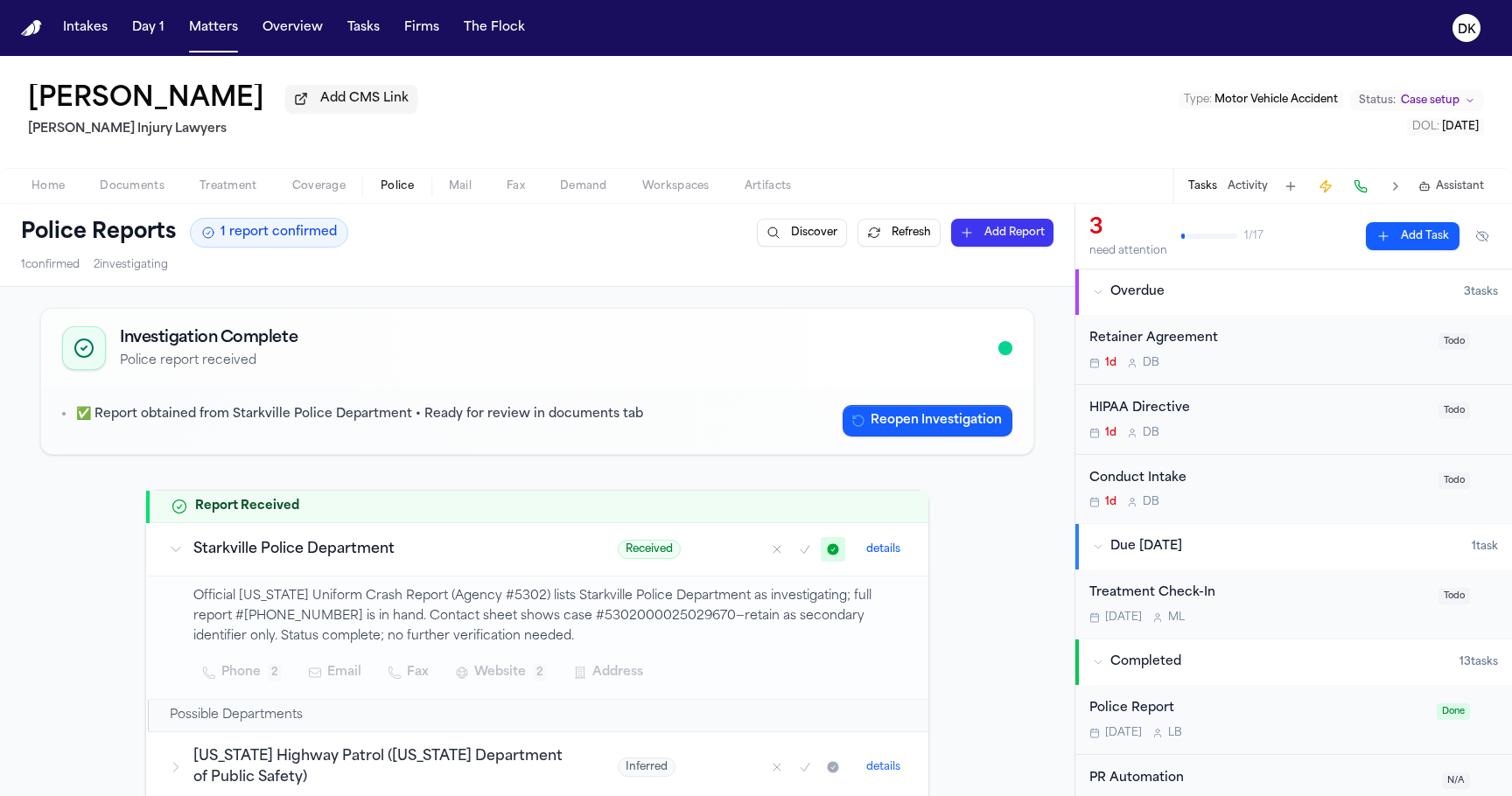
click at [888, 555] on button "details" at bounding box center [883, 549] width 48 height 21
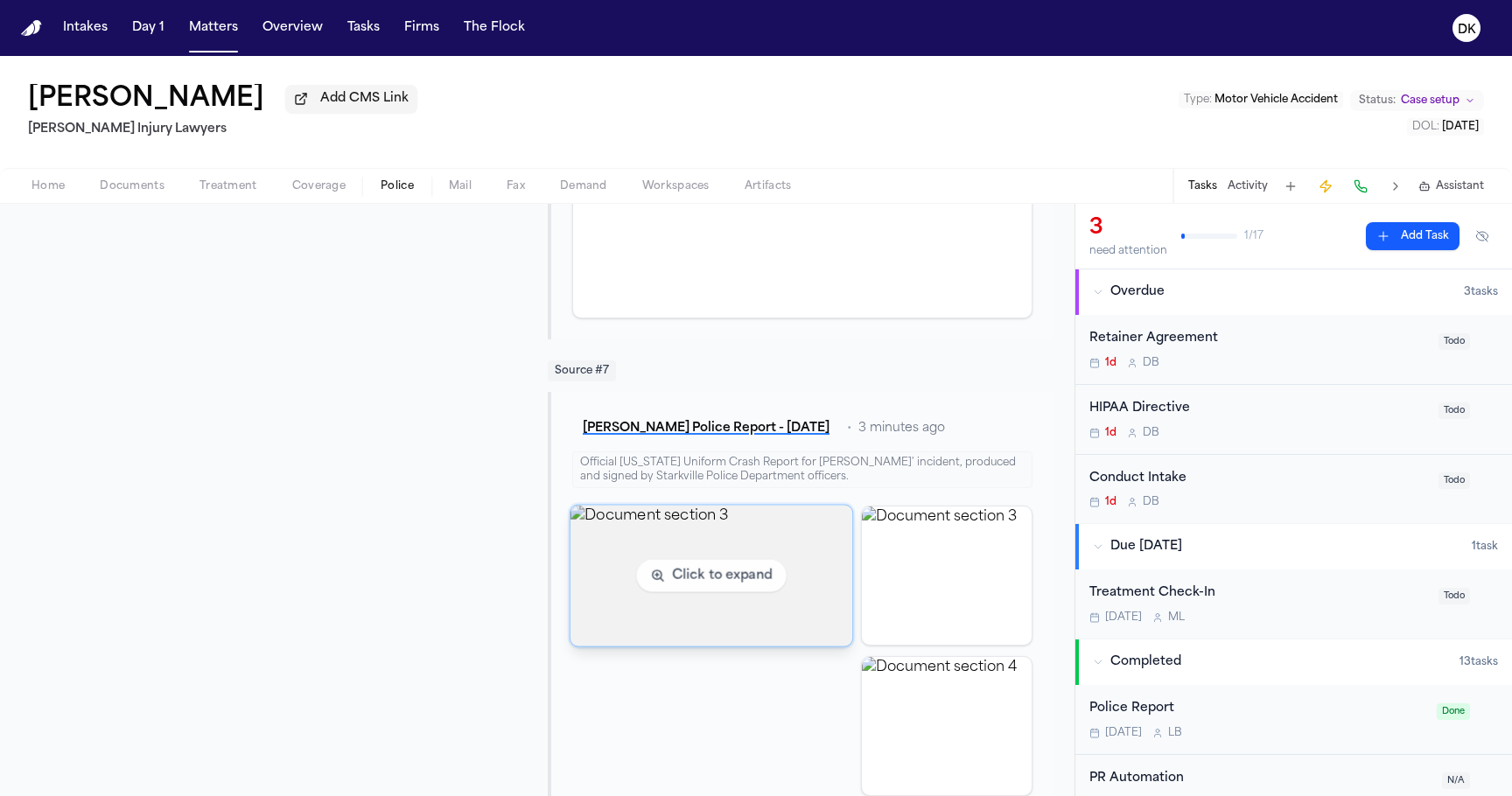
scroll to position [3440, 0]
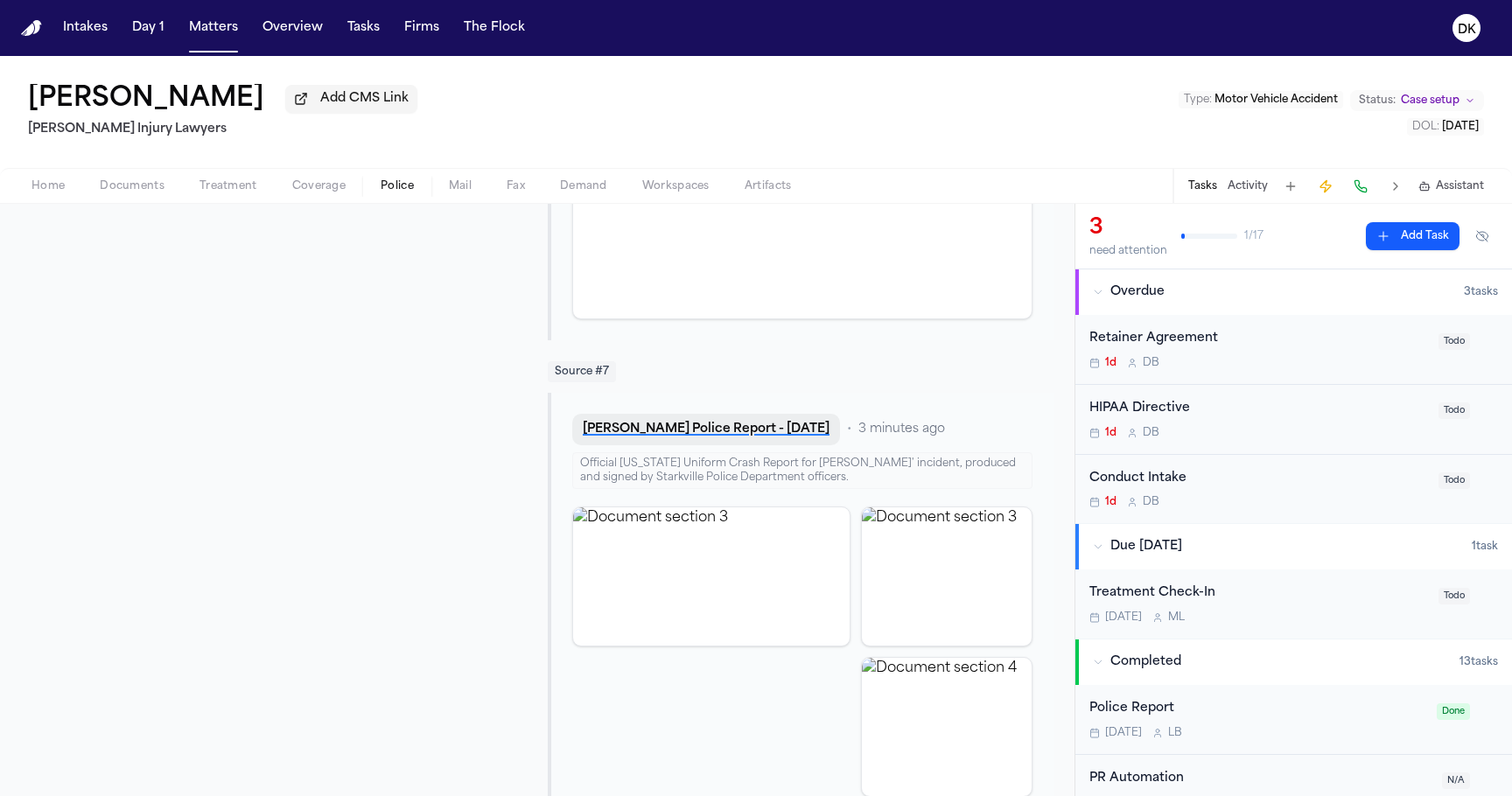
click at [803, 415] on button "A. Edwards - Starkville Police Report - 9.8.25" at bounding box center [706, 430] width 267 height 31
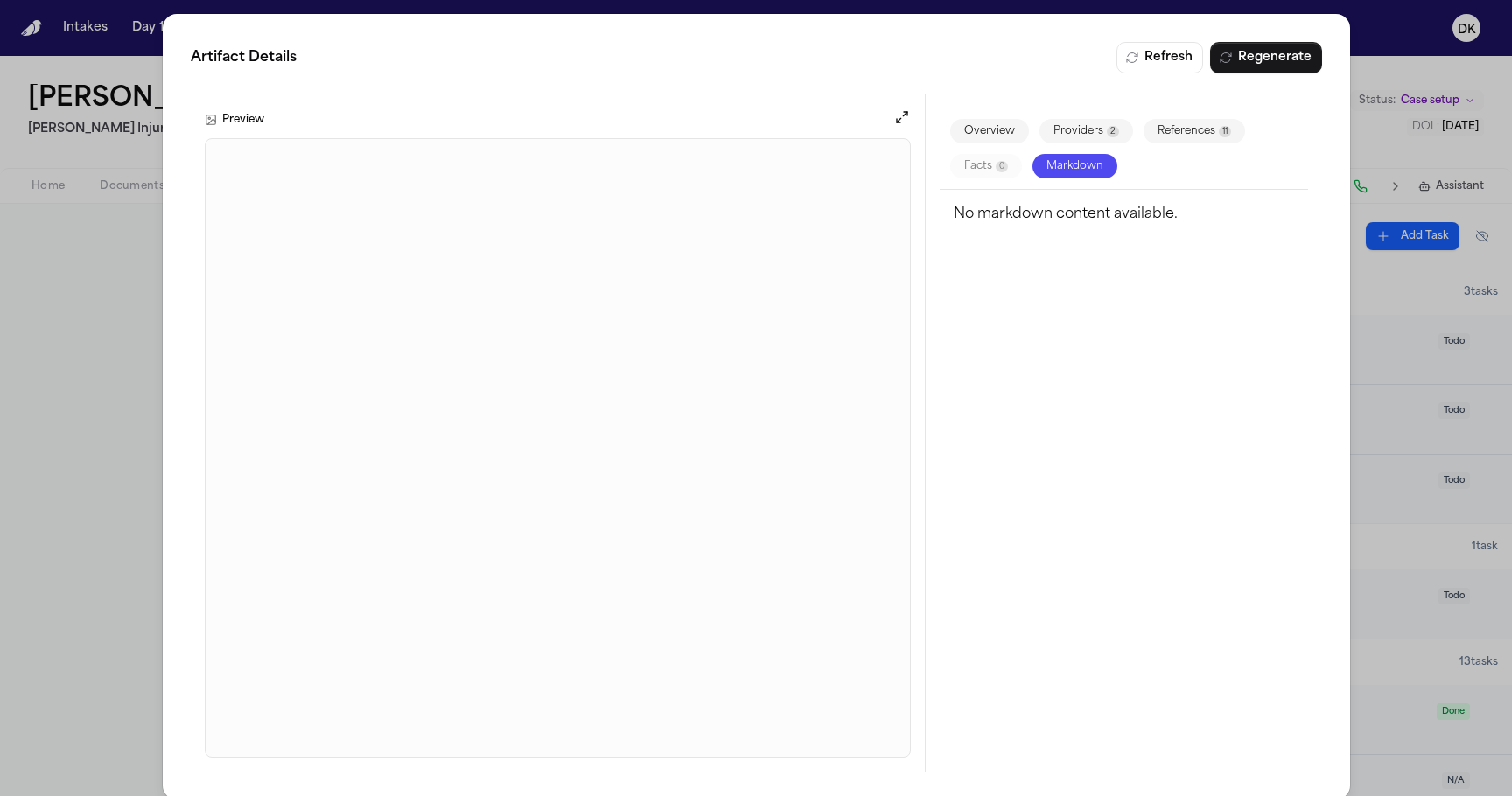
click at [999, 129] on button "Overview" at bounding box center [989, 130] width 79 height 24
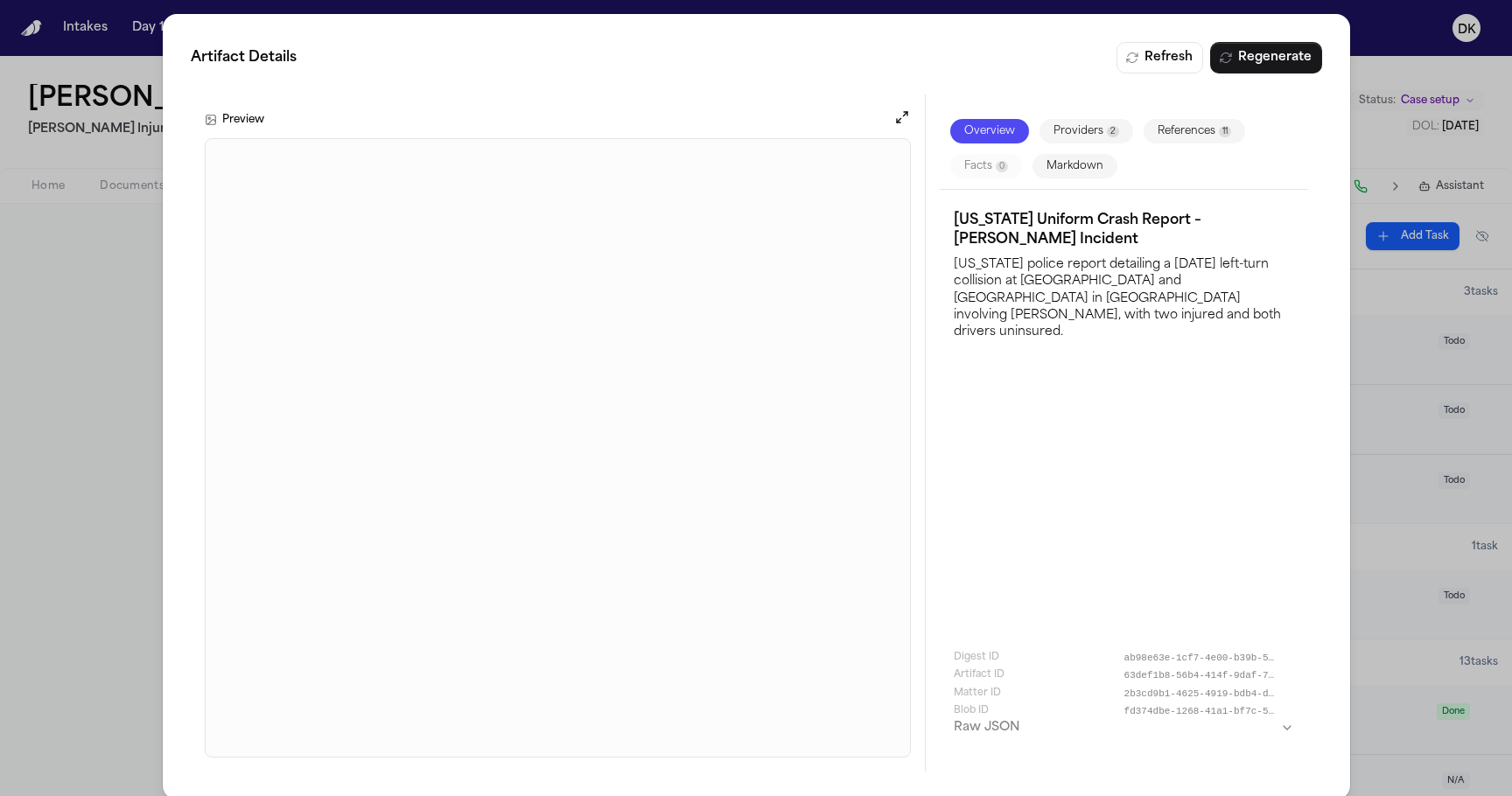
click at [1084, 175] on button "Markdown" at bounding box center [1074, 165] width 85 height 24
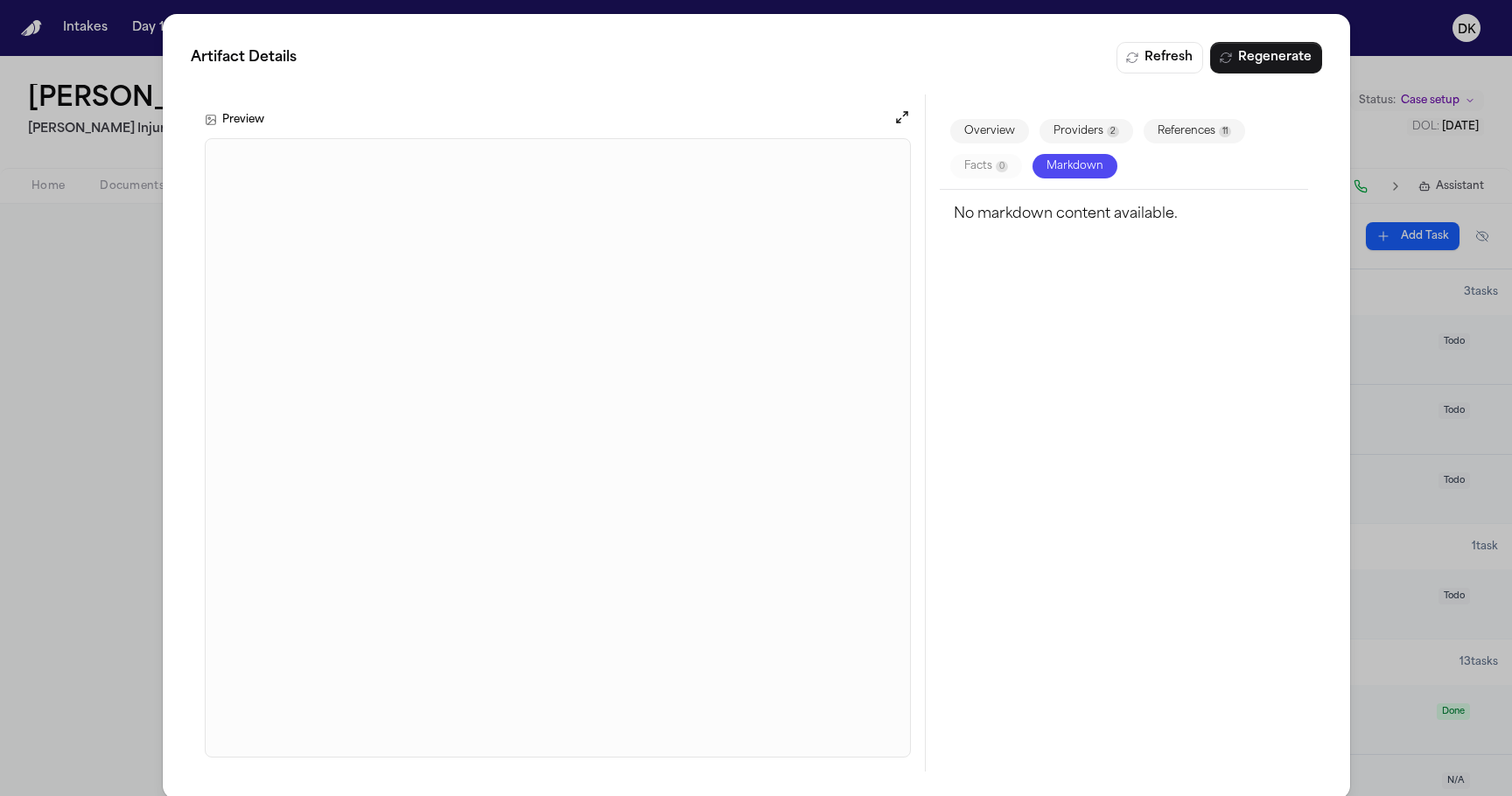
click at [1091, 138] on button "Providers 2" at bounding box center [1086, 130] width 93 height 24
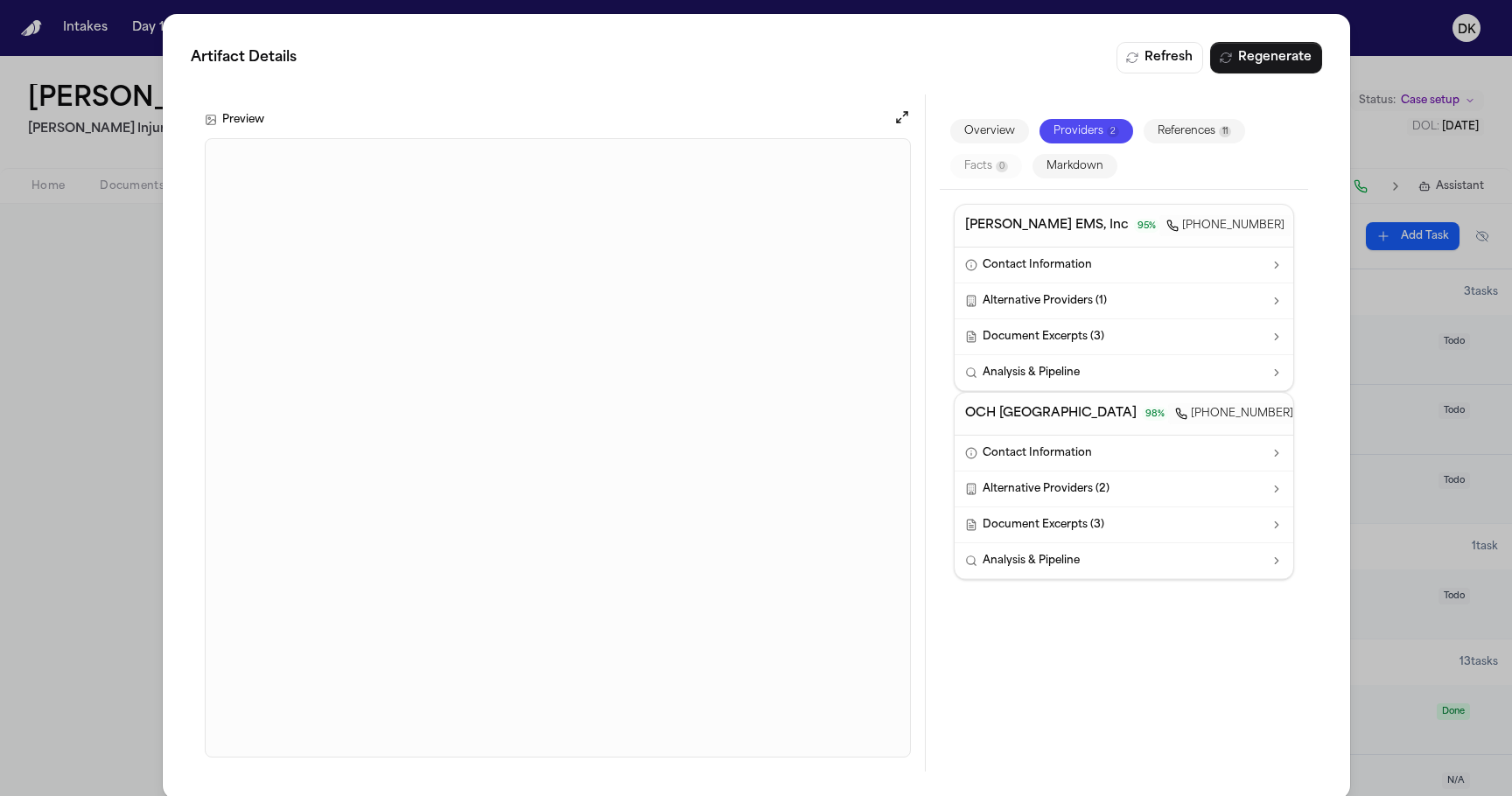
click at [1159, 135] on button "References 11" at bounding box center [1194, 130] width 101 height 24
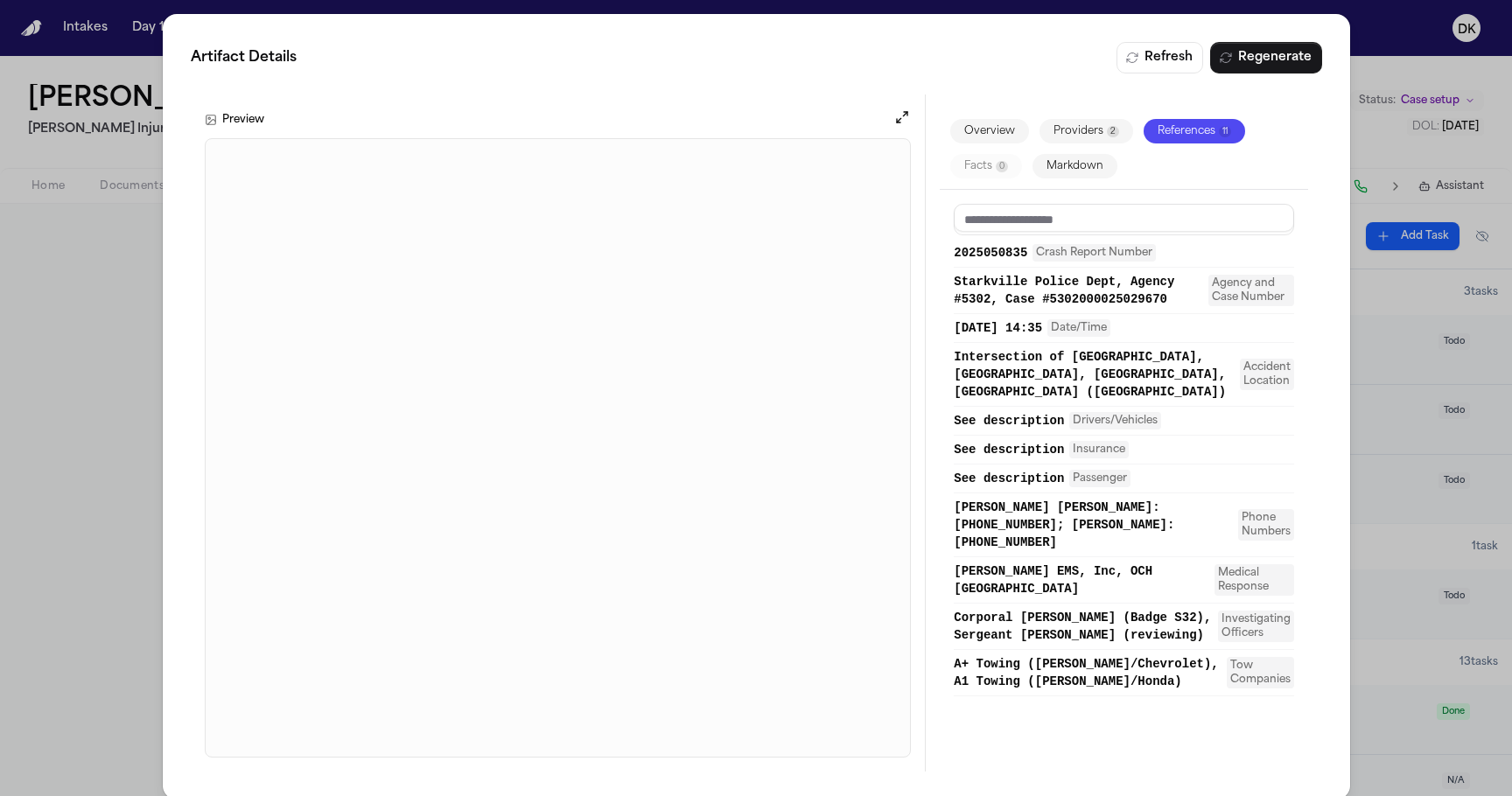
click at [984, 139] on button "Overview" at bounding box center [989, 130] width 79 height 24
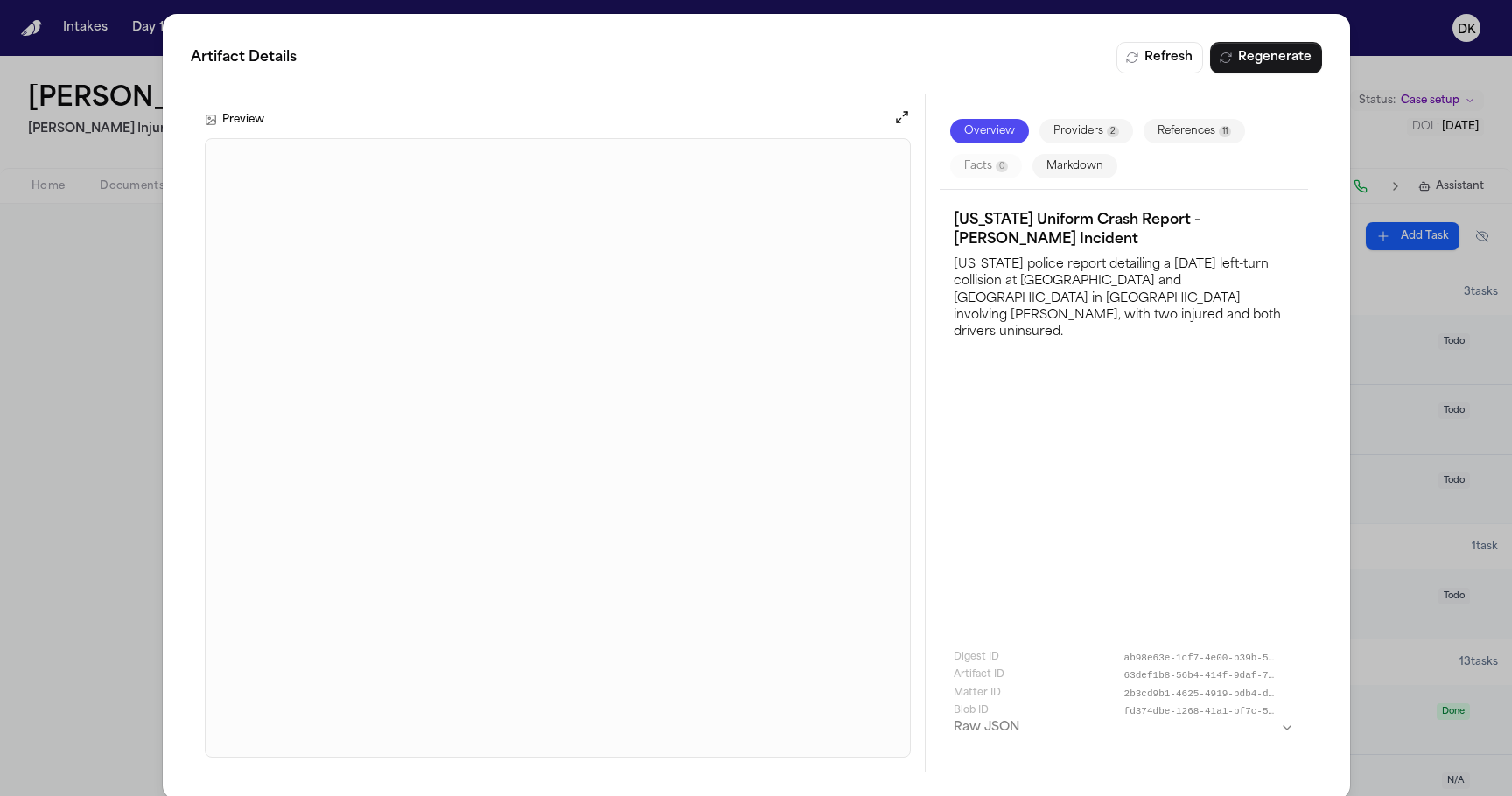
click at [1057, 137] on button "Providers 2" at bounding box center [1086, 130] width 93 height 24
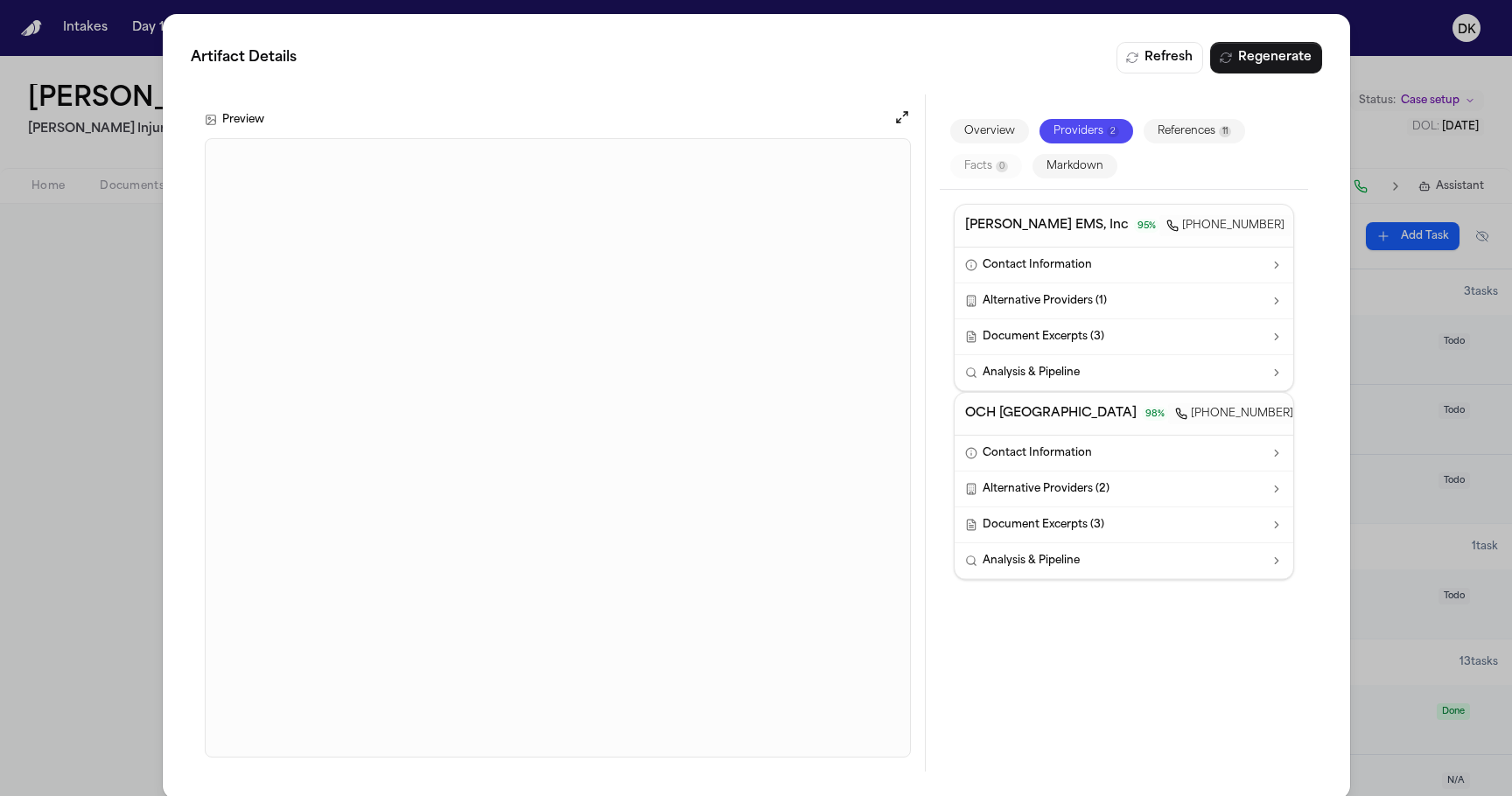
click at [1187, 149] on div "Overview Providers 2 References 11 Facts 0 Markdown" at bounding box center [1124, 150] width 368 height 82
click at [1191, 137] on button "References 11" at bounding box center [1194, 130] width 101 height 24
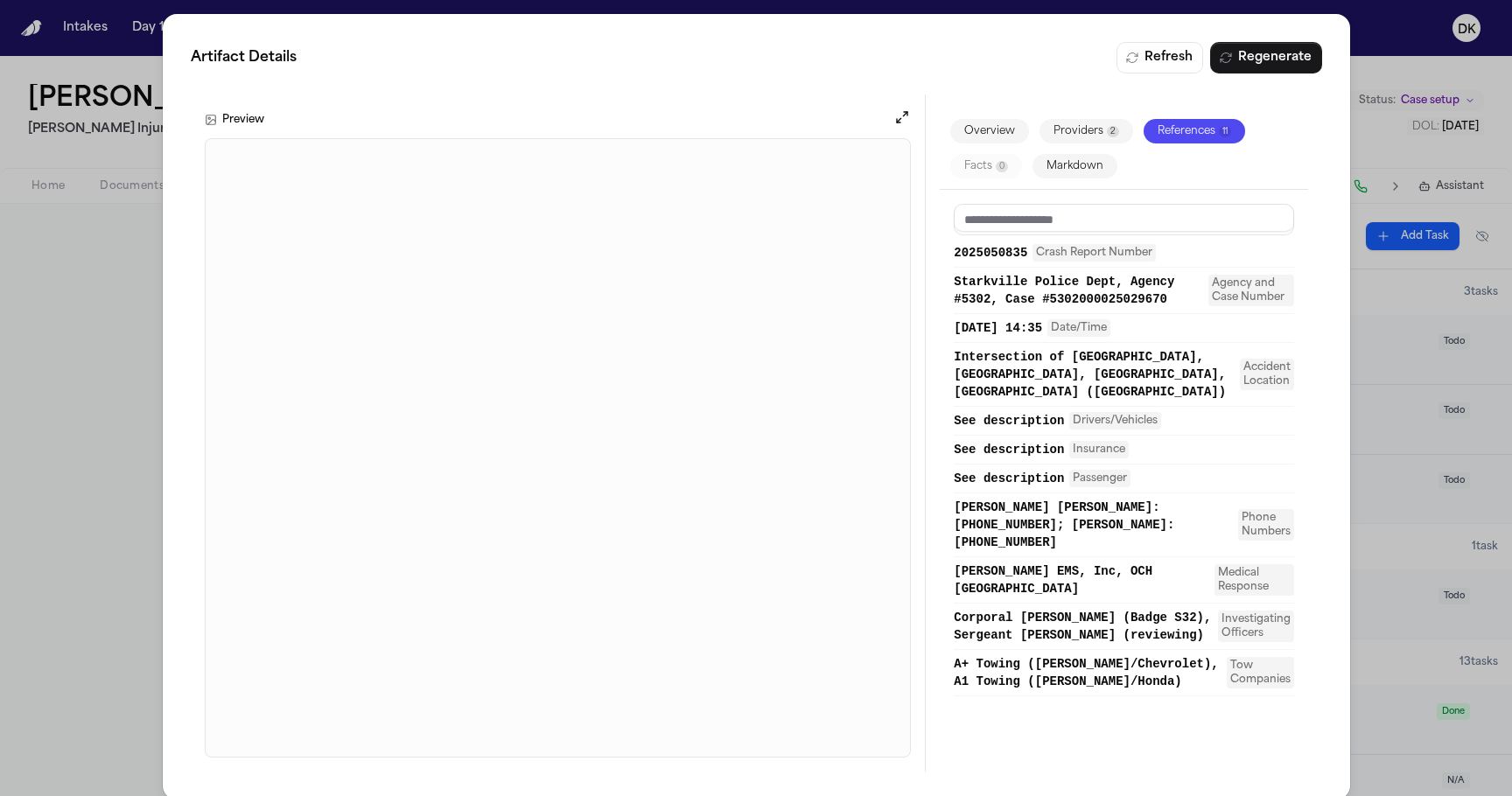
click at [1115, 161] on button "Markdown" at bounding box center [1074, 165] width 85 height 24
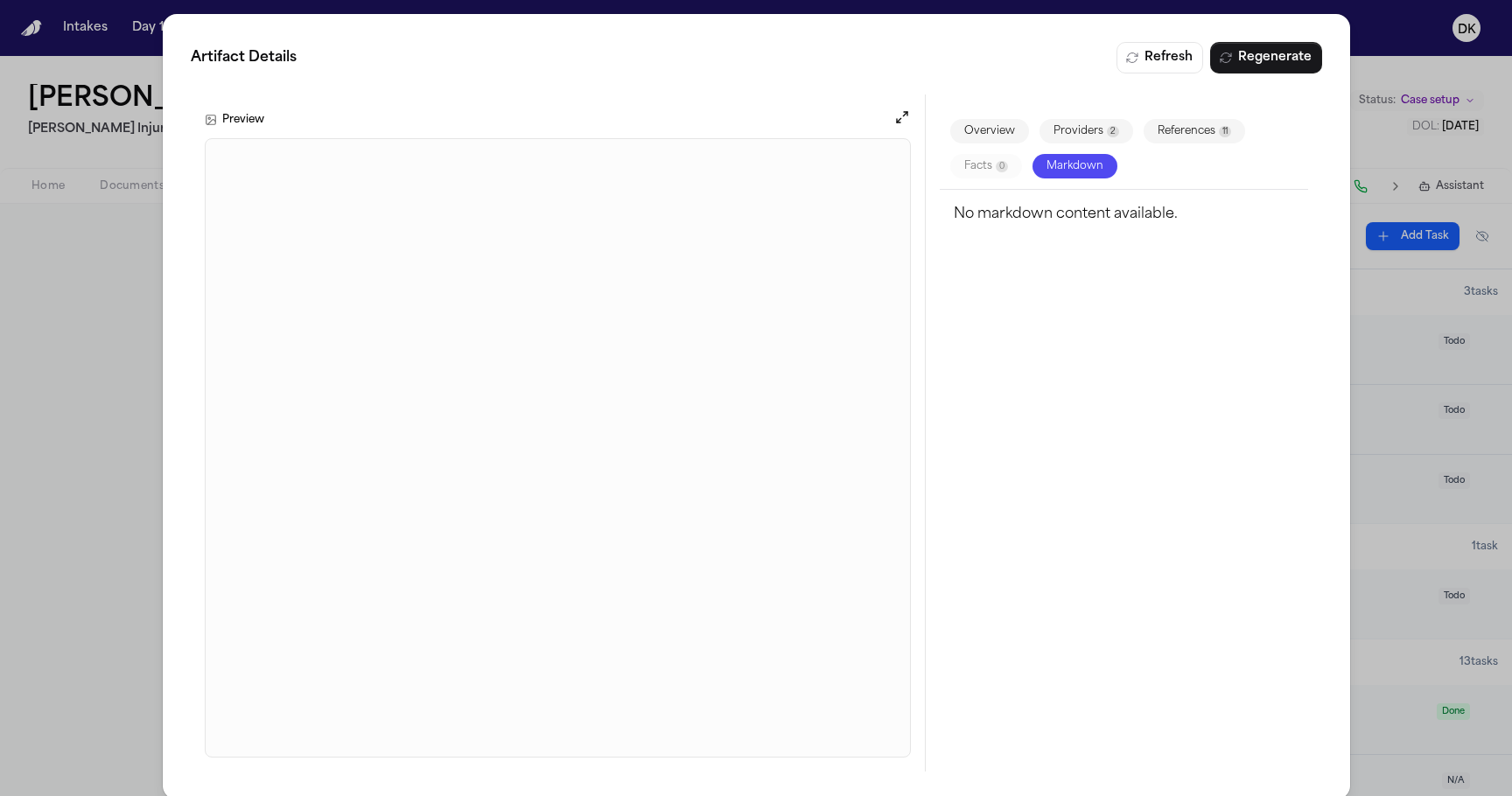
click at [1011, 135] on button "Overview" at bounding box center [989, 130] width 79 height 24
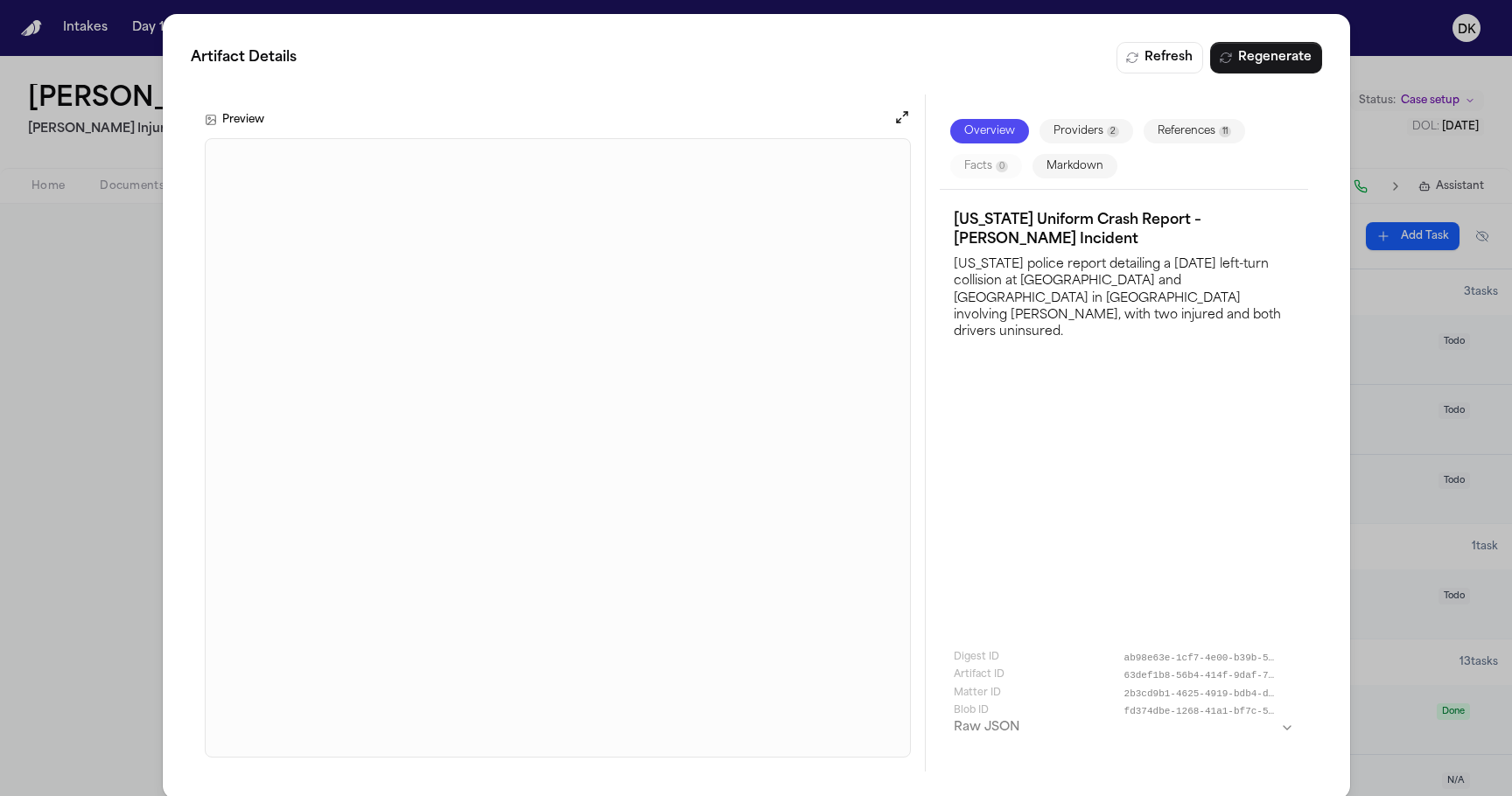
click at [1402, 144] on div "Artifact Details Refresh Regenerate Preview Overview Providers 2 References 11 …" at bounding box center [756, 406] width 1512 height 813
